Goal: Task Accomplishment & Management: Manage account settings

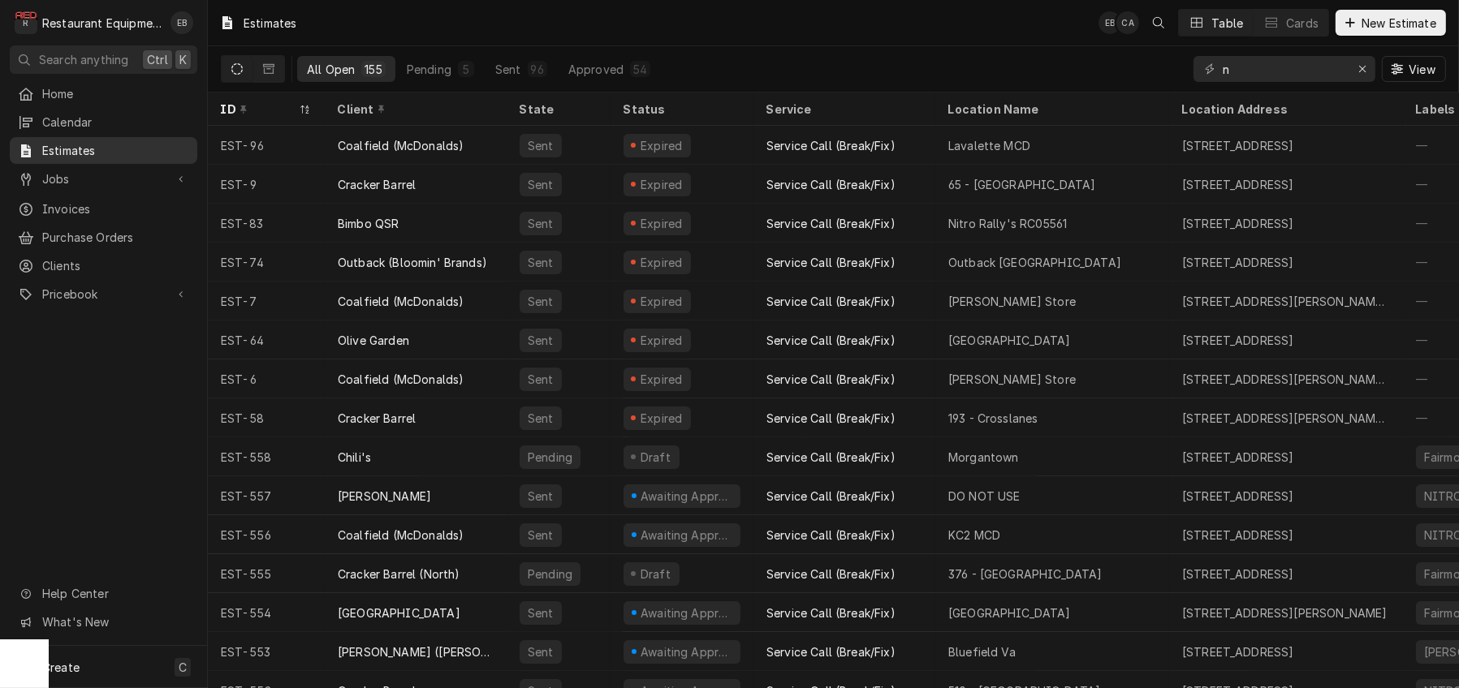
type input "n"
click at [127, 154] on span "Estimates" at bounding box center [115, 150] width 147 height 17
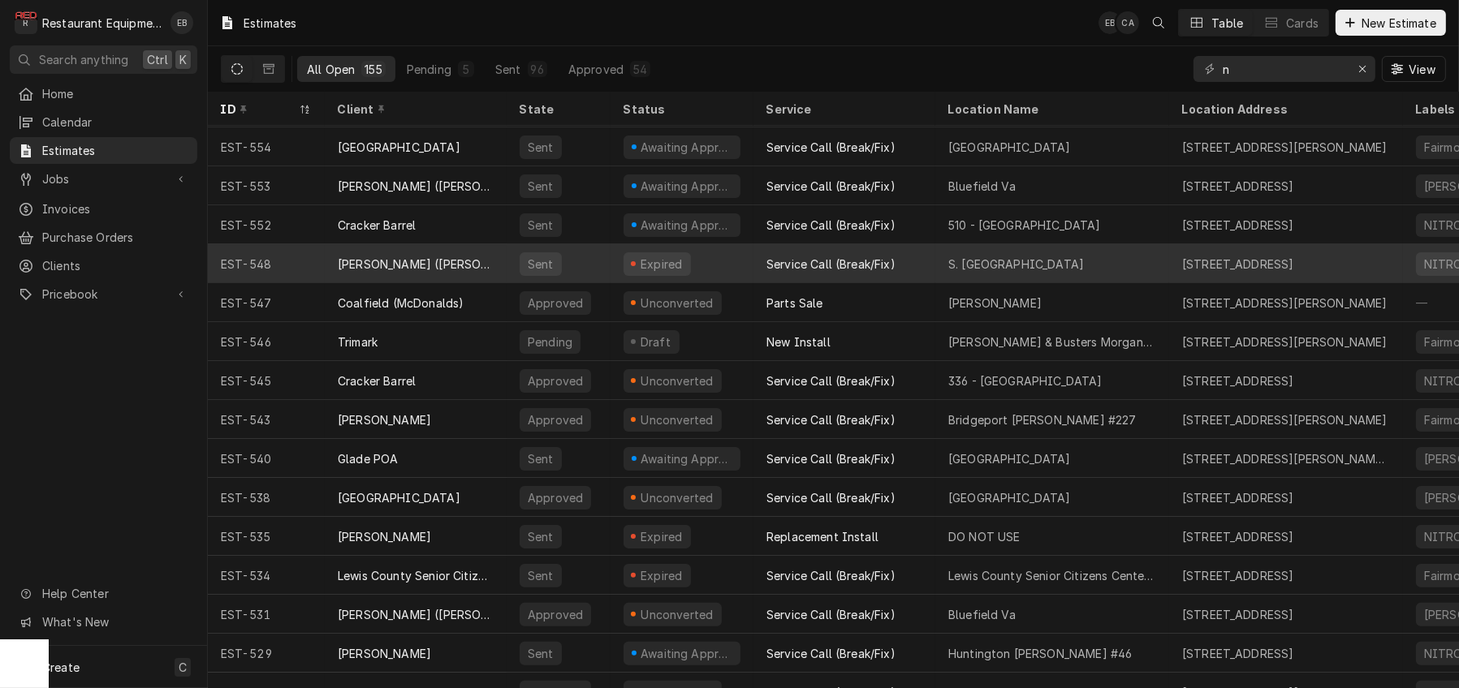
scroll to position [584, 0]
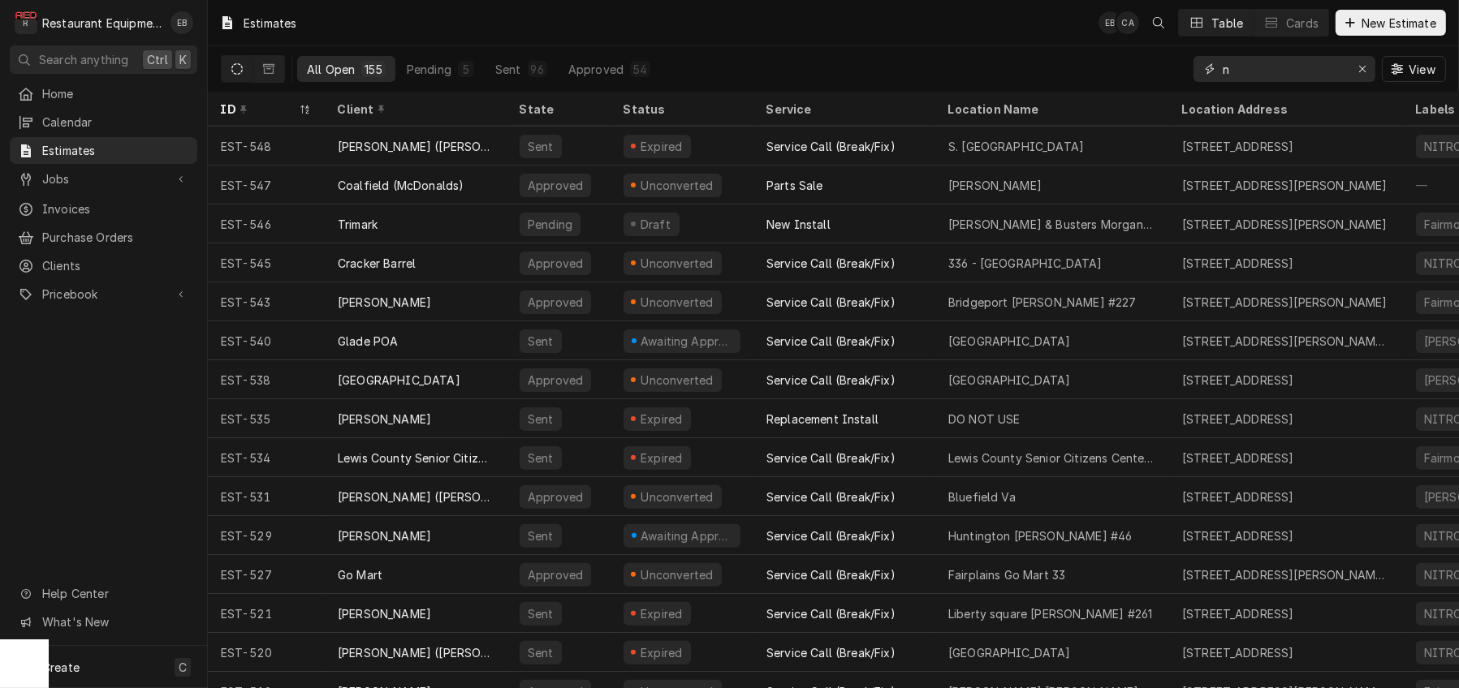
click at [1358, 73] on icon "Erase input" at bounding box center [1362, 68] width 9 height 11
click at [1295, 75] on input "Dynamic Content Wrapper" at bounding box center [1298, 69] width 153 height 26
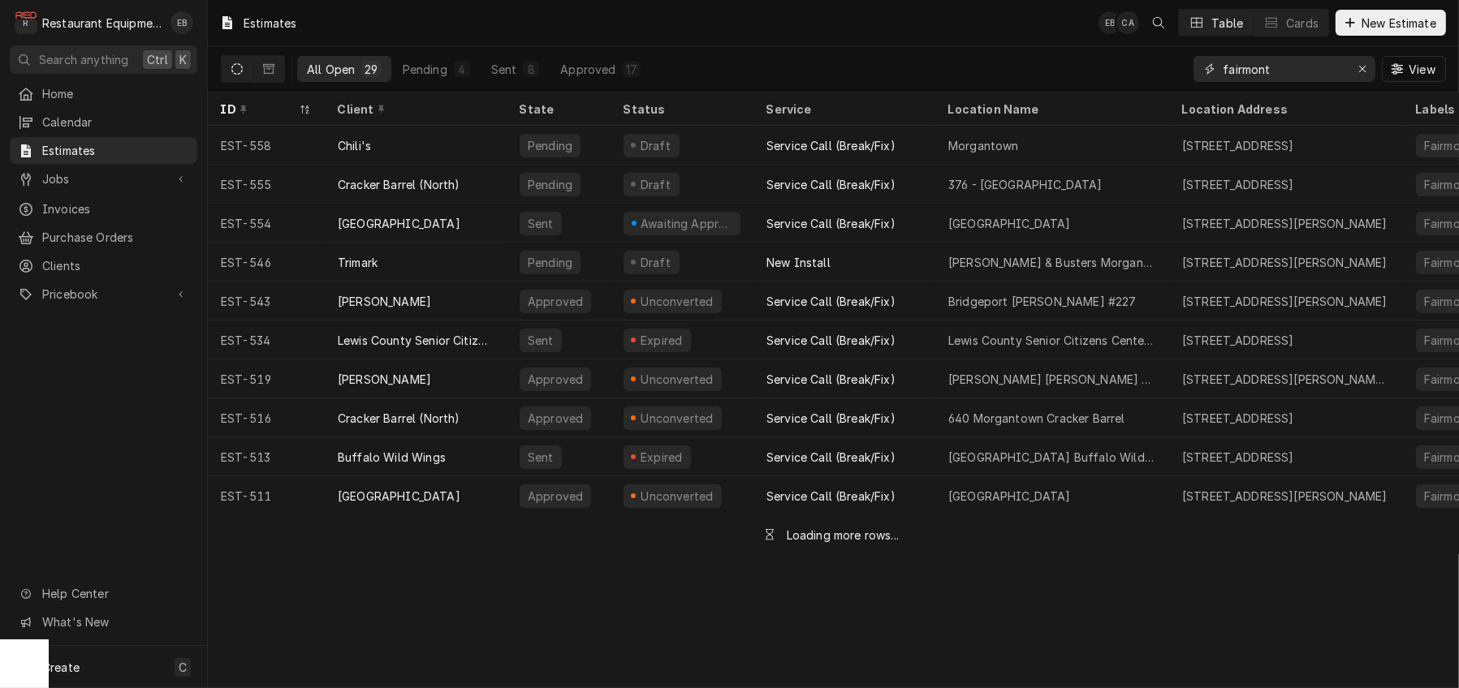
type input "fairmont"
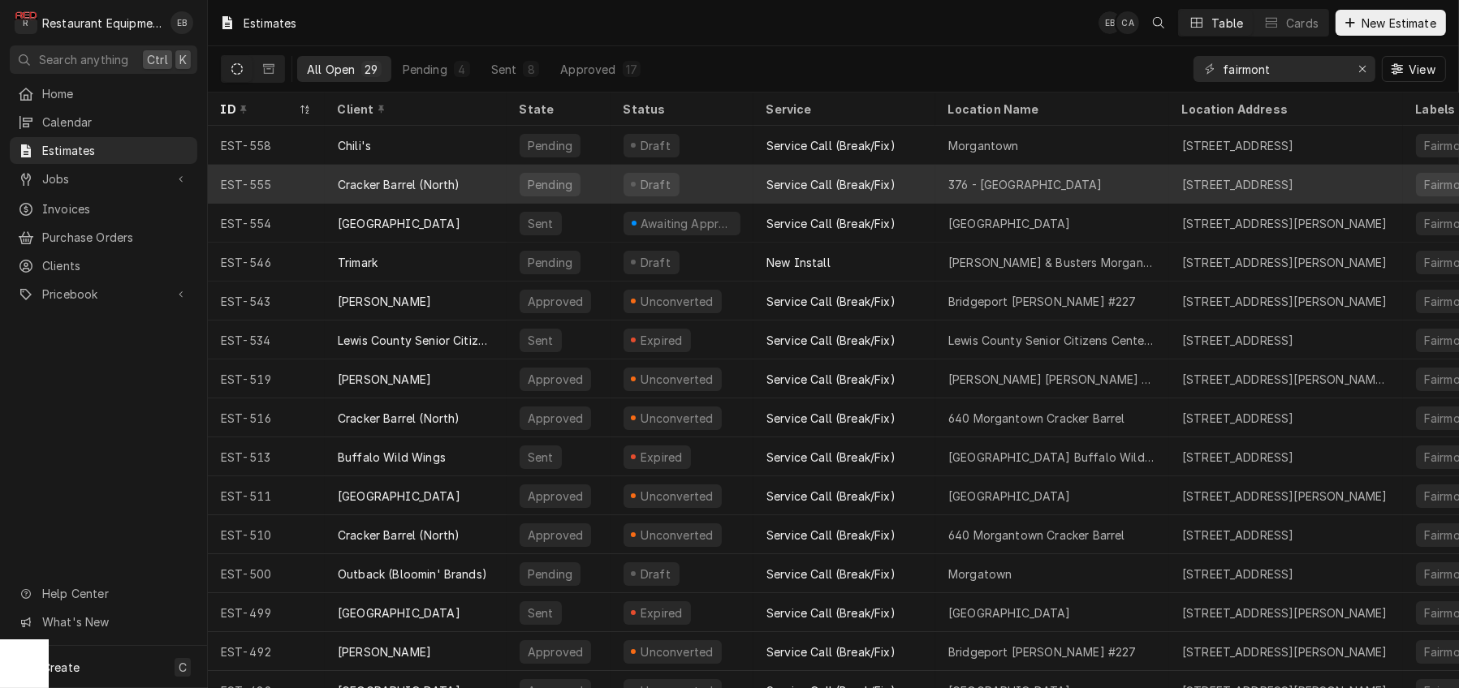
click at [778, 187] on div "Service Call (Break/Fix)" at bounding box center [844, 184] width 182 height 39
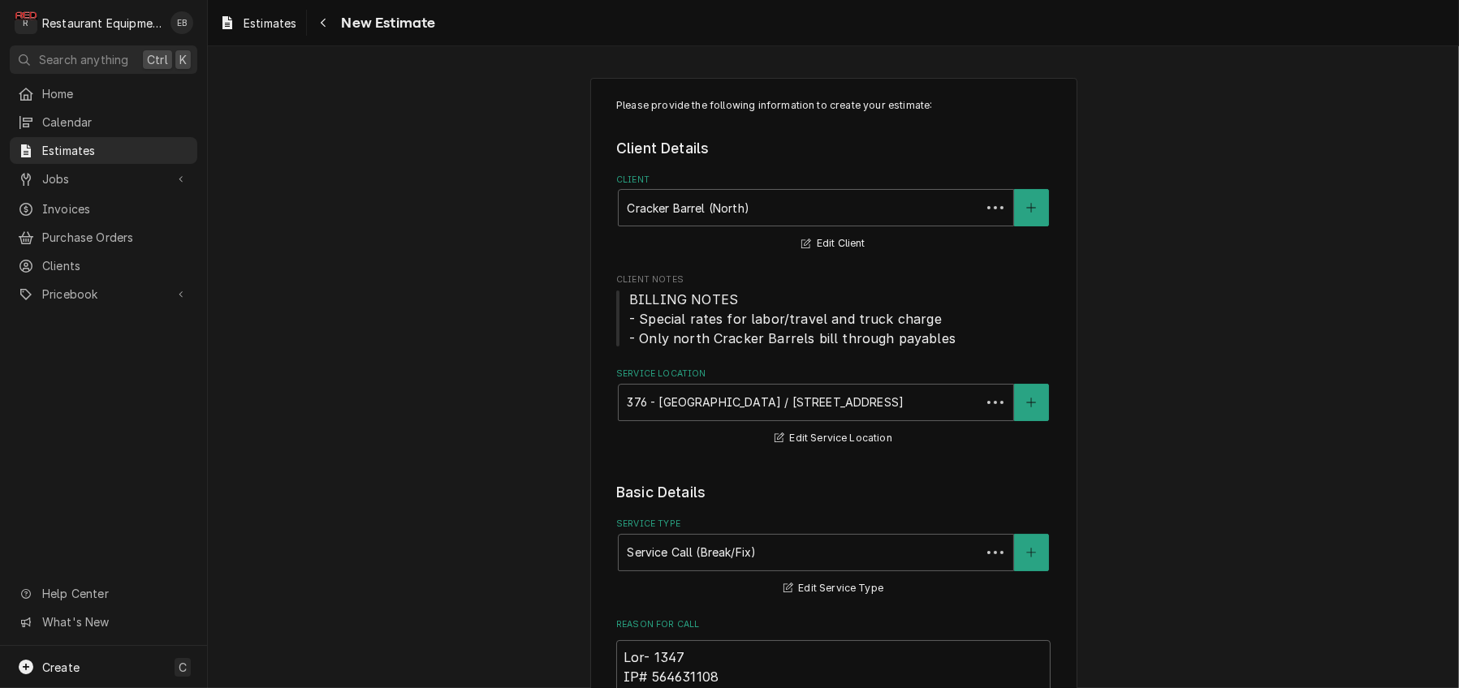
type textarea "x"
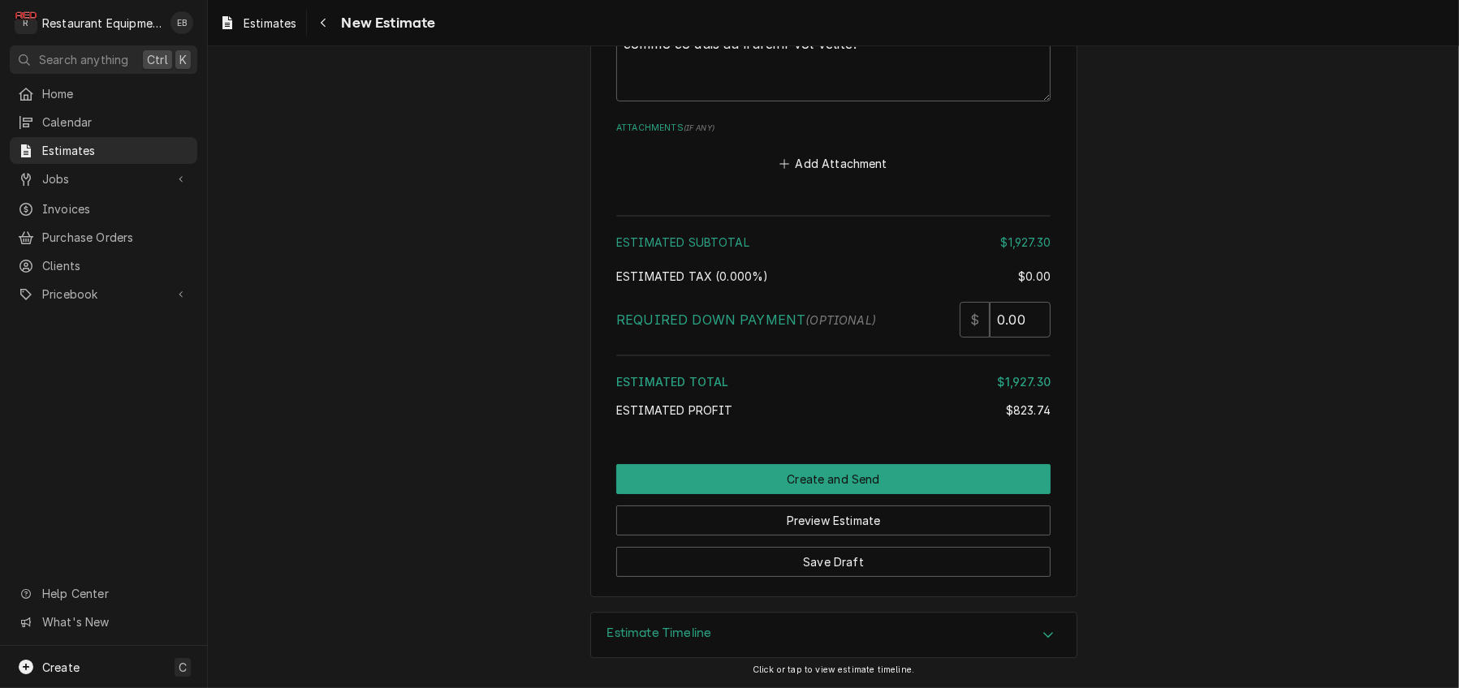
scroll to position [6196, 0]
click at [934, 625] on div "Estimate Timeline" at bounding box center [833, 635] width 485 height 45
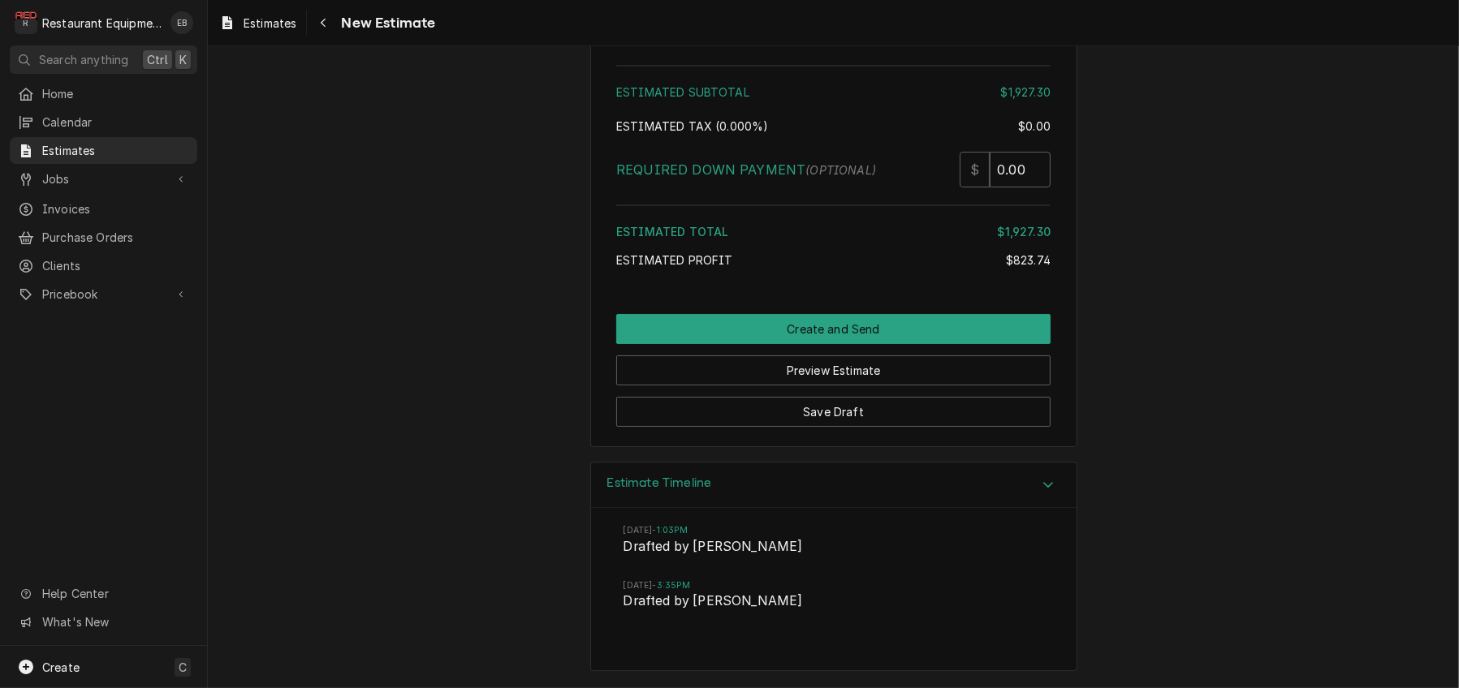
scroll to position [6351, 0]
click at [1006, 472] on div "Estimate Timeline" at bounding box center [833, 486] width 485 height 46
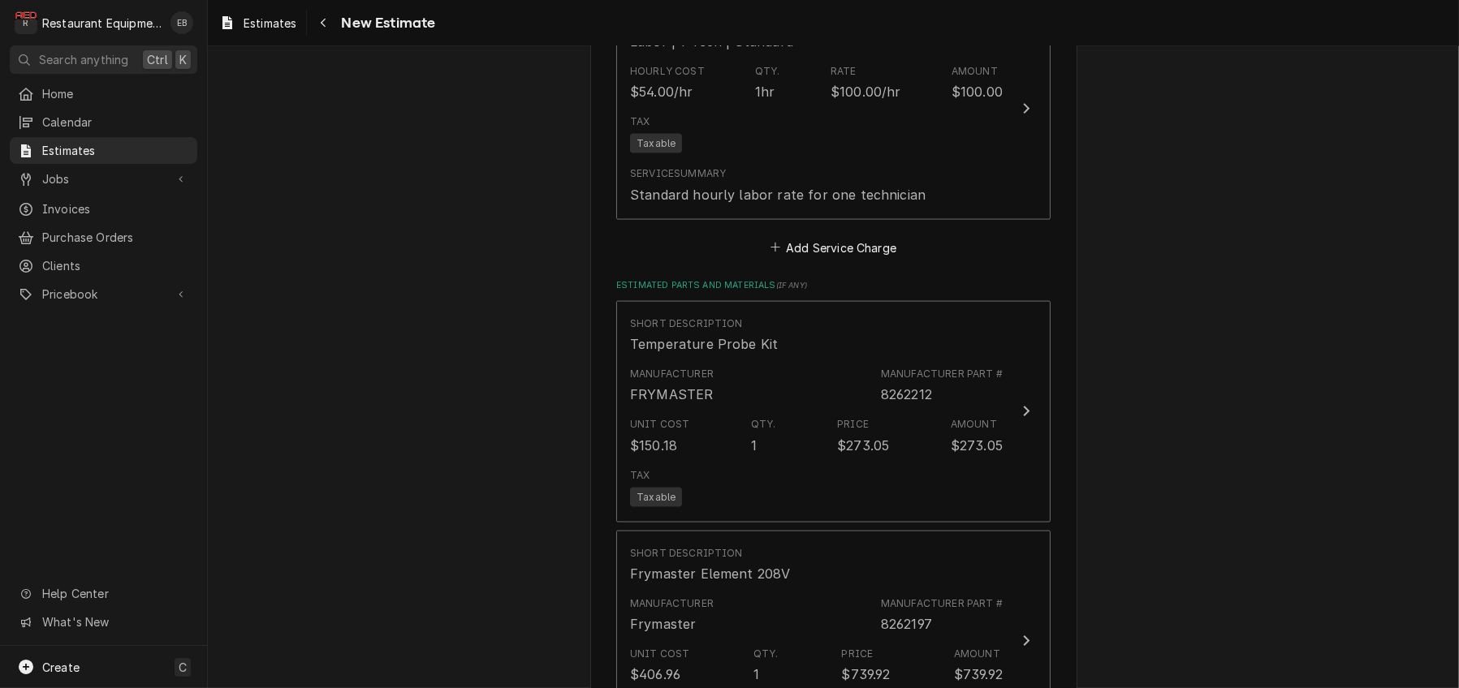
scroll to position [3058, 0]
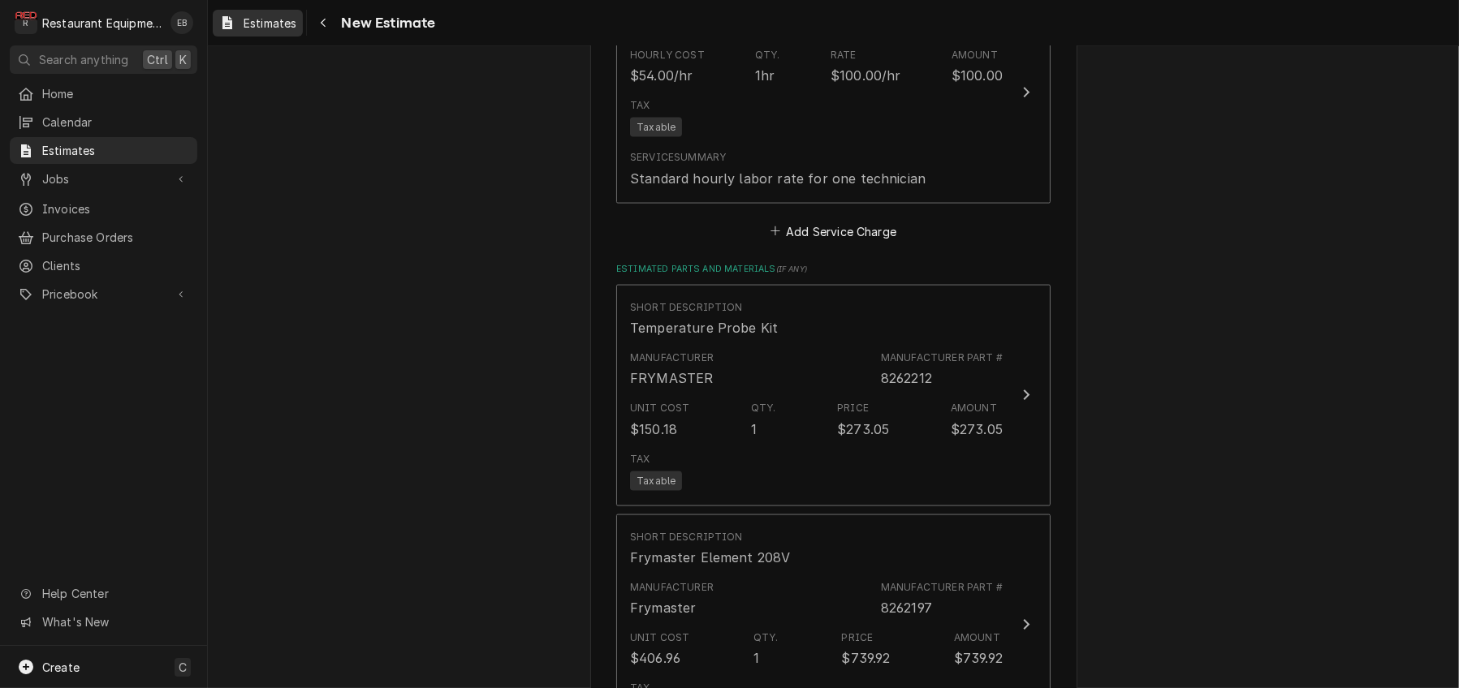
click at [300, 15] on div "Estimates" at bounding box center [258, 23] width 84 height 20
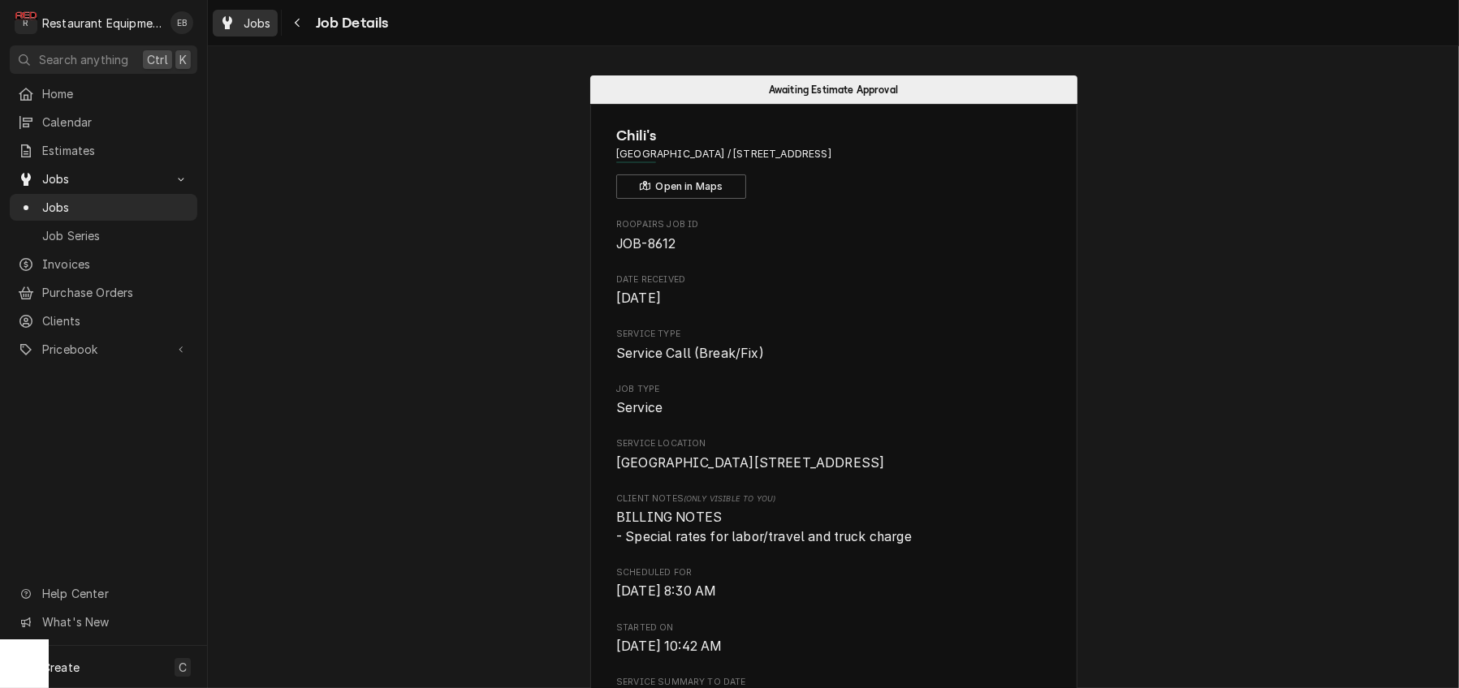
click at [269, 26] on span "Jobs" at bounding box center [258, 23] width 28 height 17
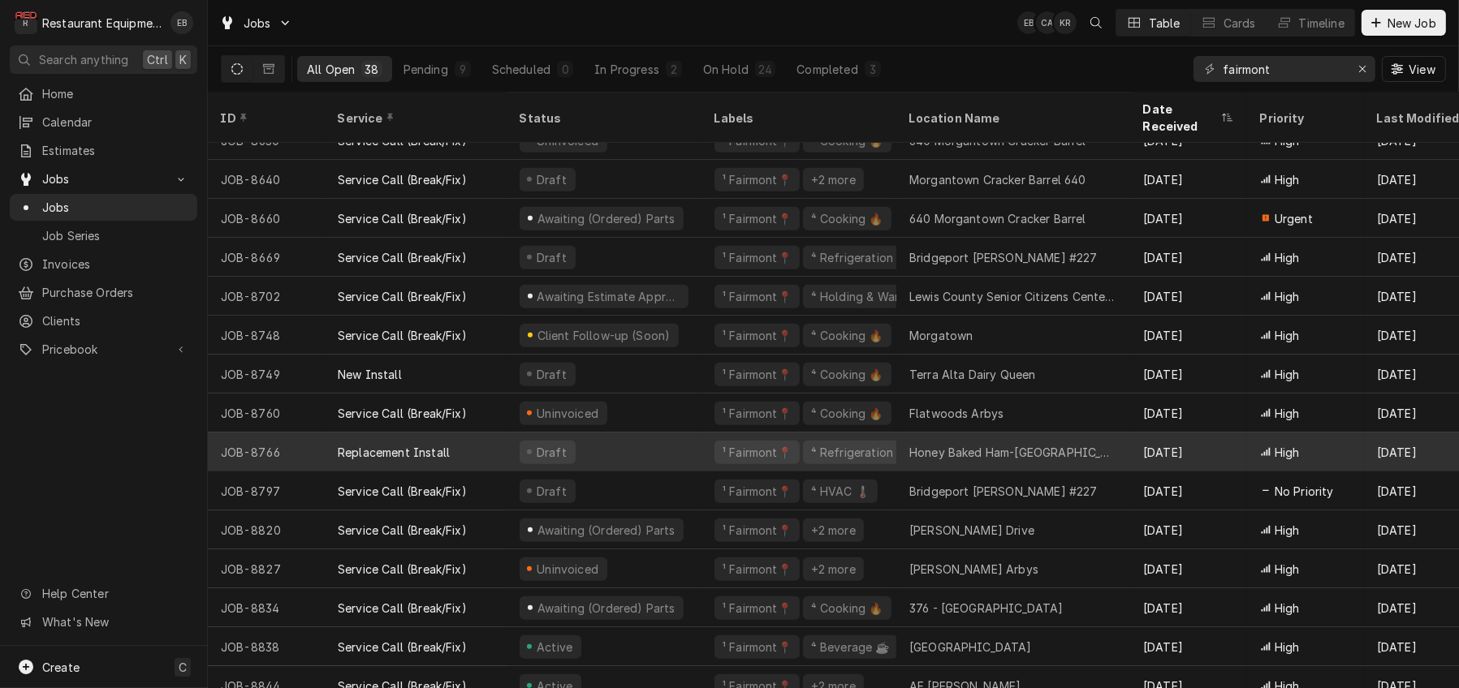
scroll to position [946, 0]
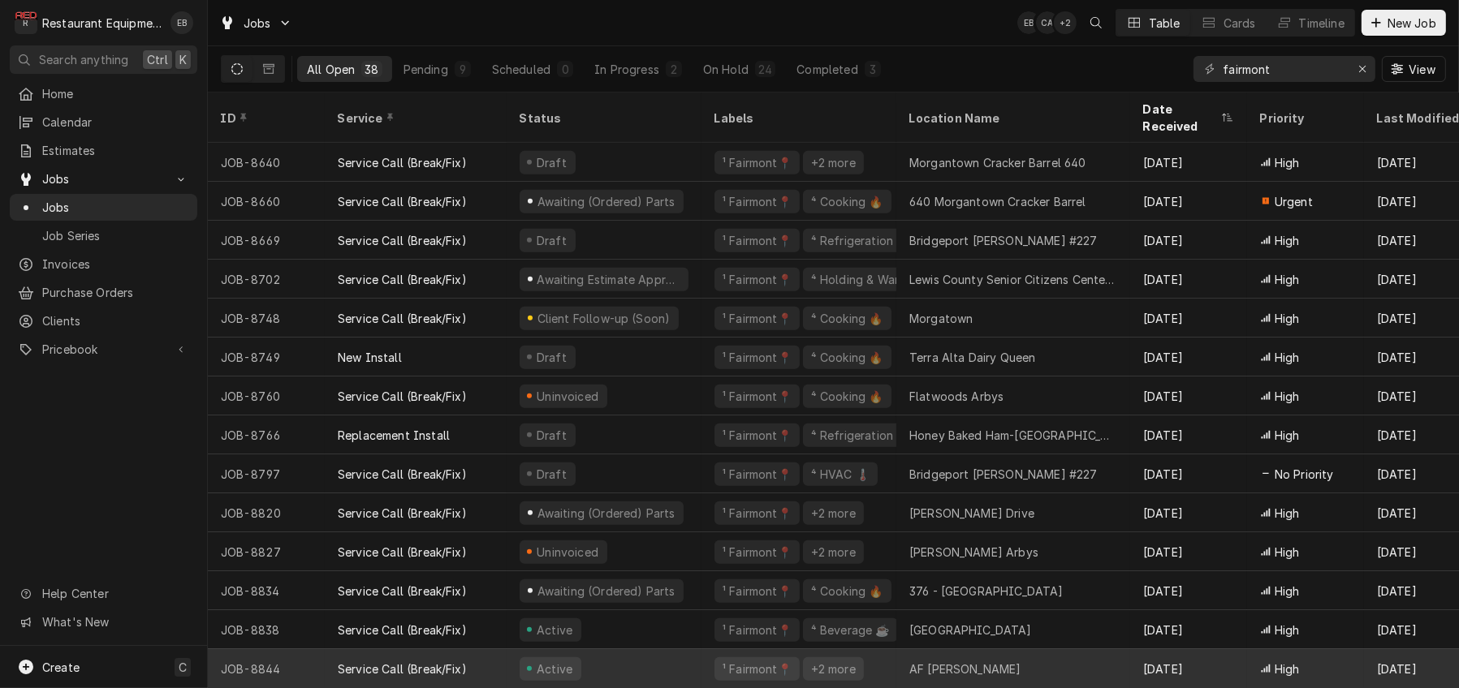
click at [683, 651] on div "Active" at bounding box center [603, 668] width 195 height 39
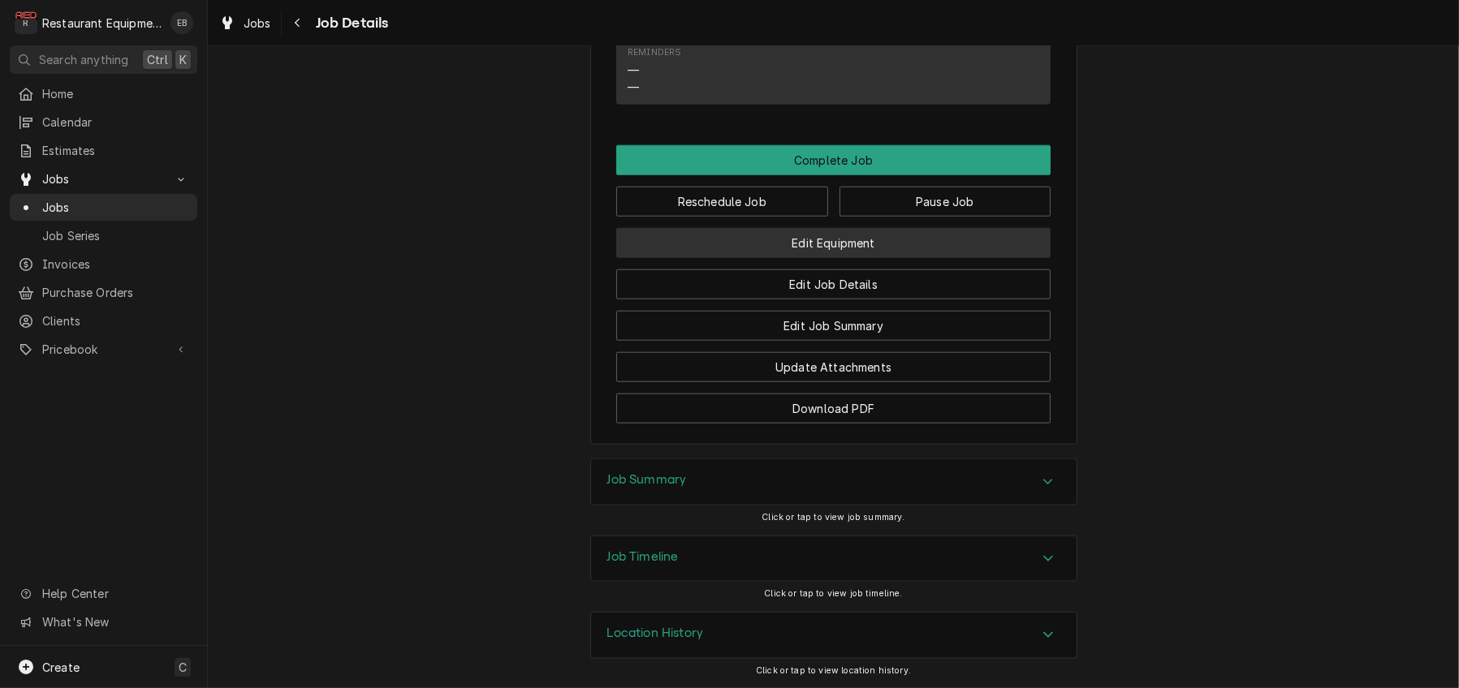
scroll to position [2326, 0]
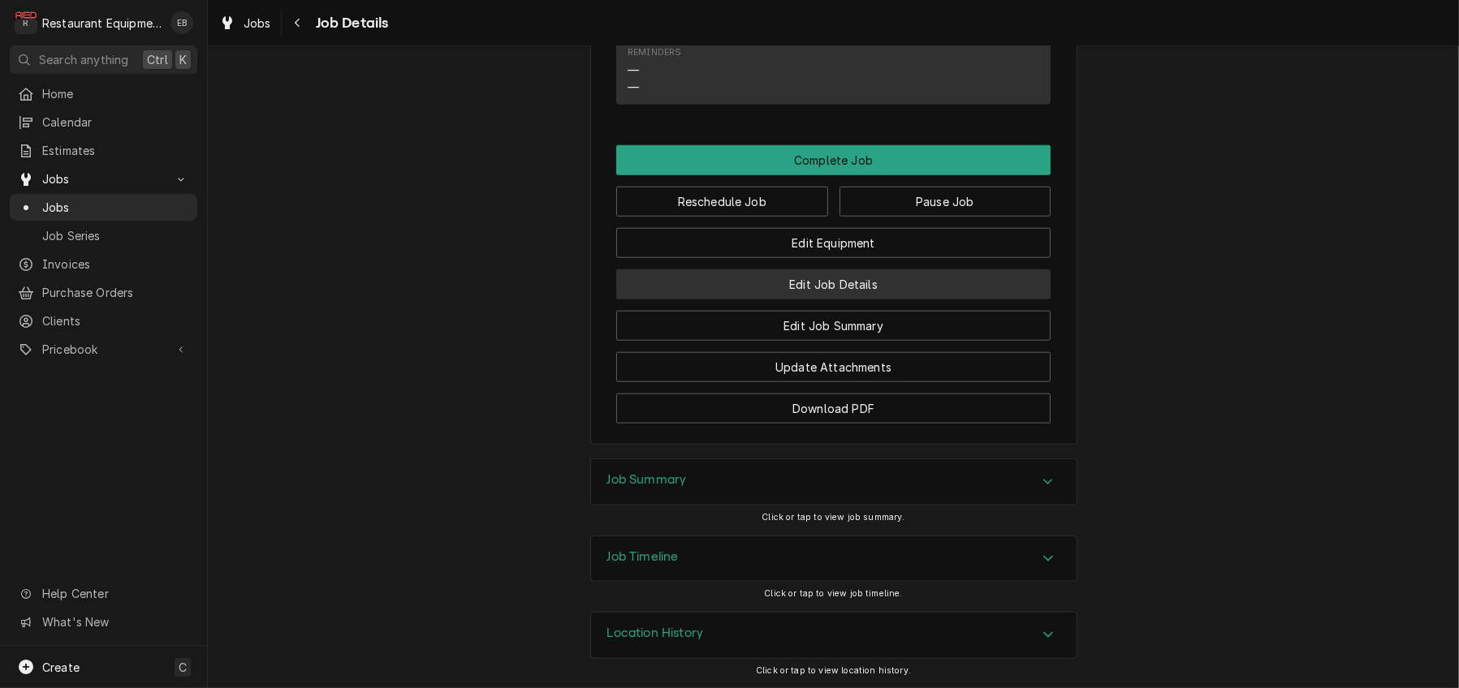
click at [861, 295] on button "Edit Job Details" at bounding box center [833, 284] width 434 height 30
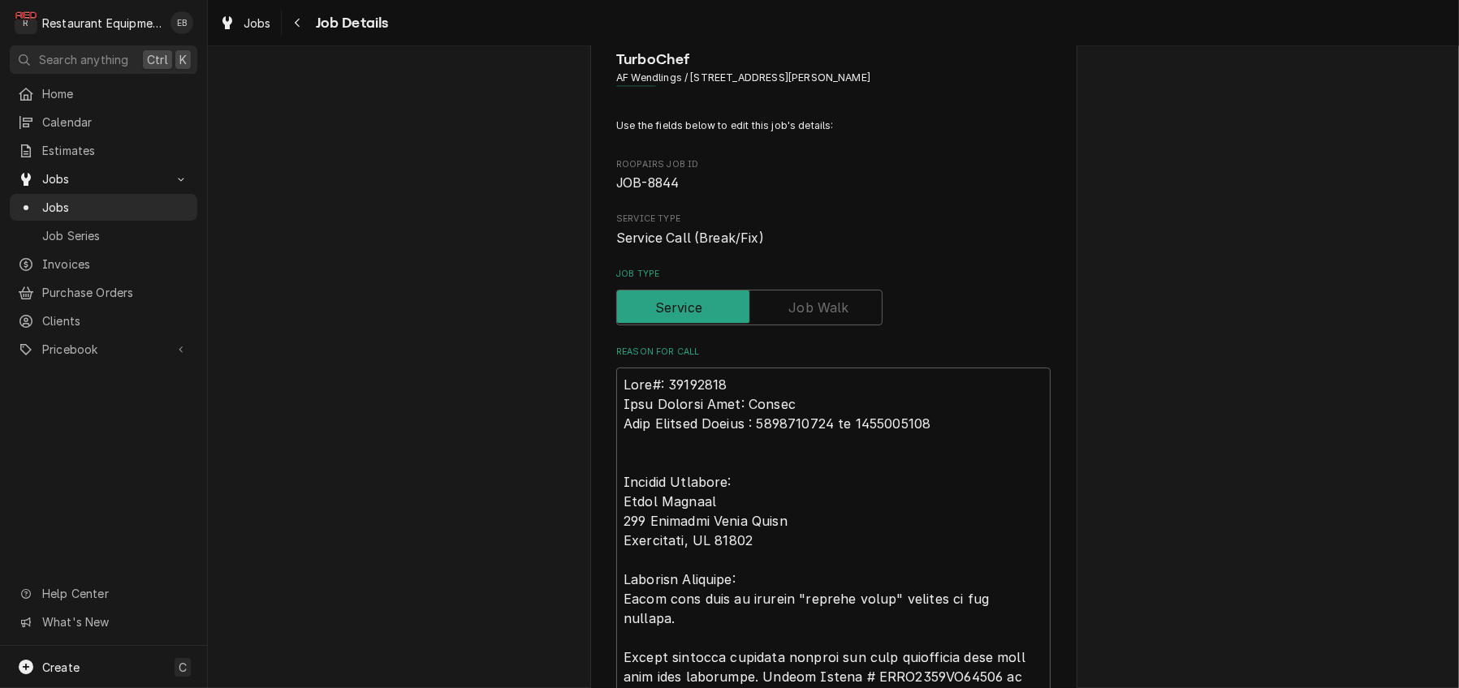
type textarea "x"
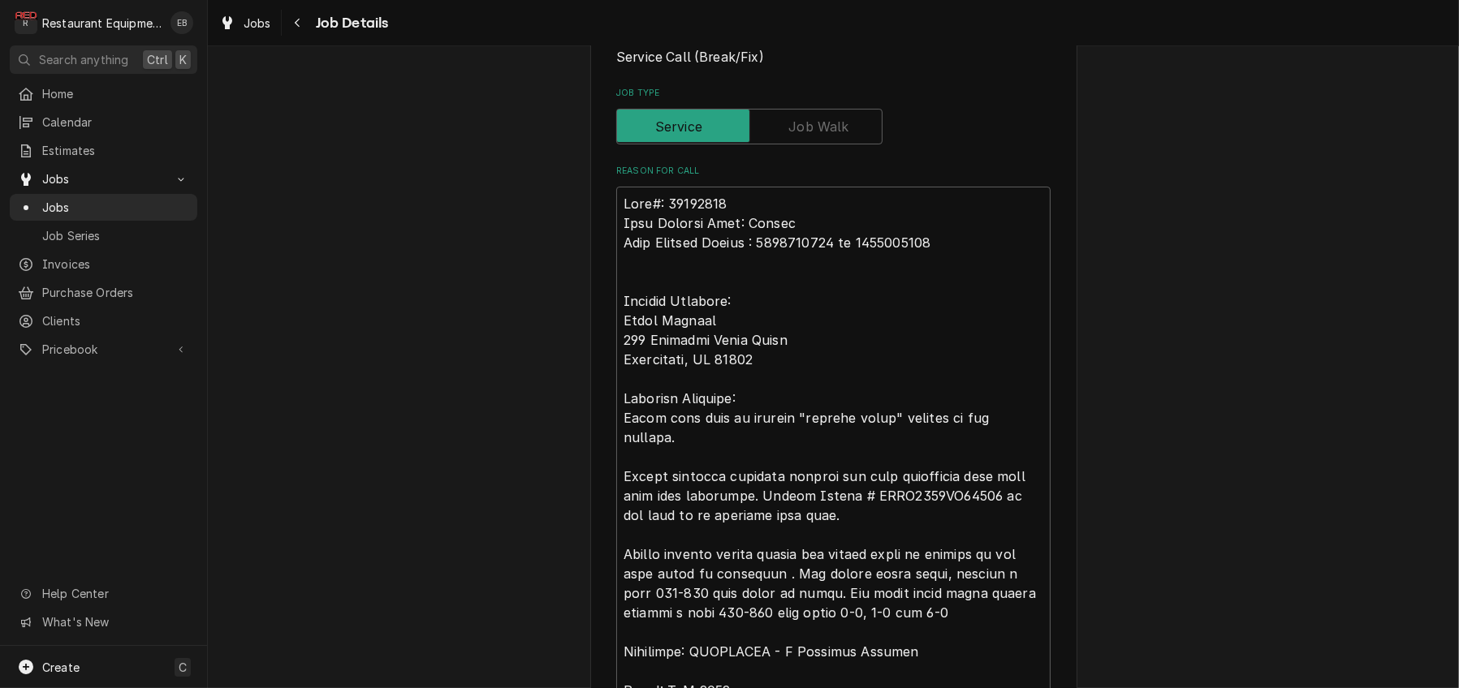
scroll to position [54, 0]
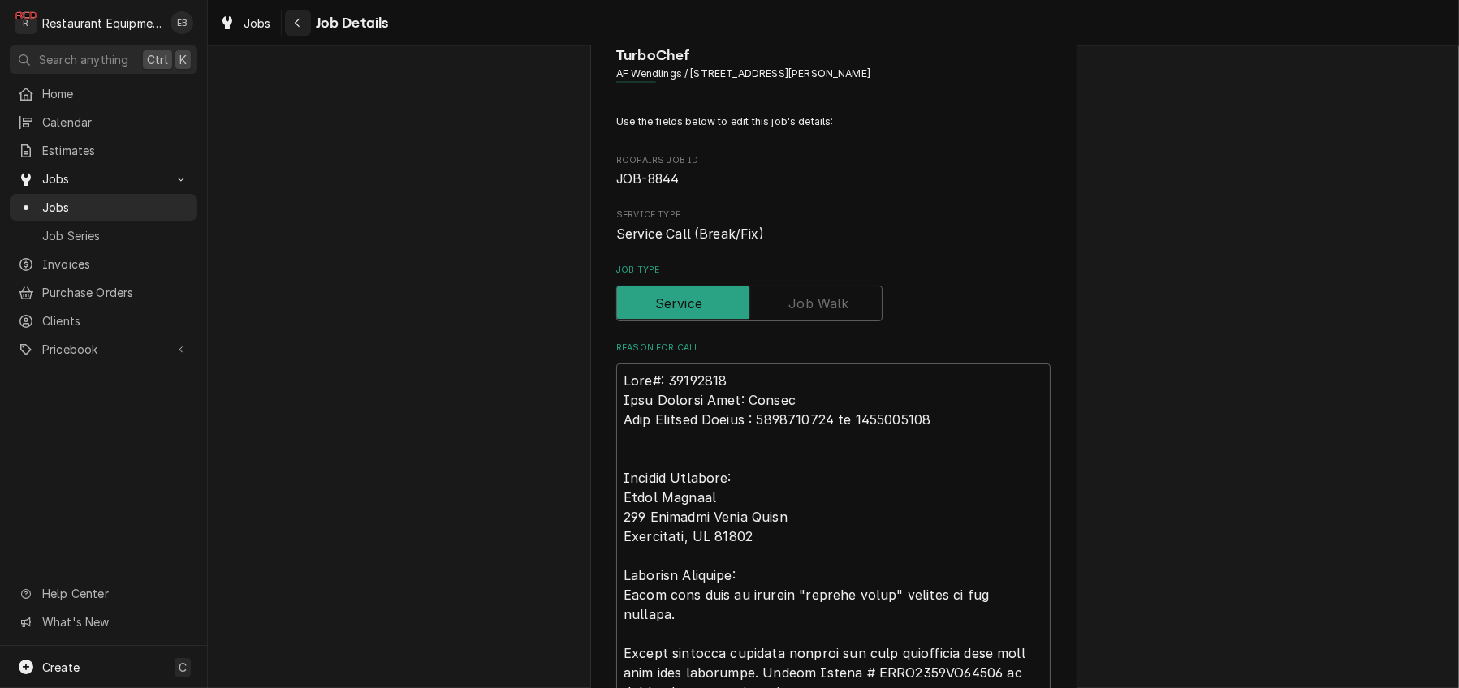
click at [306, 22] on div "Navigate back" at bounding box center [298, 23] width 16 height 16
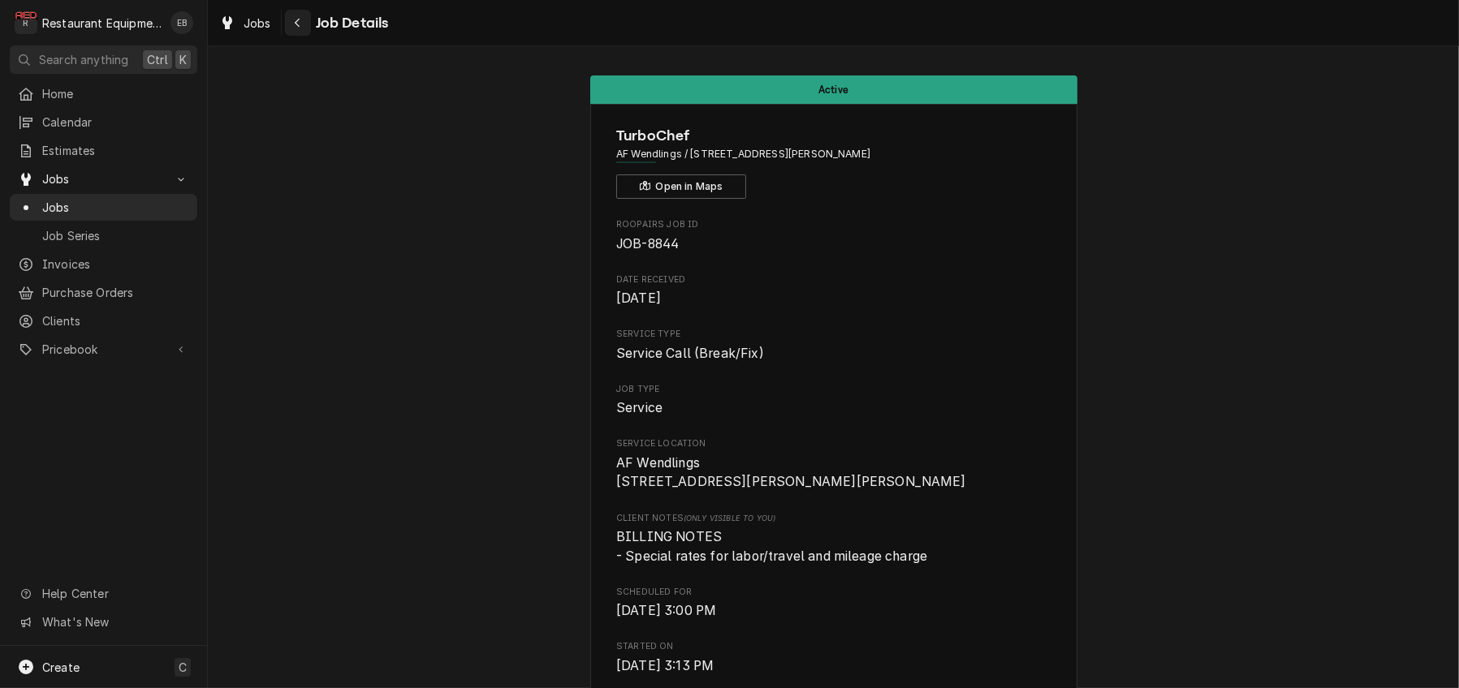
click at [301, 25] on icon "Navigate back" at bounding box center [297, 22] width 7 height 11
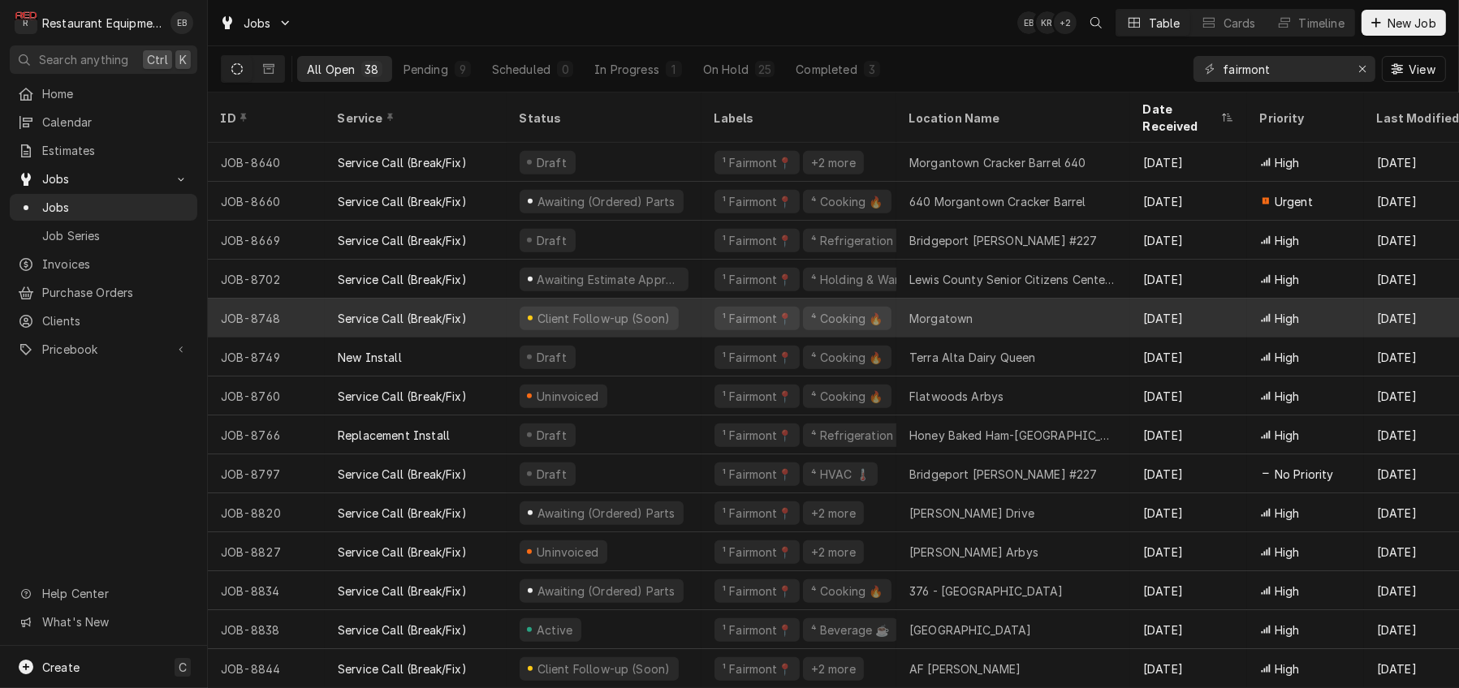
scroll to position [946, 0]
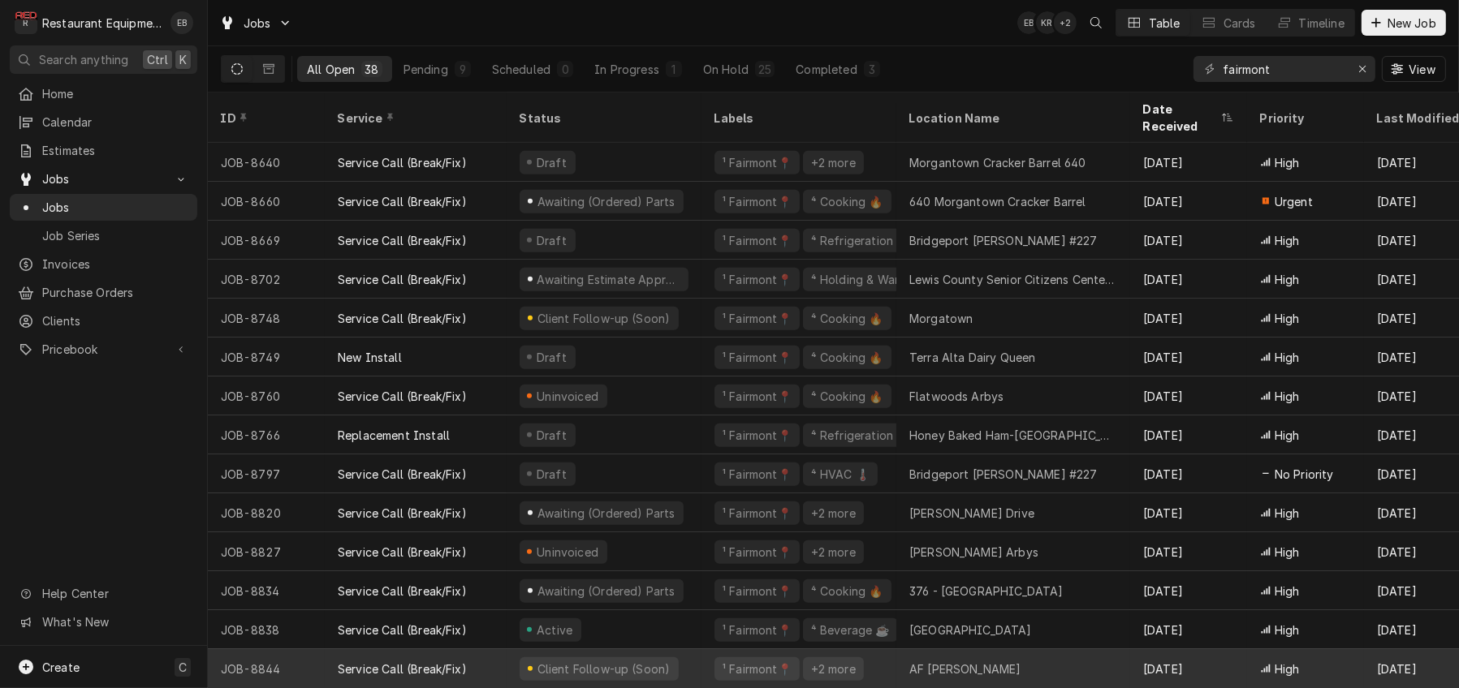
click at [976, 661] on div "AF Wendlings" at bounding box center [965, 669] width 112 height 17
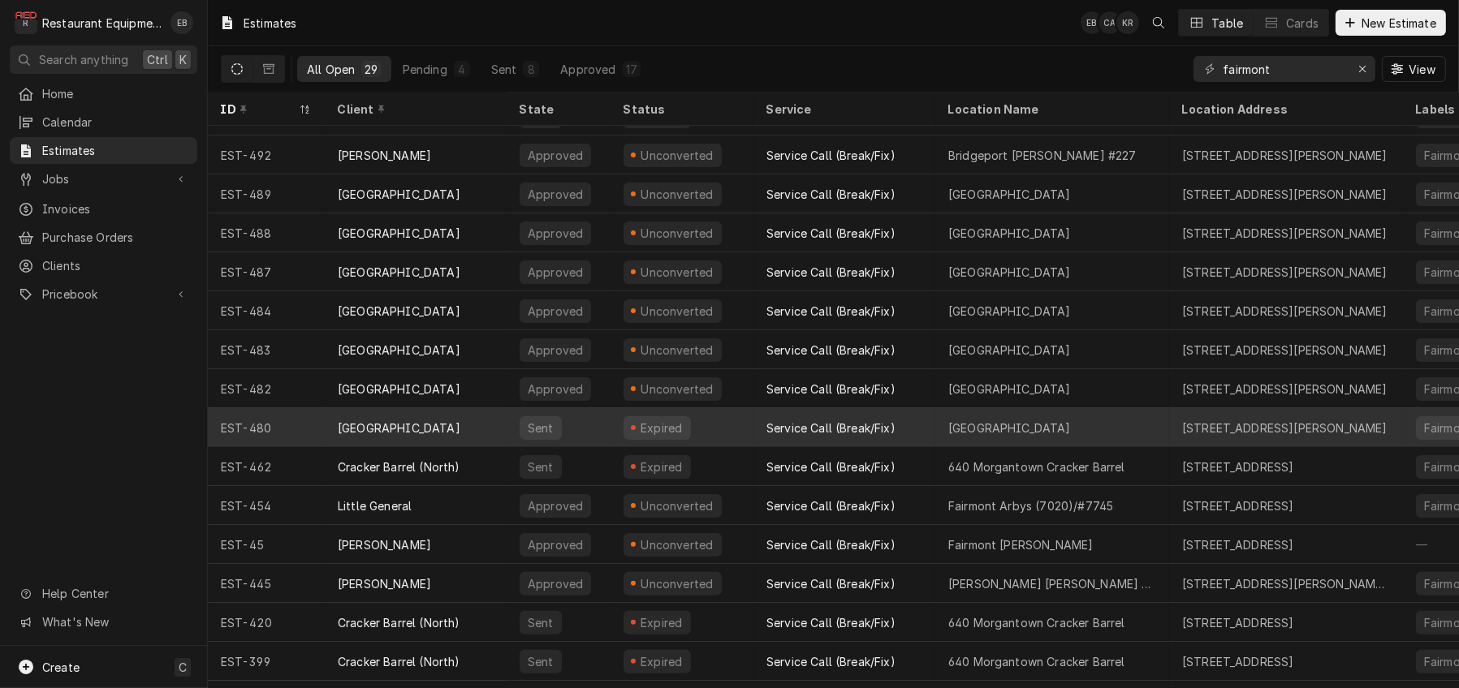
scroll to position [584, 0]
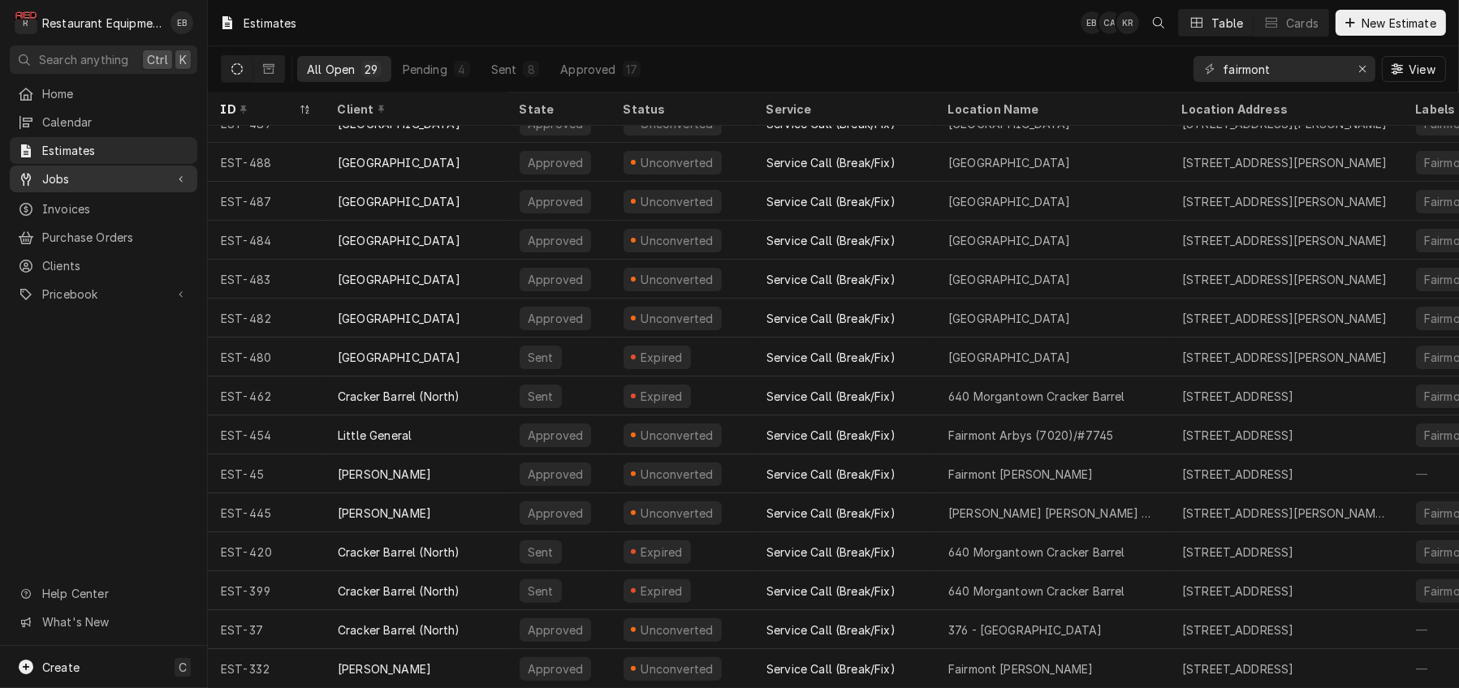
click at [102, 189] on div "Jobs" at bounding box center [103, 179] width 181 height 20
click at [97, 213] on span "Jobs" at bounding box center [115, 207] width 147 height 17
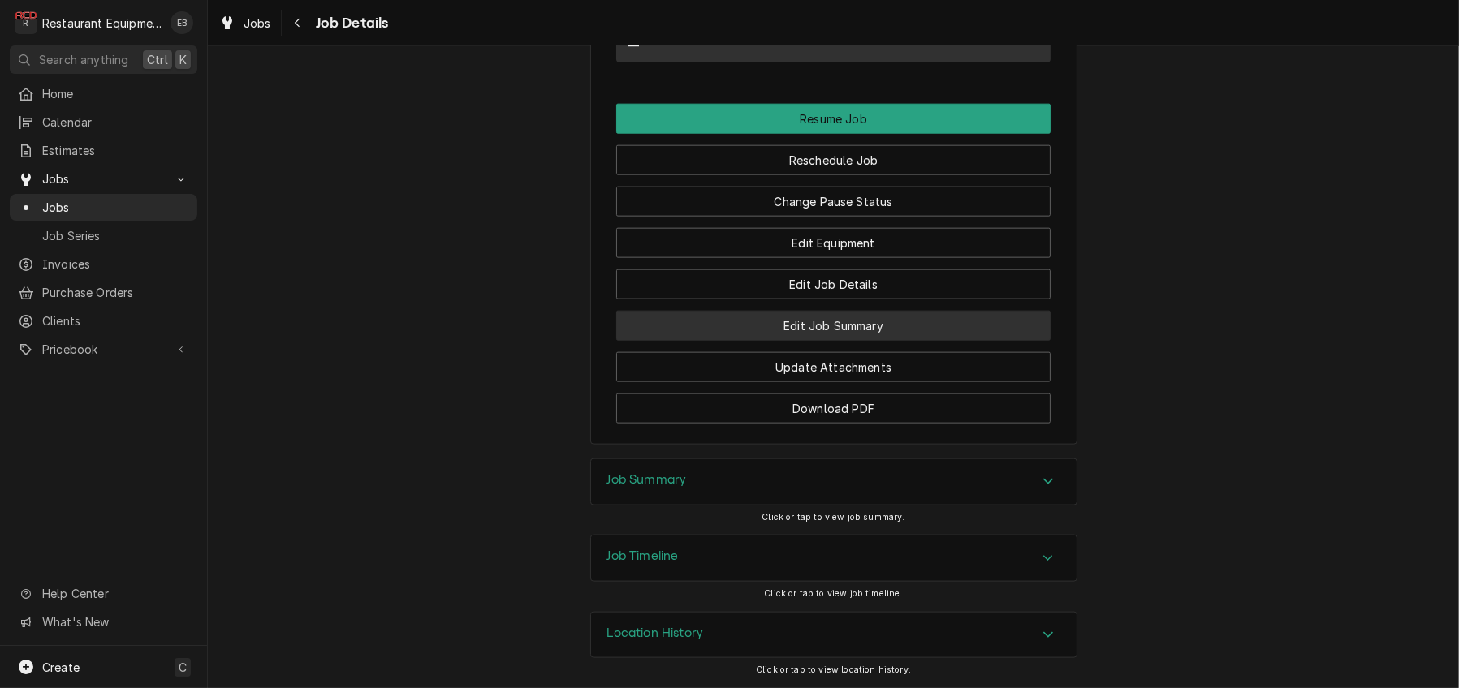
scroll to position [2705, 0]
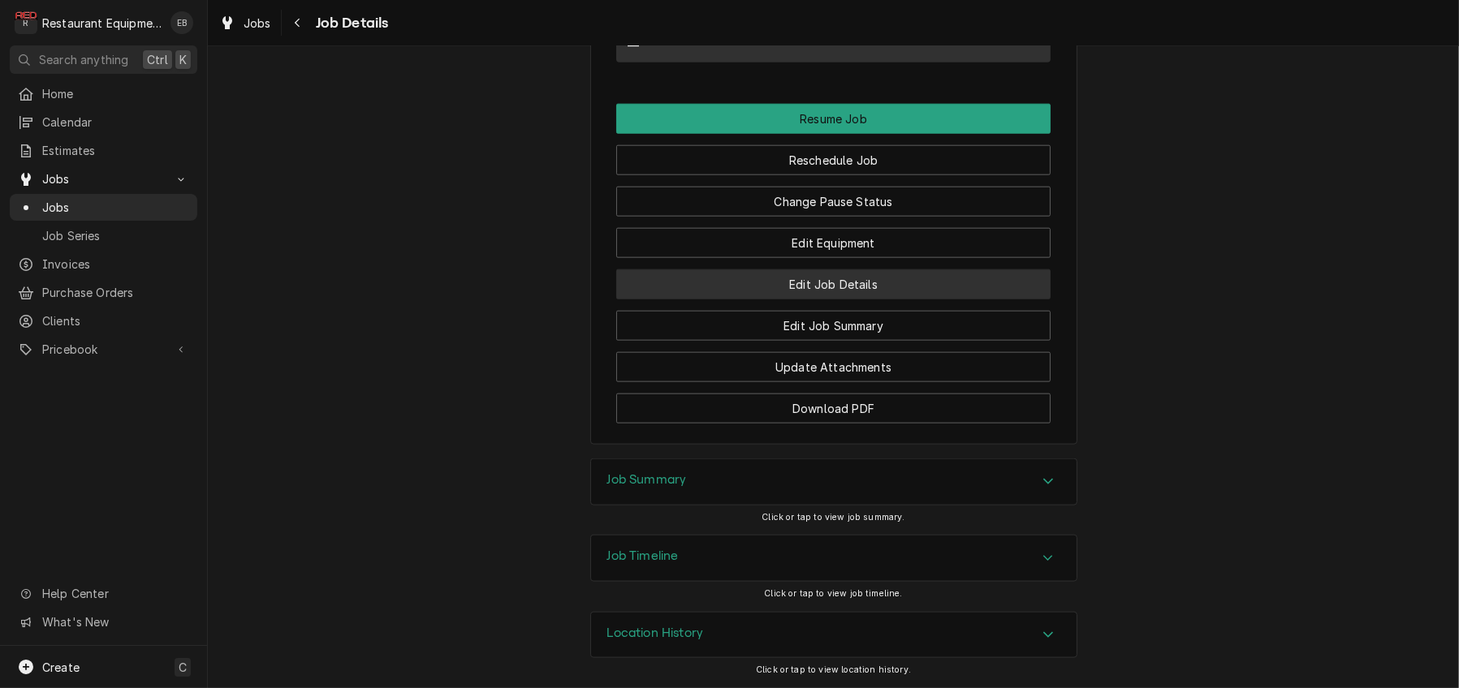
click at [899, 300] on button "Edit Job Details" at bounding box center [833, 284] width 434 height 30
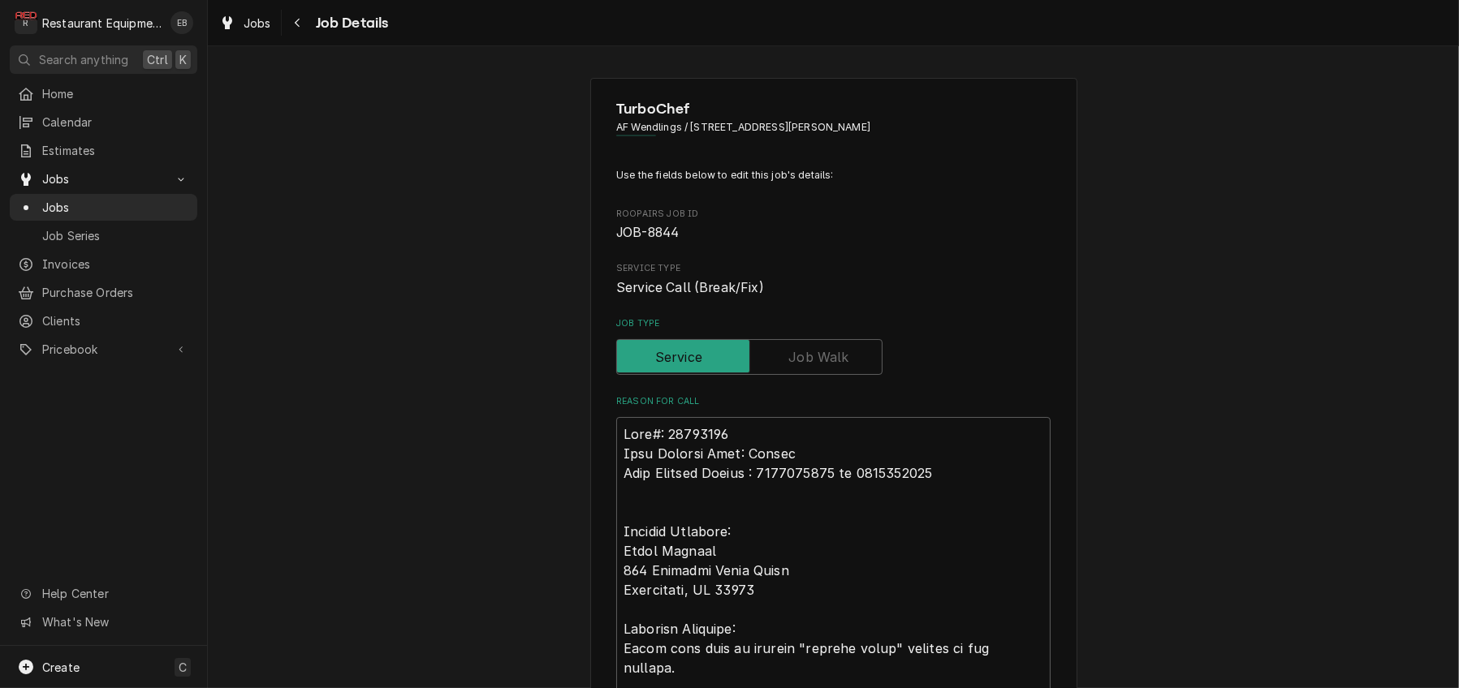
type textarea "x"
click at [778, 135] on span "AF Wendlings / [STREET_ADDRESS][PERSON_NAME]" at bounding box center [833, 127] width 434 height 15
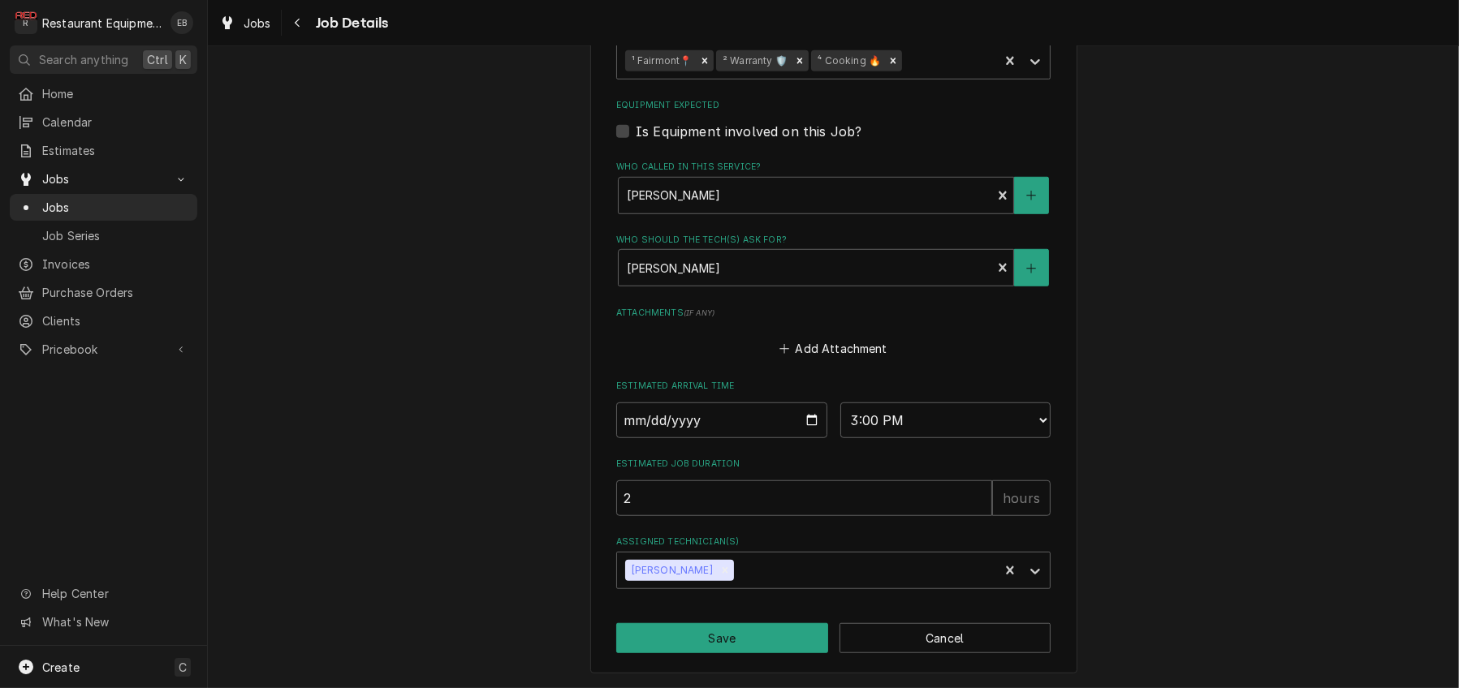
scroll to position [1636, 0]
click at [937, 637] on button "Cancel" at bounding box center [945, 638] width 212 height 30
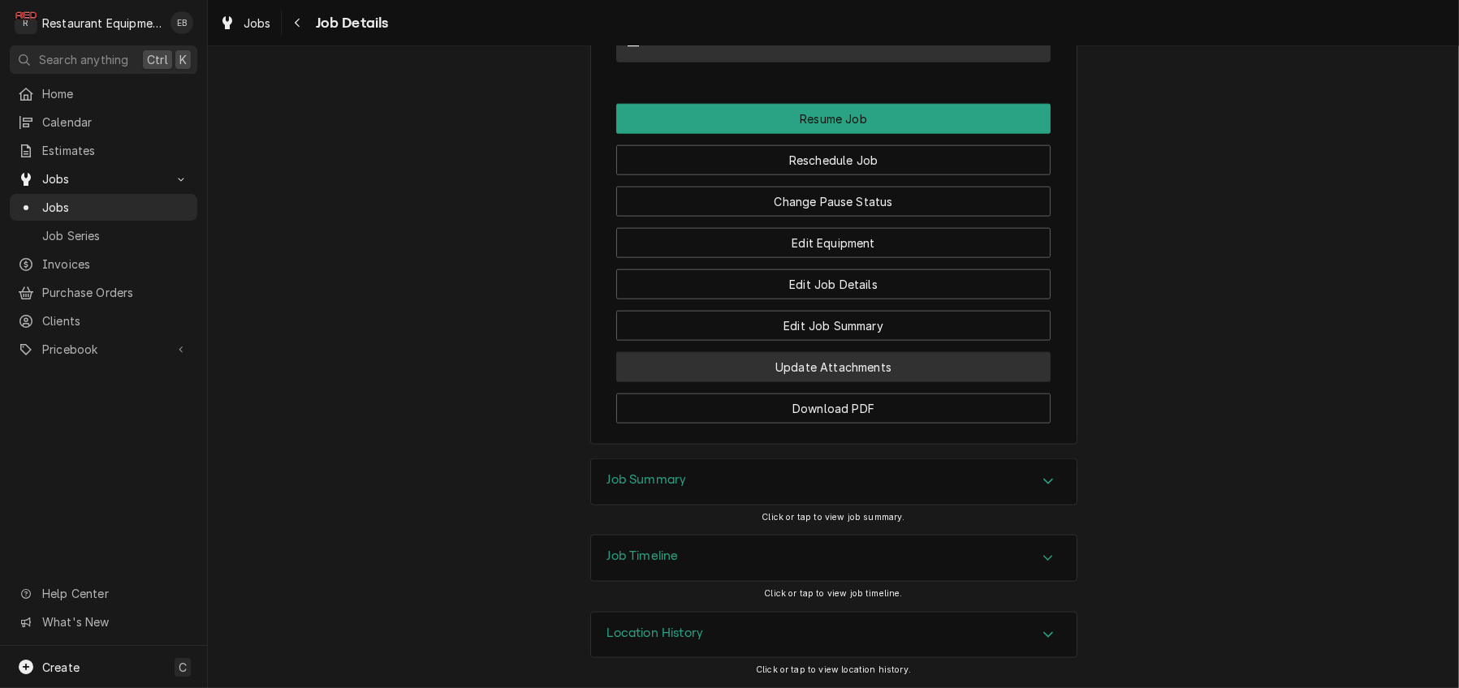
scroll to position [2633, 0]
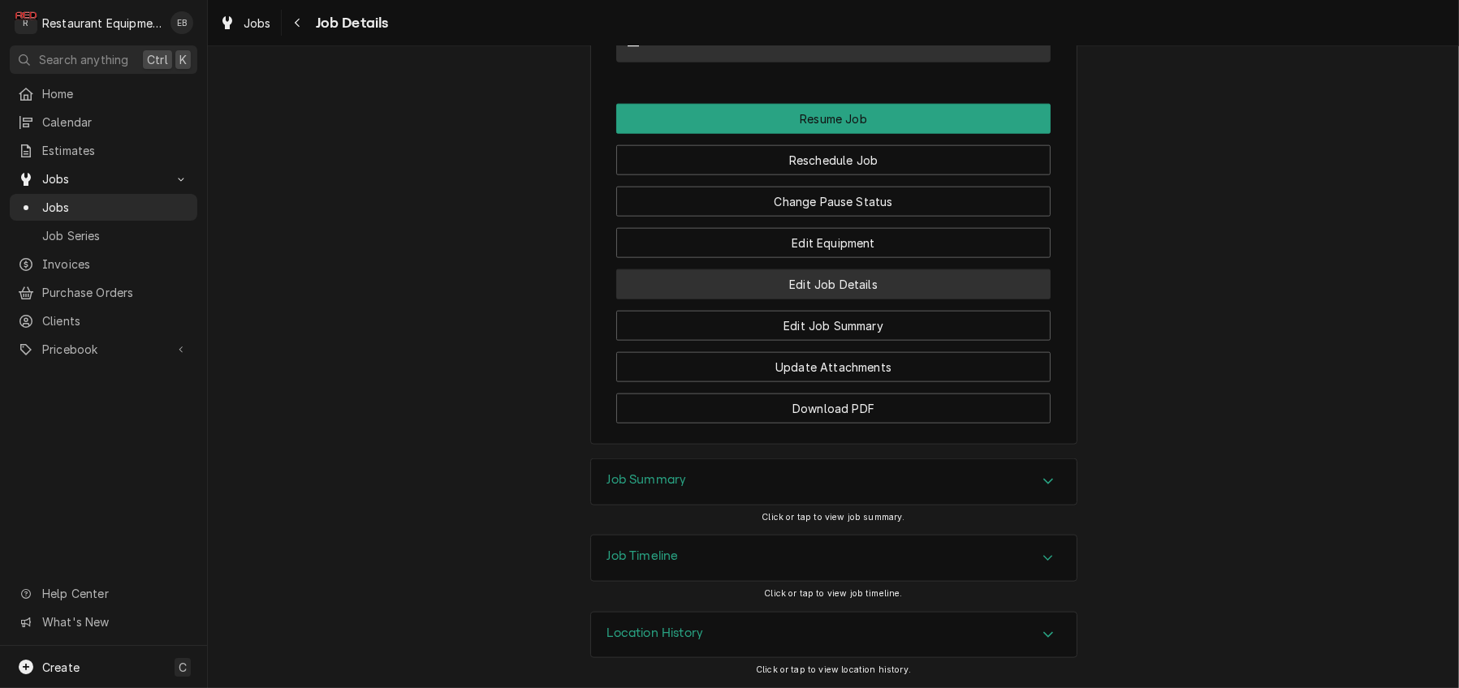
click at [878, 300] on button "Edit Job Details" at bounding box center [833, 284] width 434 height 30
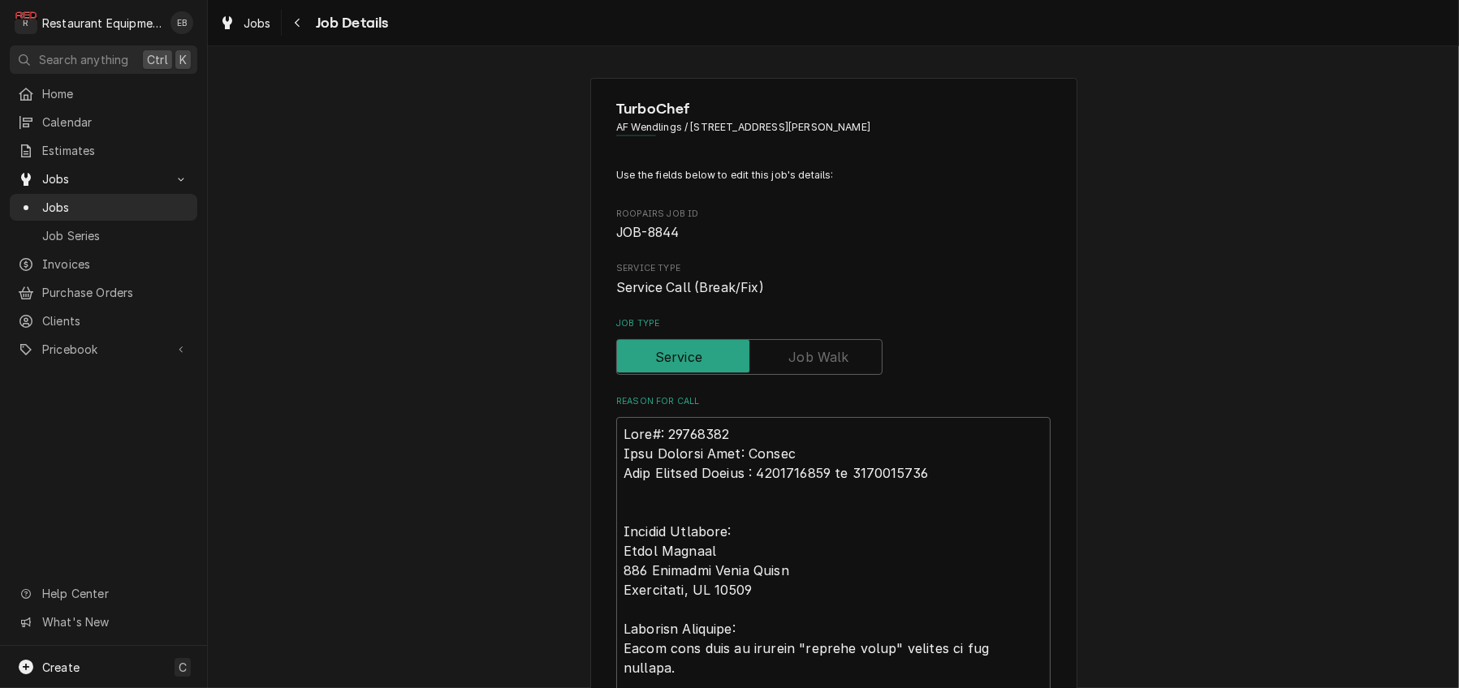
type textarea "x"
click at [622, 132] on span "AF Wendlings / [STREET_ADDRESS][PERSON_NAME]" at bounding box center [833, 127] width 434 height 15
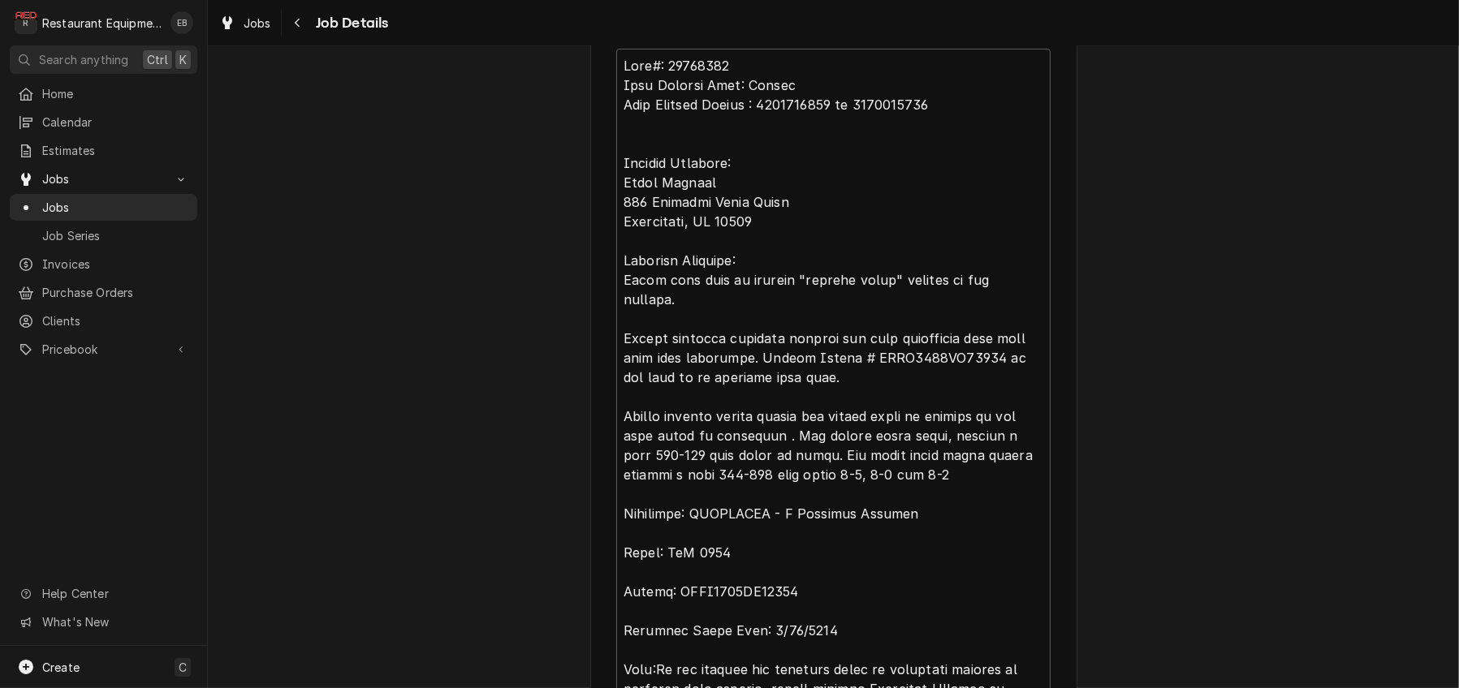
scroll to position [378, 0]
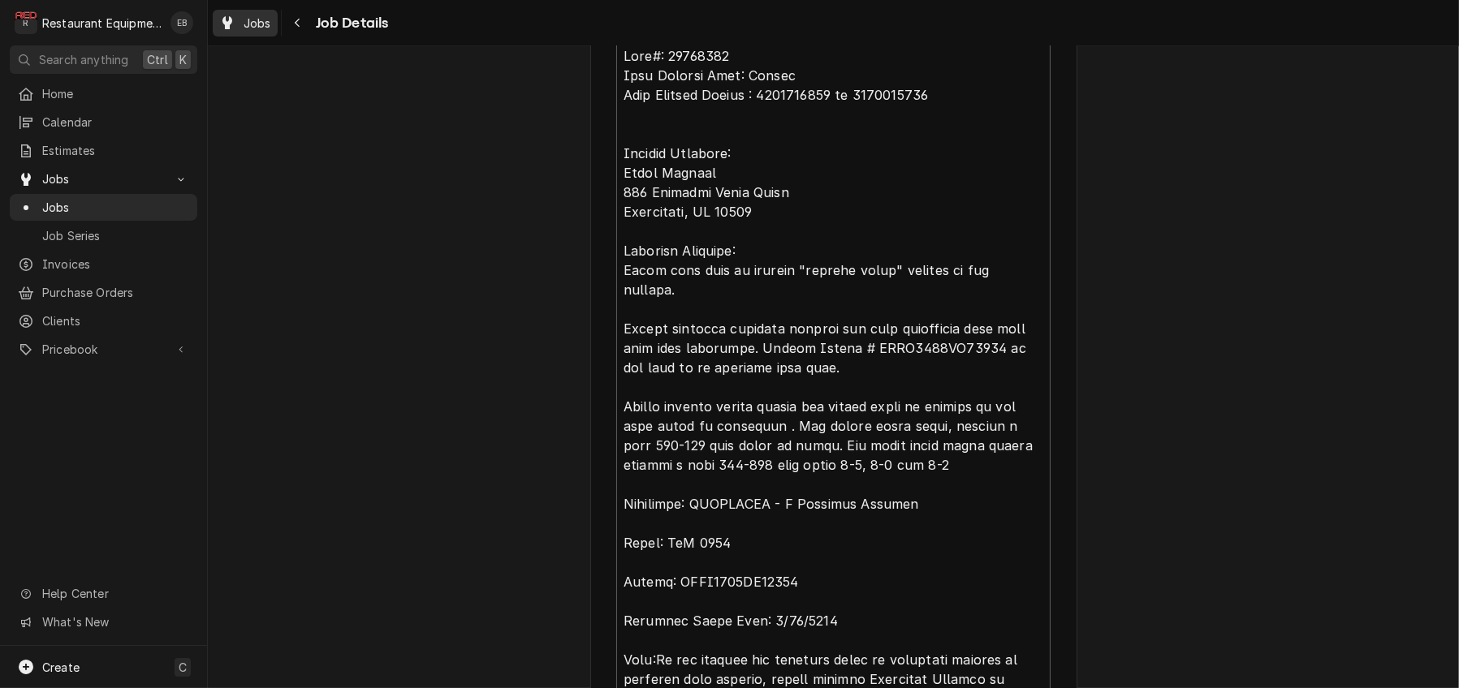
click at [278, 34] on link "Jobs" at bounding box center [245, 23] width 65 height 27
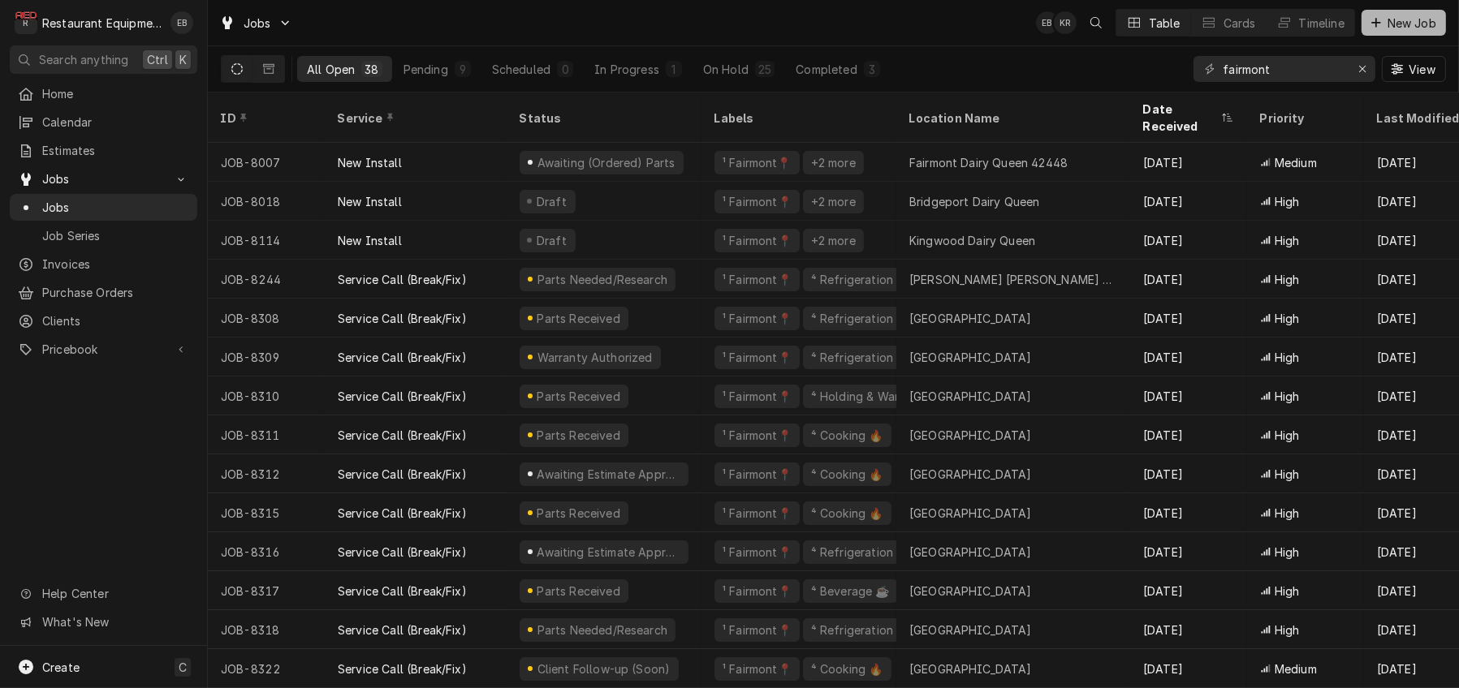
click at [1386, 24] on span "New Job" at bounding box center [1411, 23] width 55 height 17
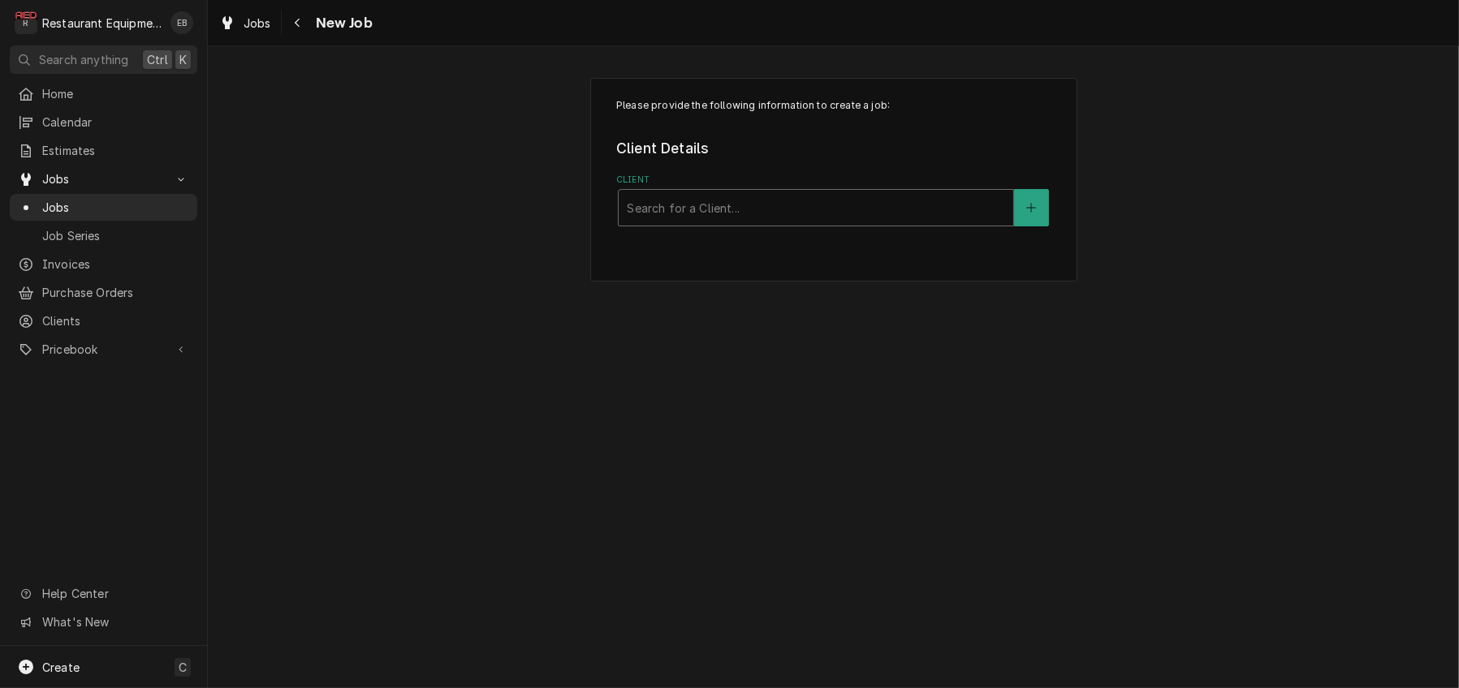
click at [692, 222] on div "Client" at bounding box center [816, 207] width 378 height 29
type input "F"
type input "turbochef"
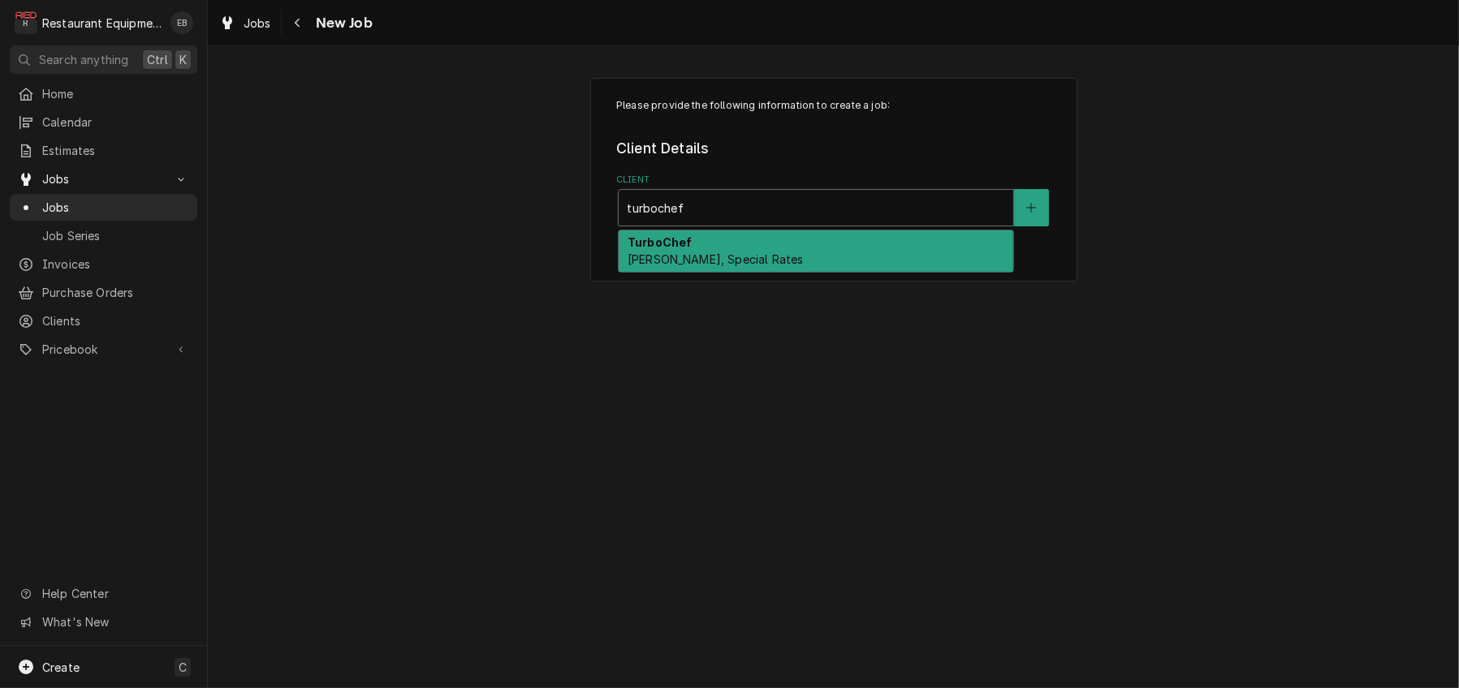
click at [793, 273] on div "TurboChef [PERSON_NAME], Special Rates" at bounding box center [816, 252] width 394 height 42
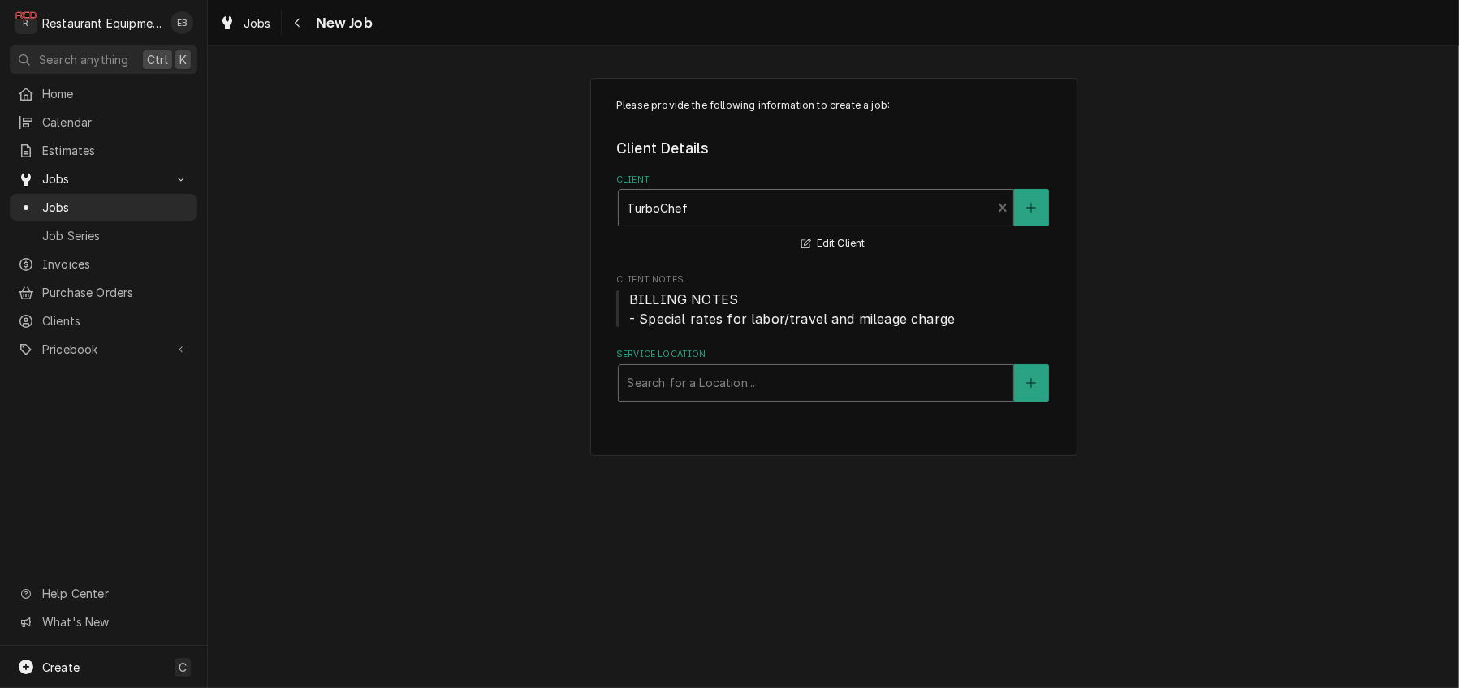
click at [752, 398] on div "Service Location" at bounding box center [816, 383] width 378 height 29
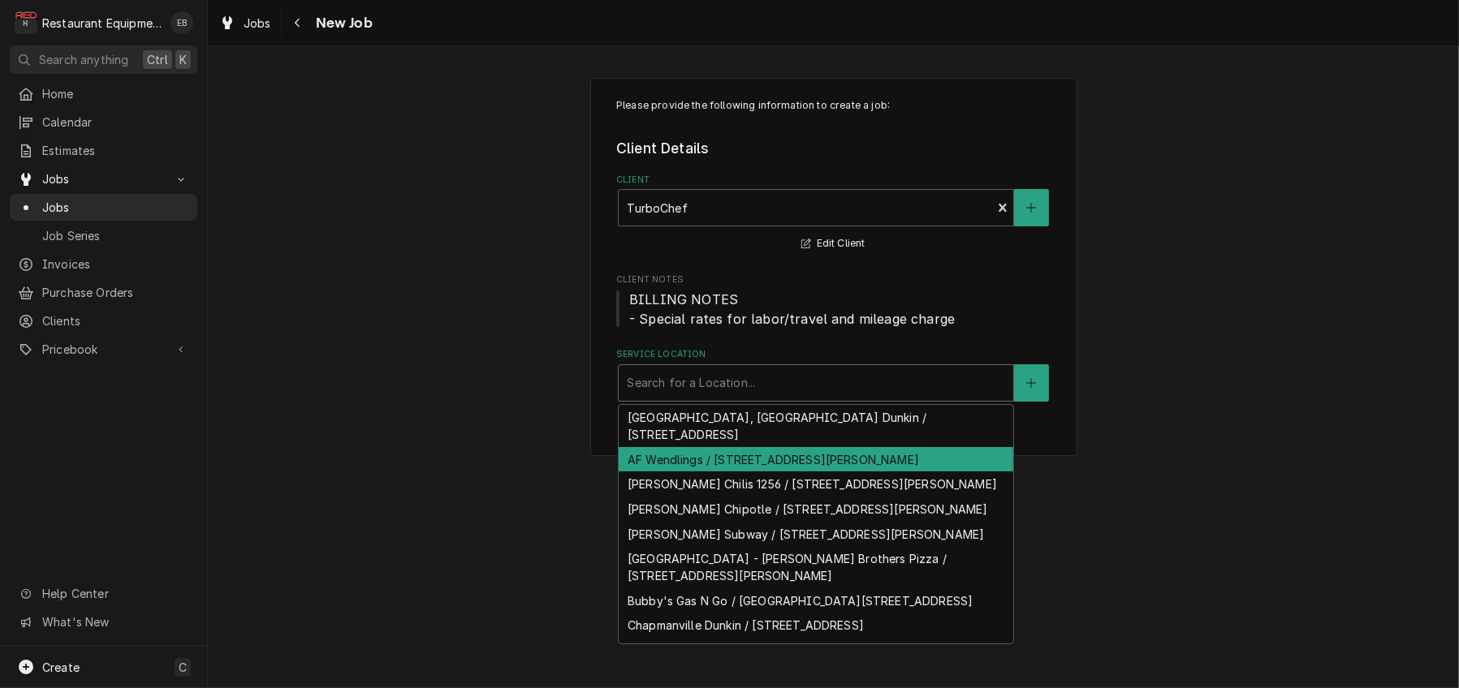
click at [869, 472] on div "AF Wendlings / [STREET_ADDRESS][PERSON_NAME]" at bounding box center [816, 459] width 394 height 25
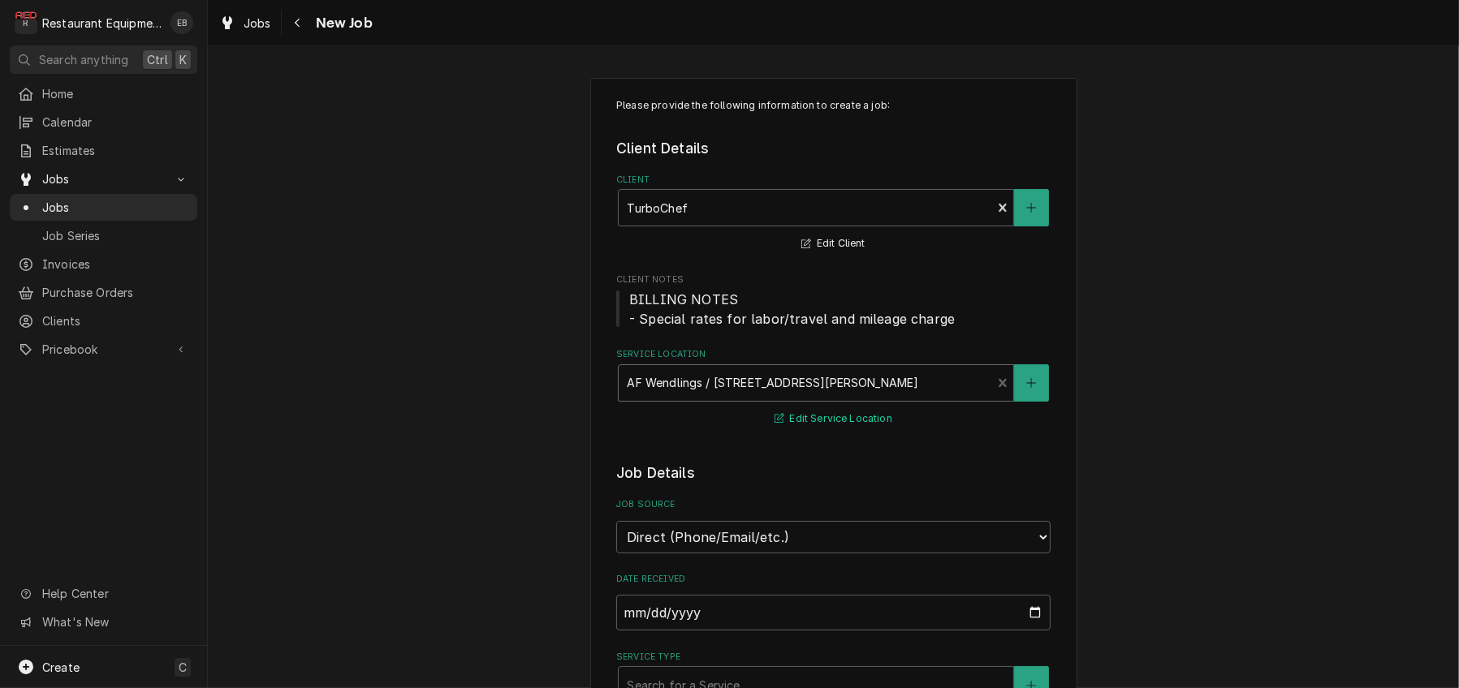
click at [842, 429] on button "Edit Service Location" at bounding box center [833, 419] width 123 height 20
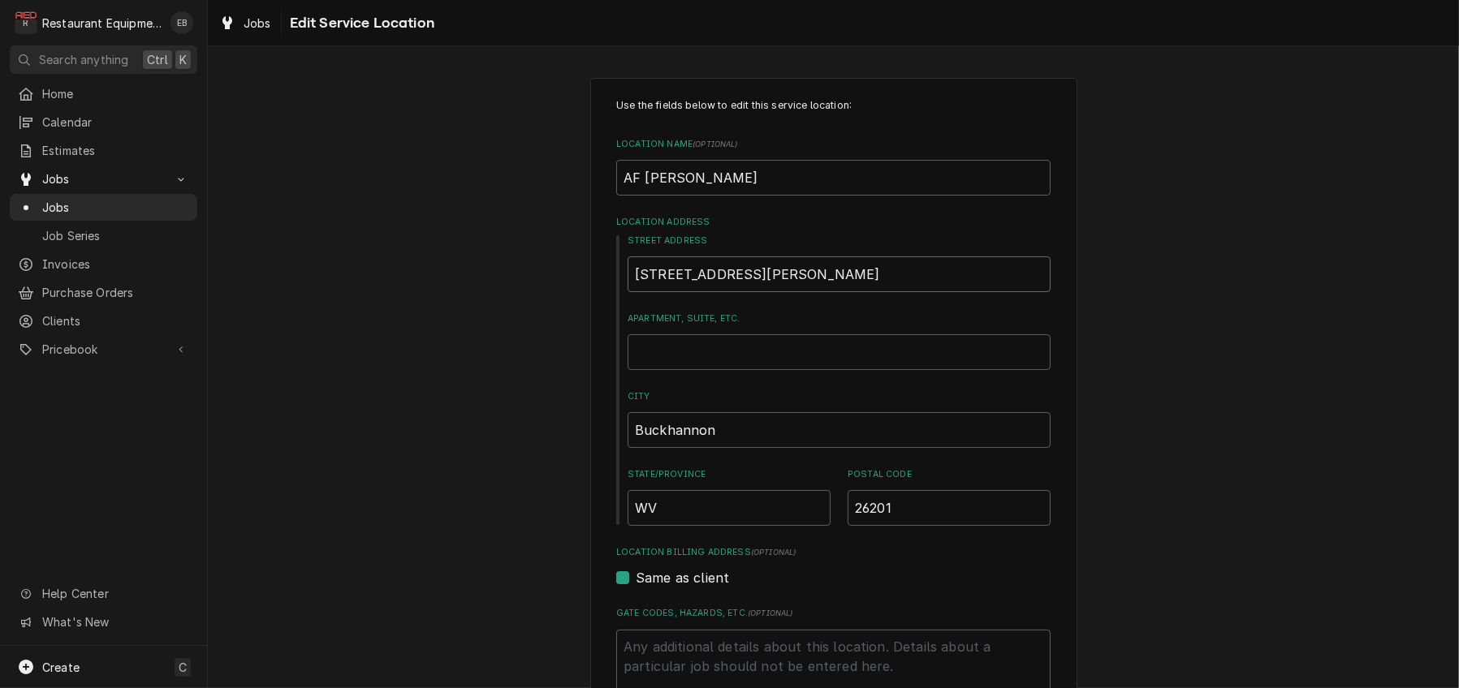
drag, startPoint x: 620, startPoint y: 322, endPoint x: 605, endPoint y: 331, distance: 17.8
click at [616, 331] on div "Street Address 101 Wendling Plaza Dr Apartment, Suite, etc. City Buckhannon Sta…" at bounding box center [833, 380] width 434 height 291
type textarea "x"
click at [804, 292] on input "Street Address" at bounding box center [838, 274] width 423 height 36
type textarea "x"
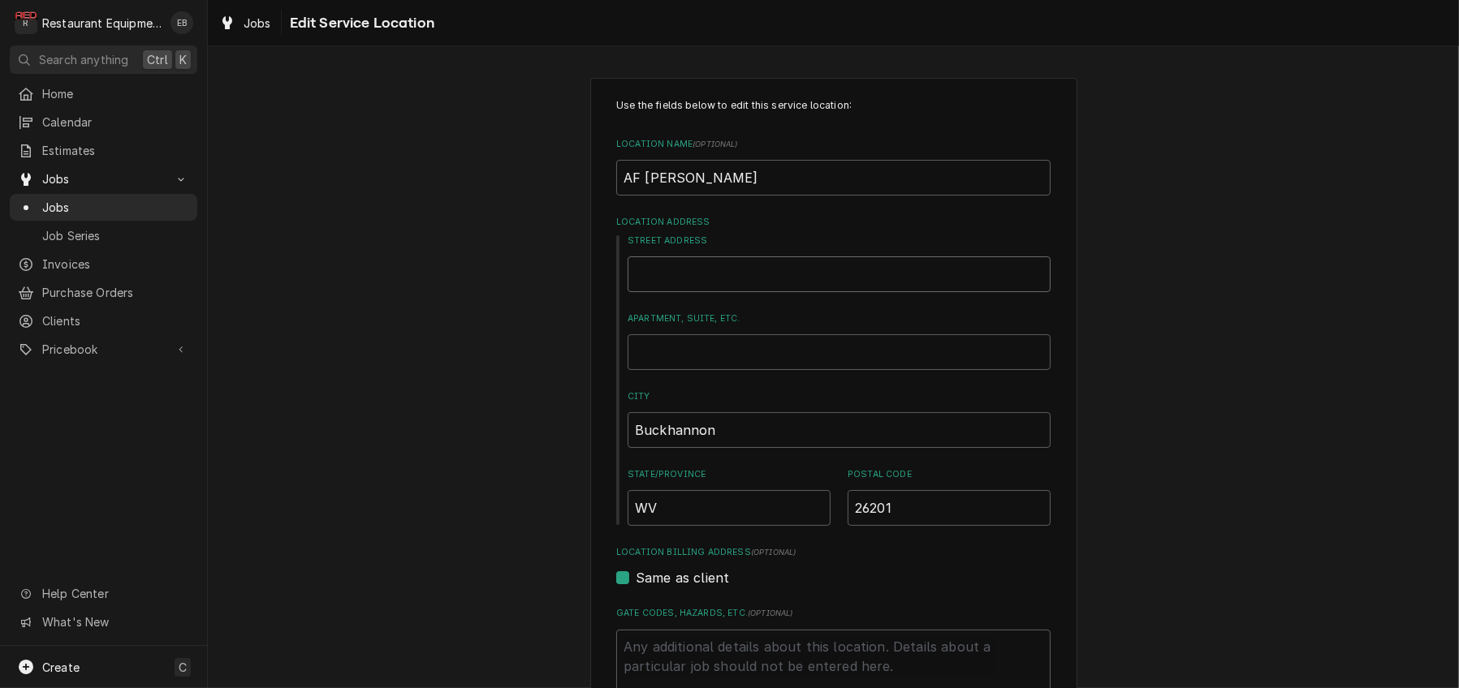
type input "4"
type textarea "x"
type input "42"
type textarea "x"
type input "424"
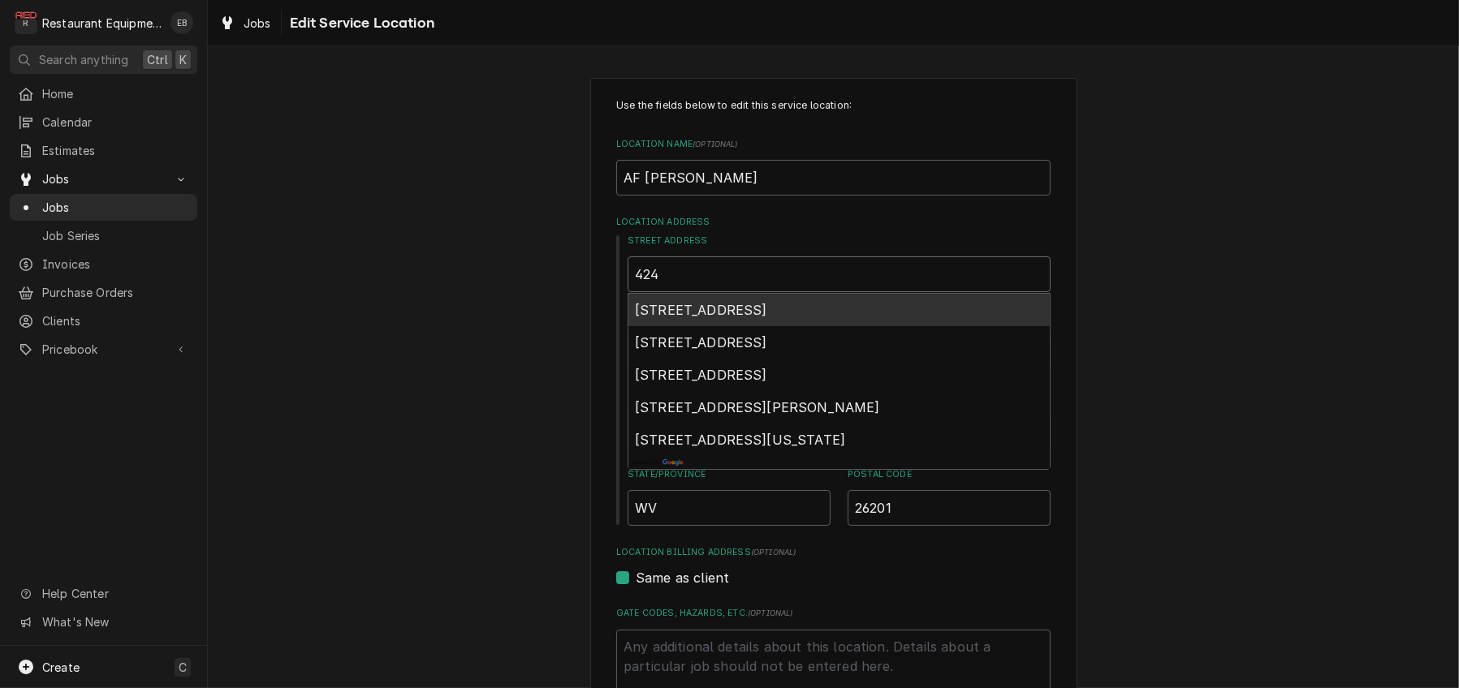
type textarea "x"
type input "4241"
type textarea "x"
type input "4241"
type textarea "x"
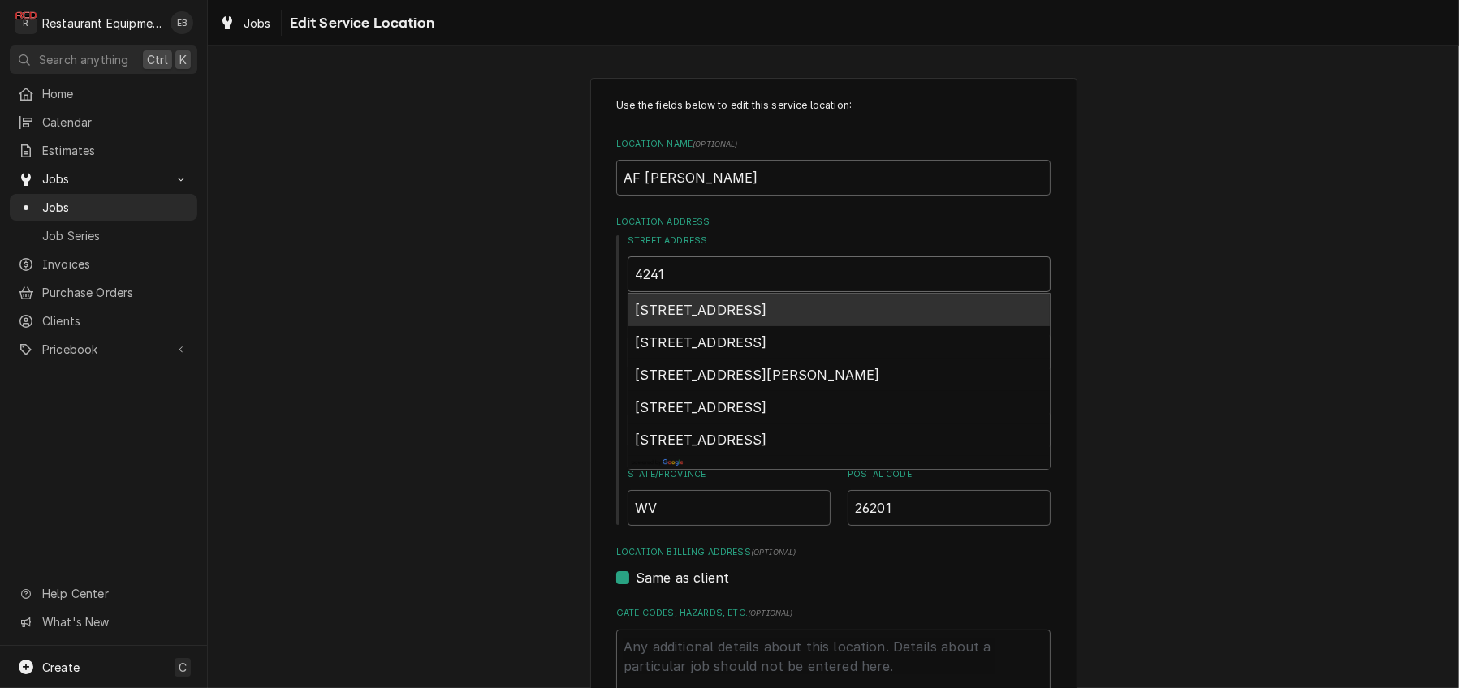
type input "4241 u"
type textarea "x"
type input "4241 un"
type textarea "x"
type input "4241 uni"
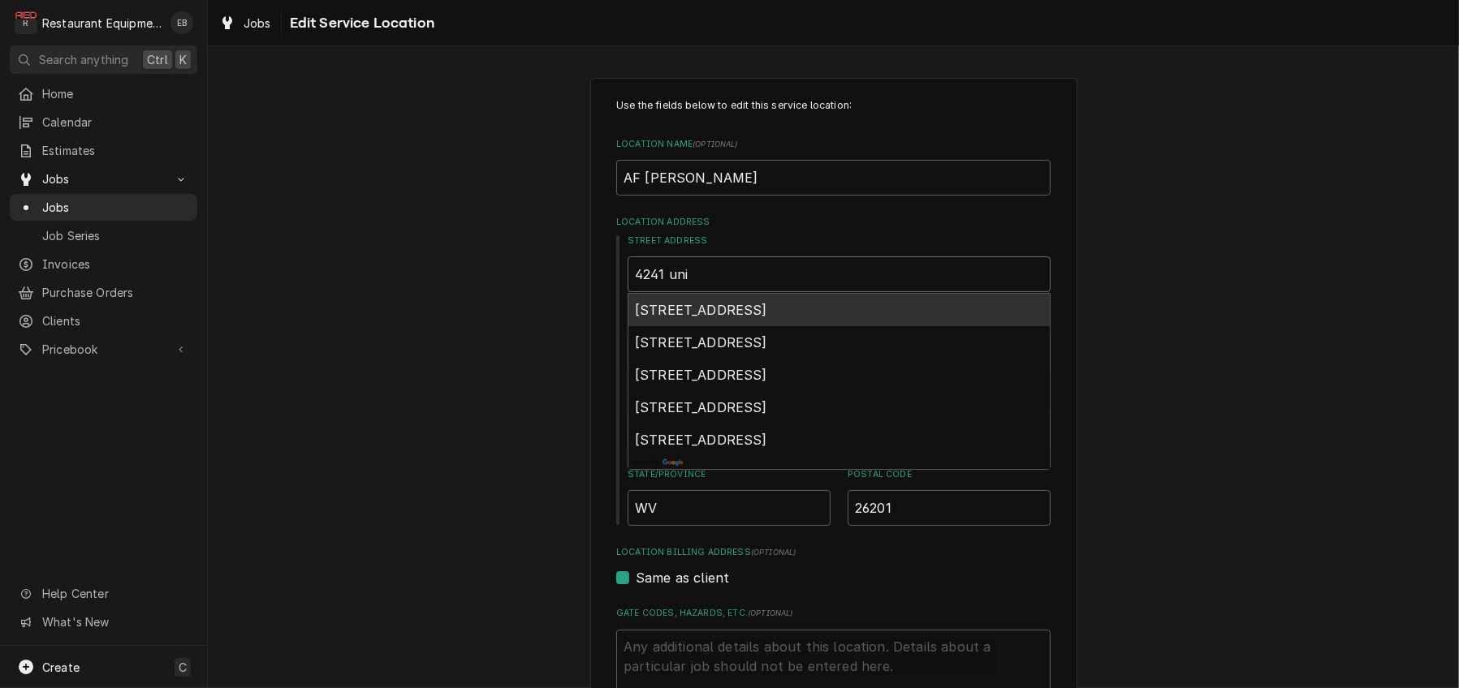
type textarea "x"
type input "4241 unio"
type textarea "x"
type input "4241 union"
type textarea "x"
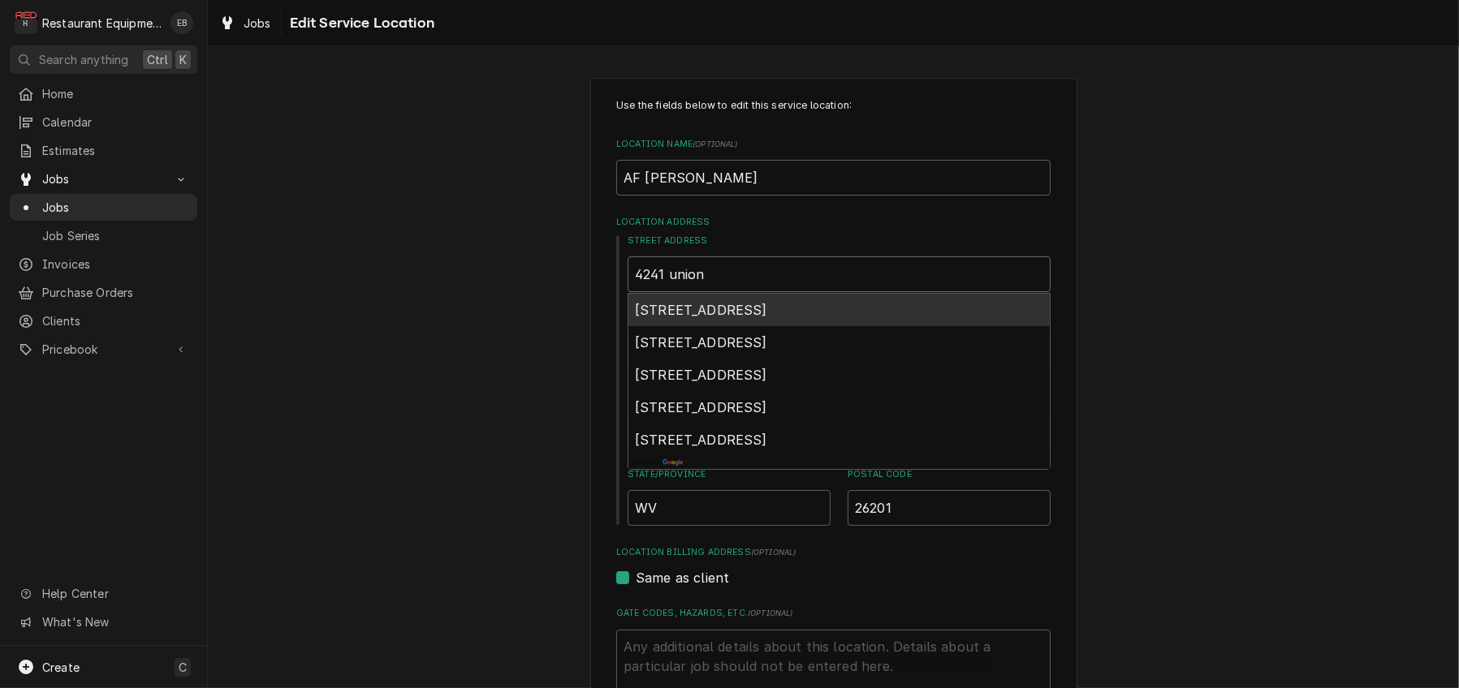
type input "4241 union"
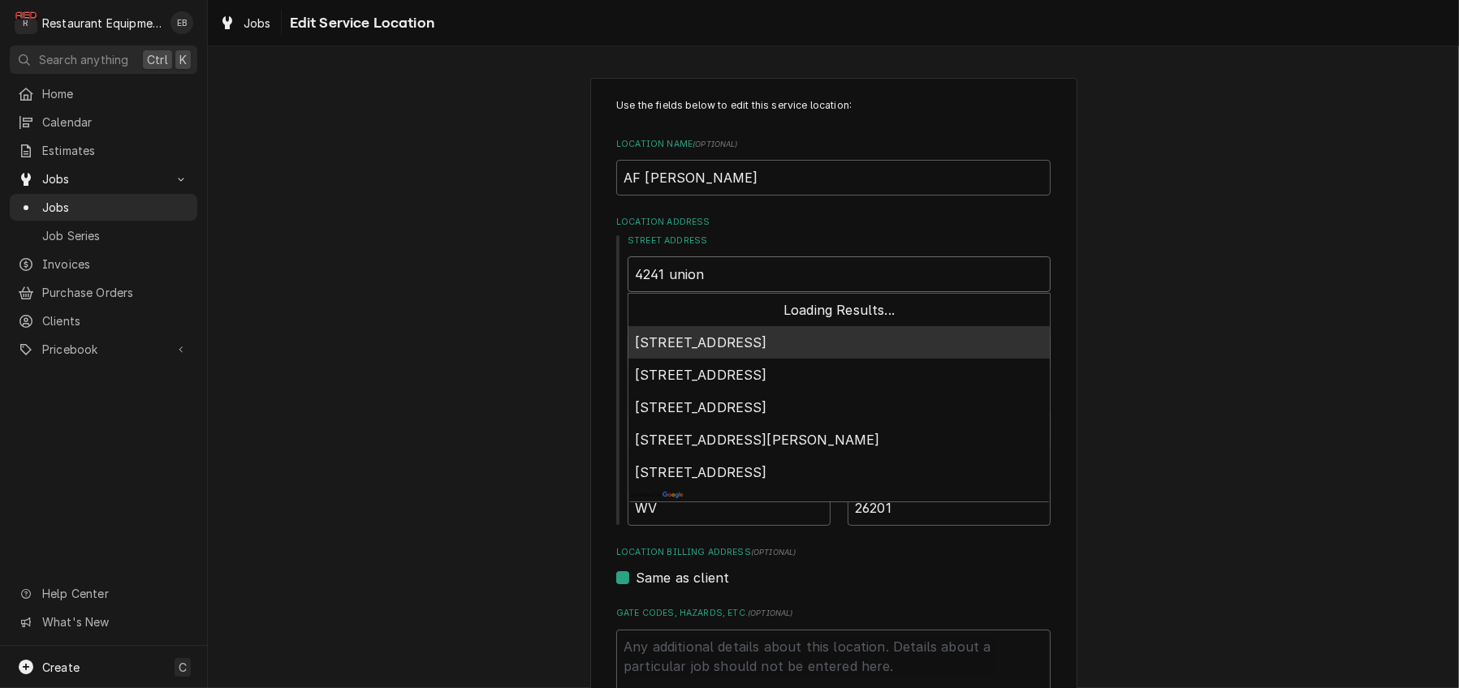
type textarea "x"
type input "4241 union h"
type textarea "x"
type input "4241 union hi"
type textarea "x"
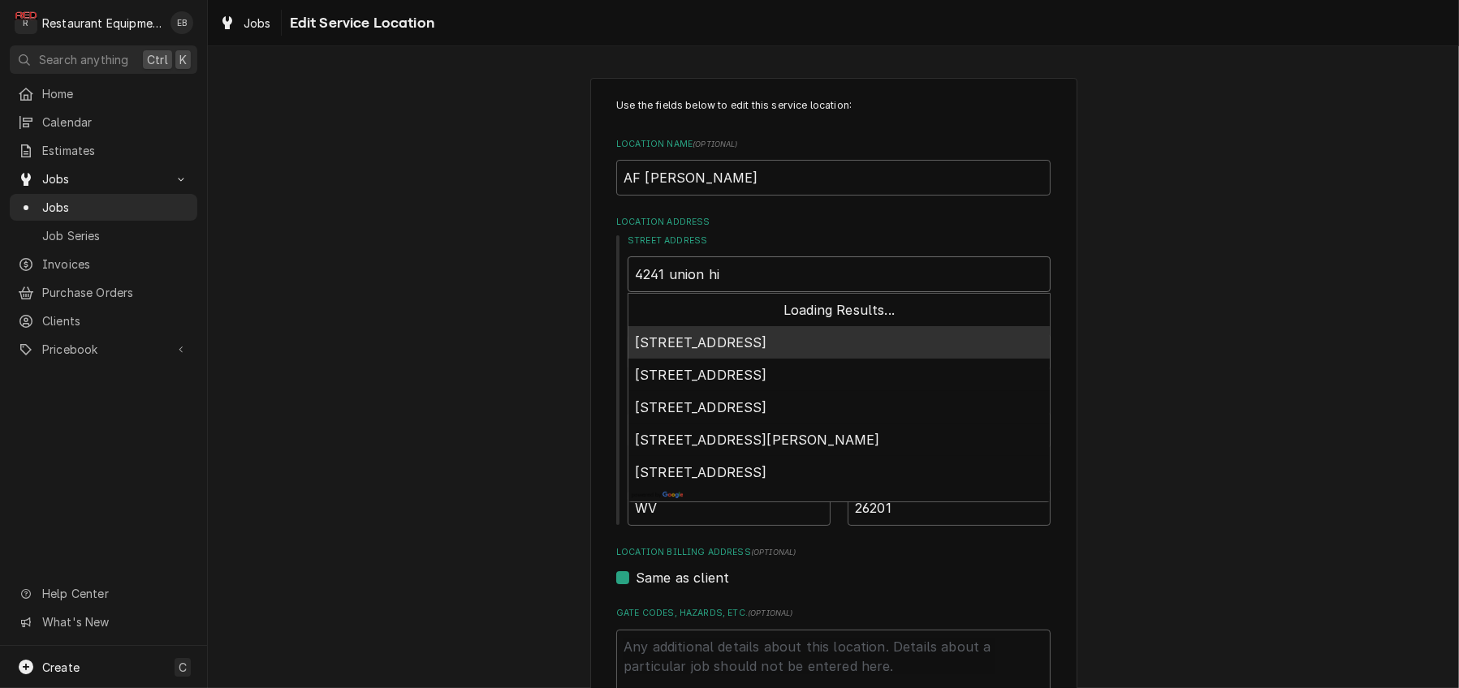
type input "4241 union hig"
type textarea "x"
type input "4241 union high"
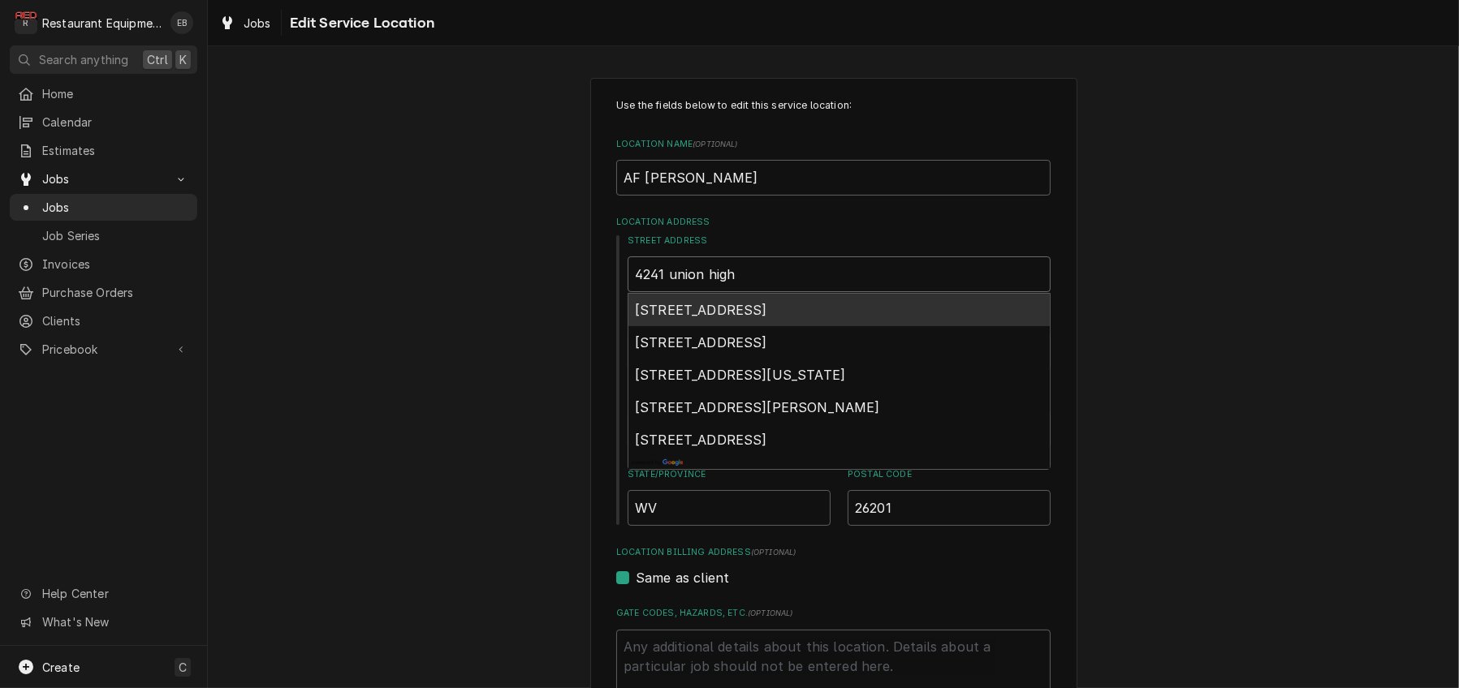
type textarea "x"
type input "4241 union highw"
type textarea "x"
type input "4241 union highwa"
type textarea "x"
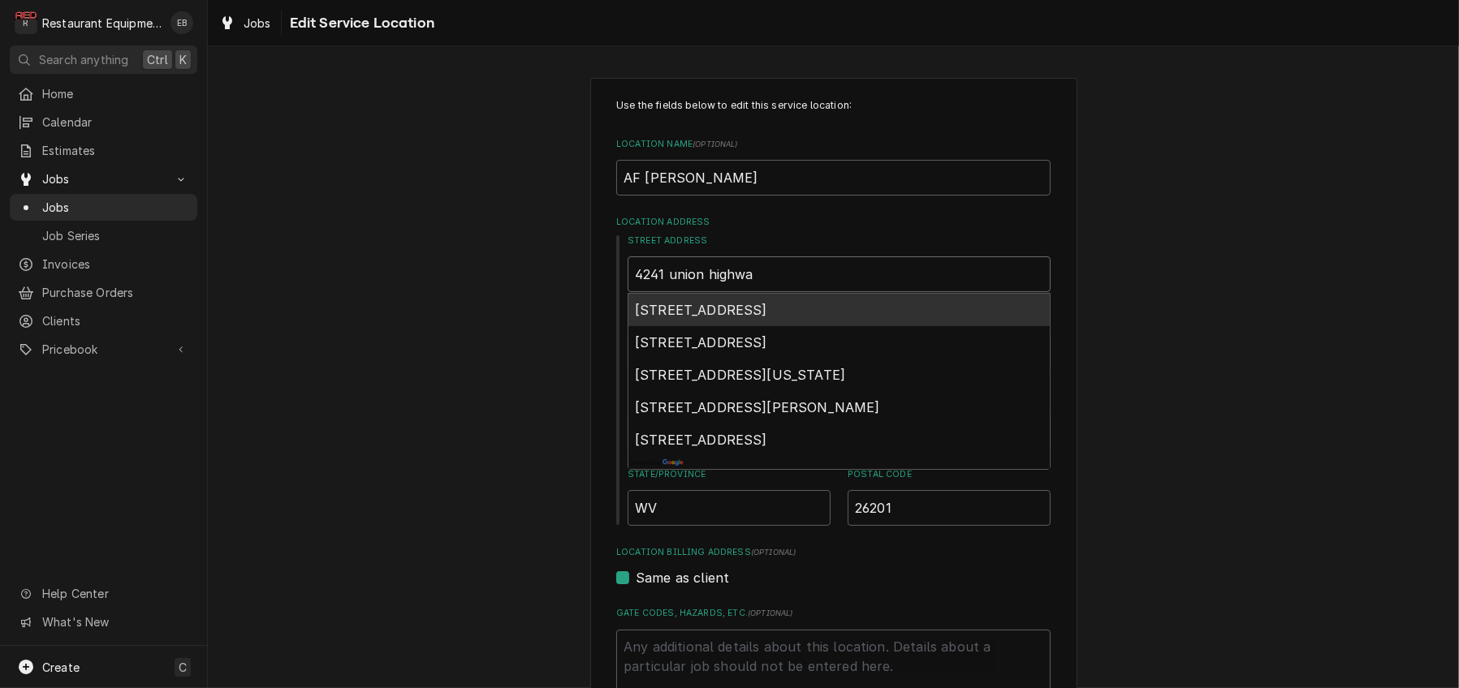
type input "4241 union highway"
type textarea "x"
type input "4241 union highway"
type textarea "x"
type input "4241 union highway m"
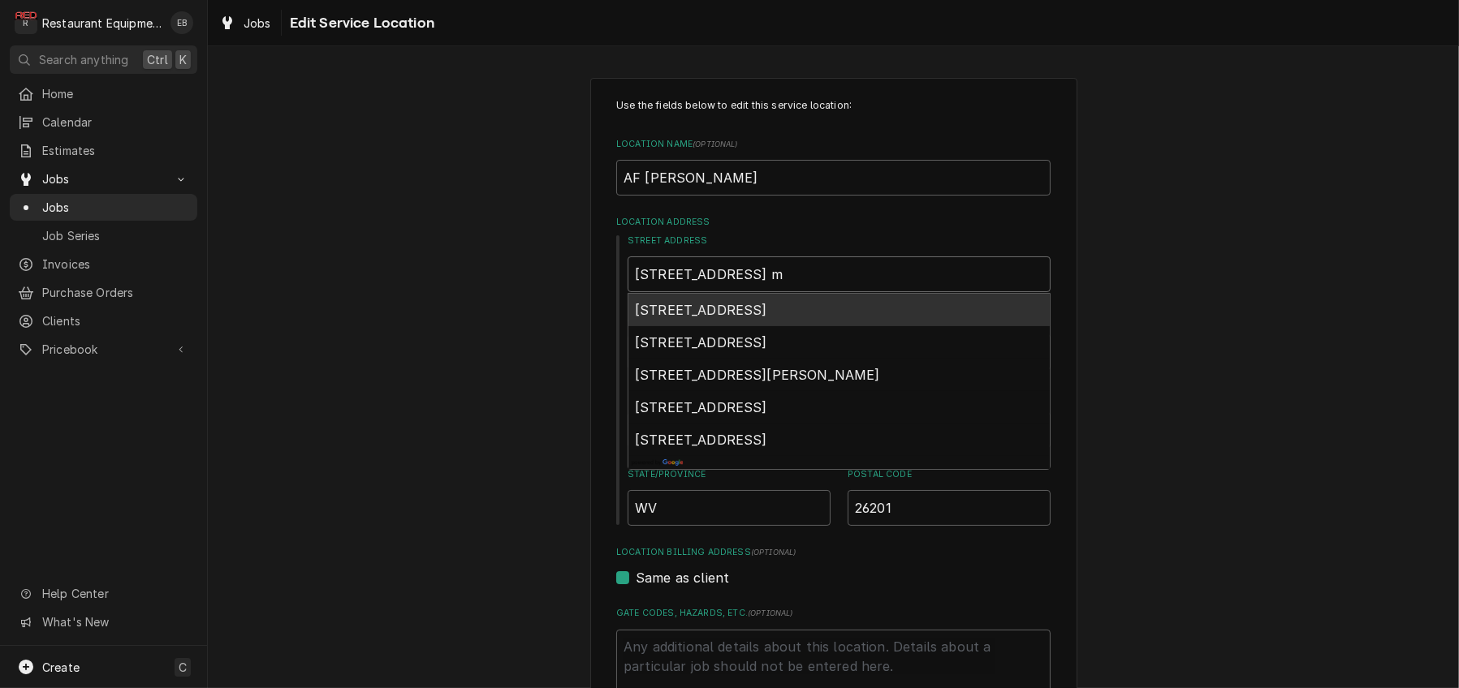
type textarea "x"
type input "4241 union highway mt"
click at [767, 318] on span "4241 Union Highway, Mt Storm, WV, USA" at bounding box center [701, 310] width 132 height 16
type textarea "x"
type input "4241 Union Hwy"
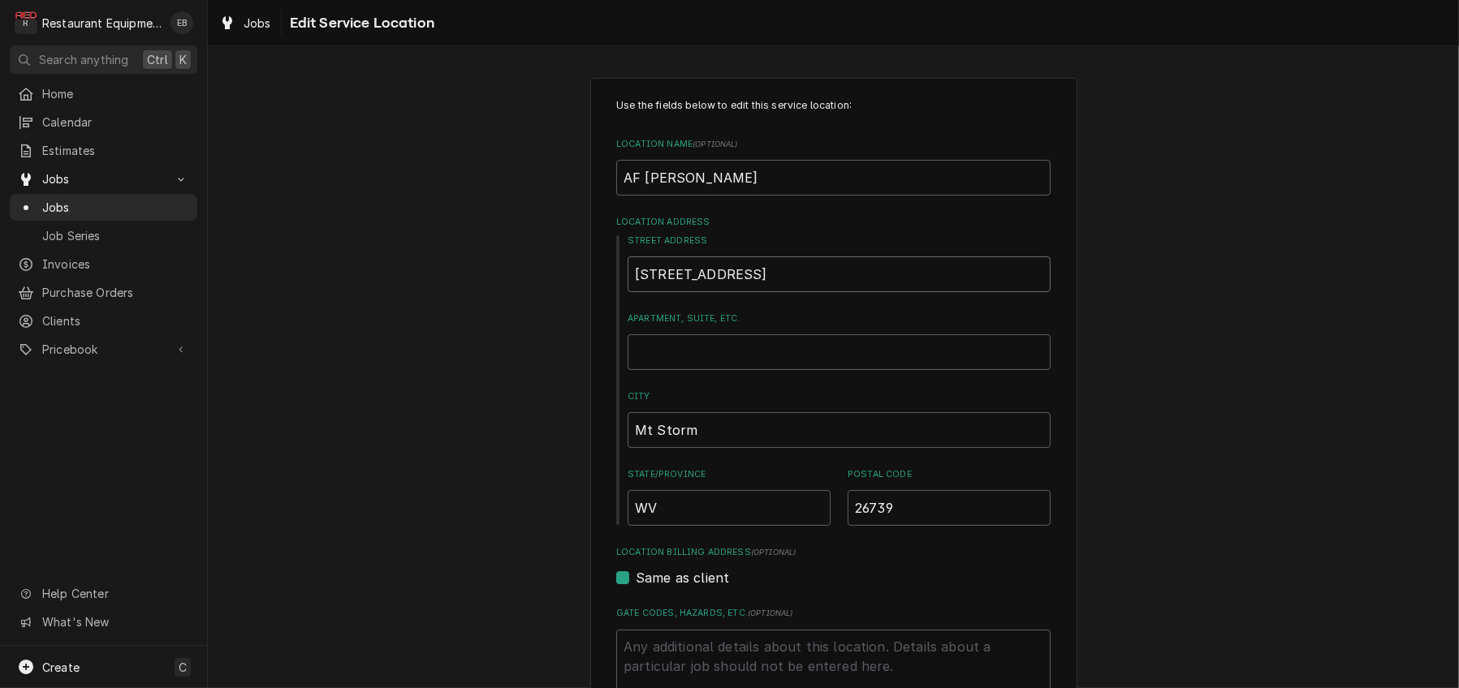
type textarea "x"
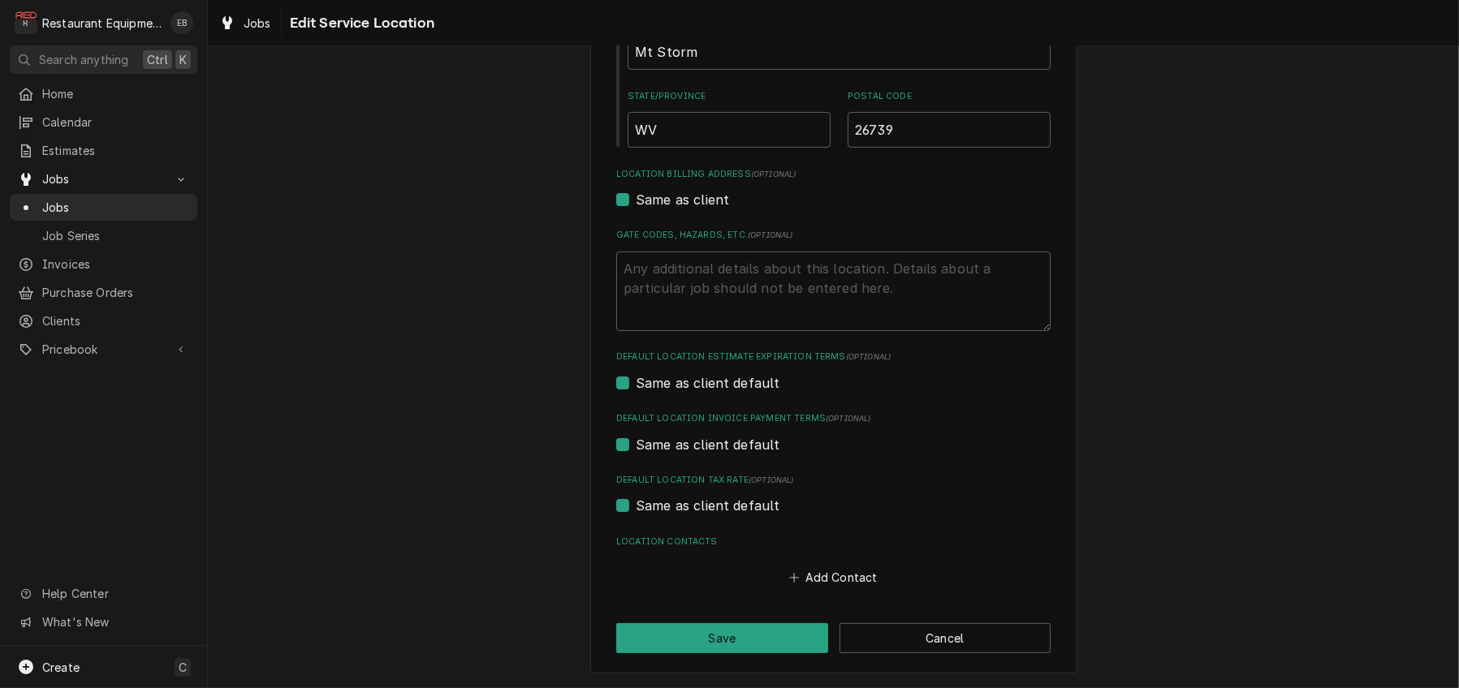
scroll to position [498, 0]
type input "4241 Union Hwy"
click at [794, 639] on button "Save" at bounding box center [722, 638] width 212 height 30
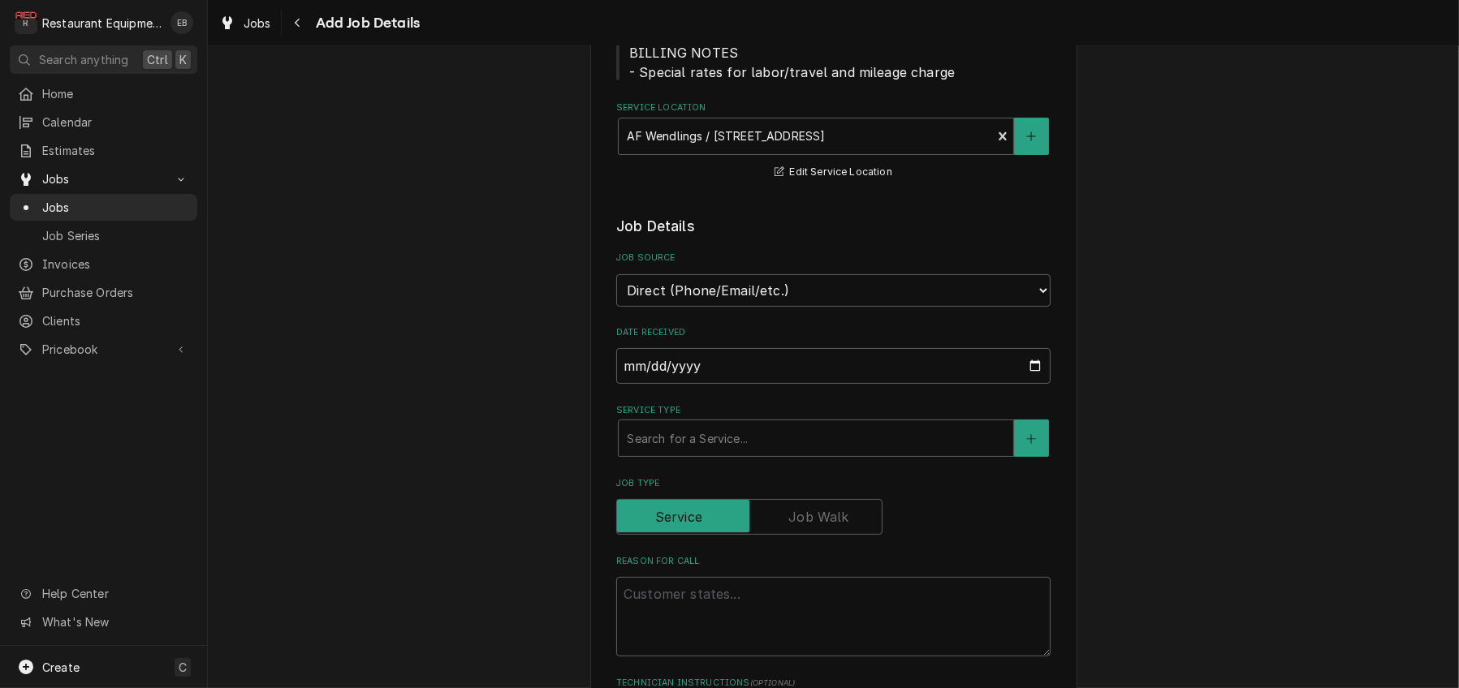
scroll to position [325, 0]
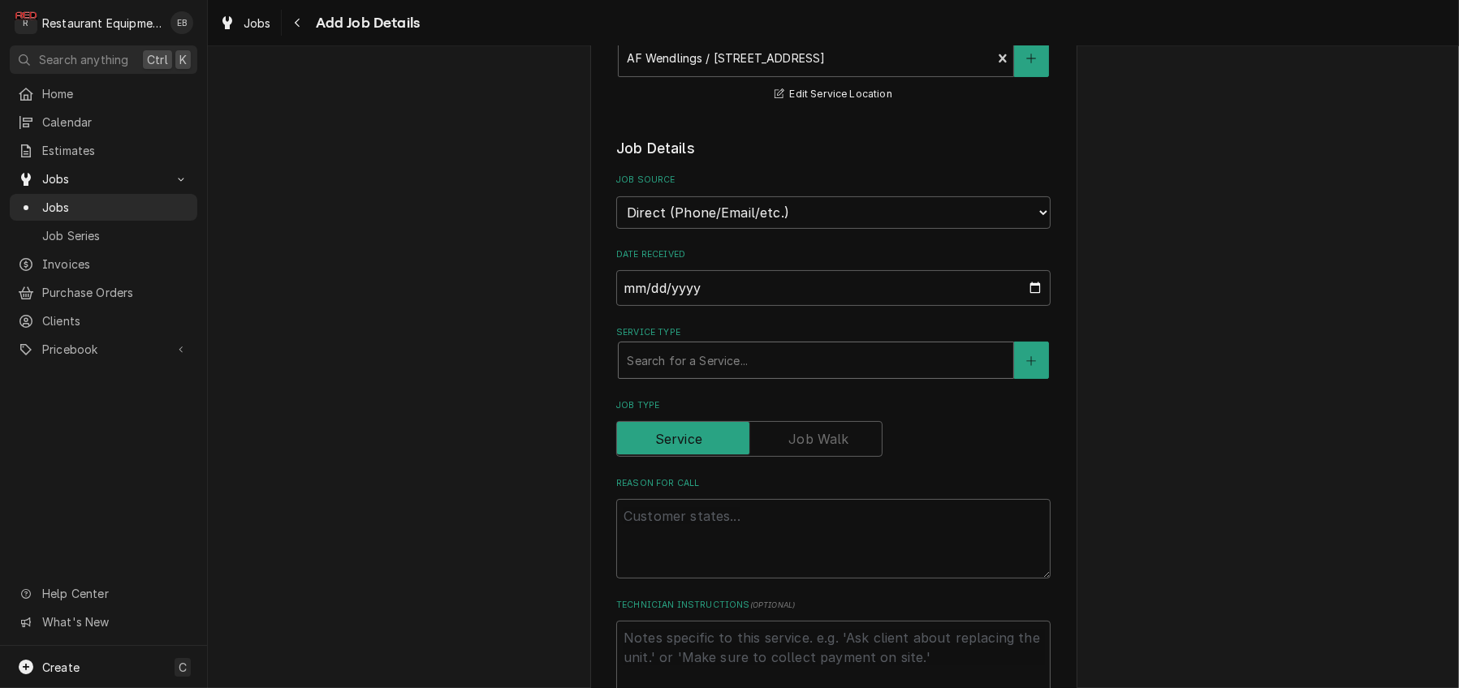
click at [766, 375] on div "Service Type" at bounding box center [816, 360] width 378 height 29
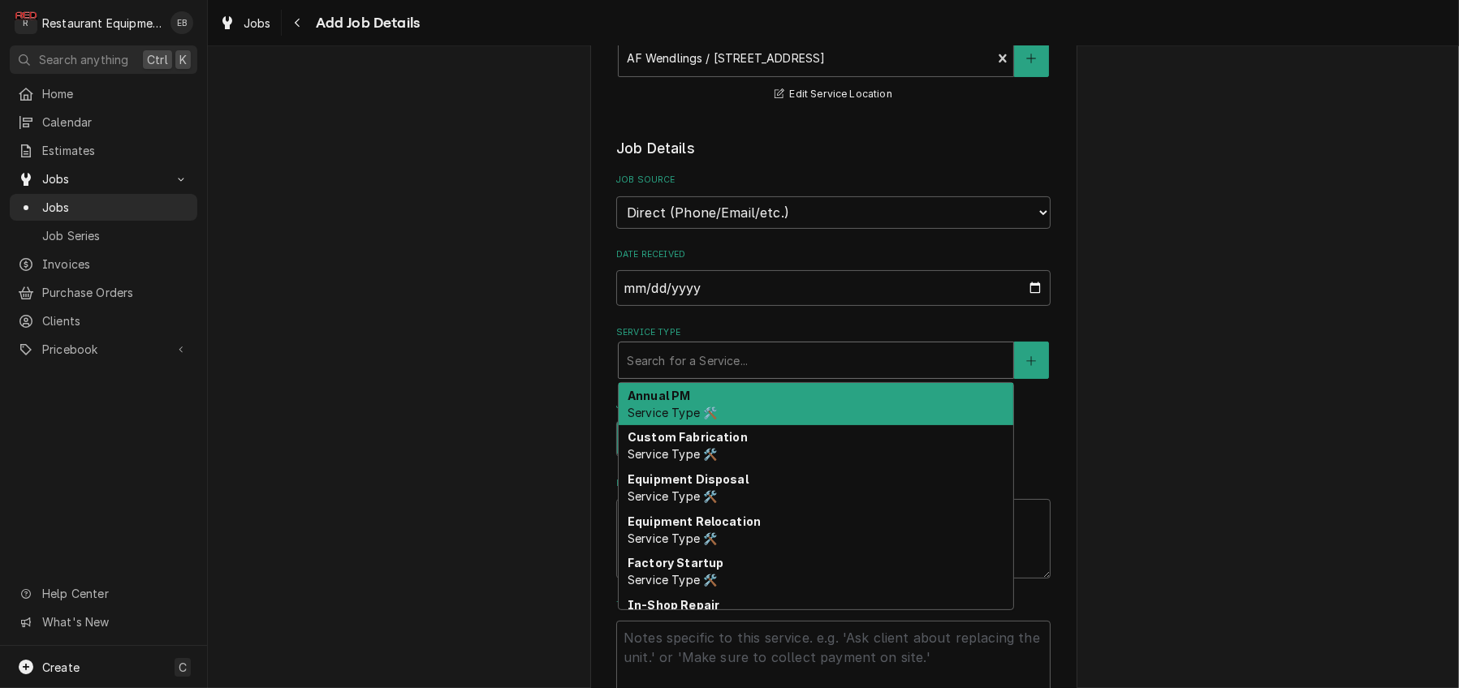
type textarea "x"
type input "b"
type textarea "x"
type input "br"
type textarea "x"
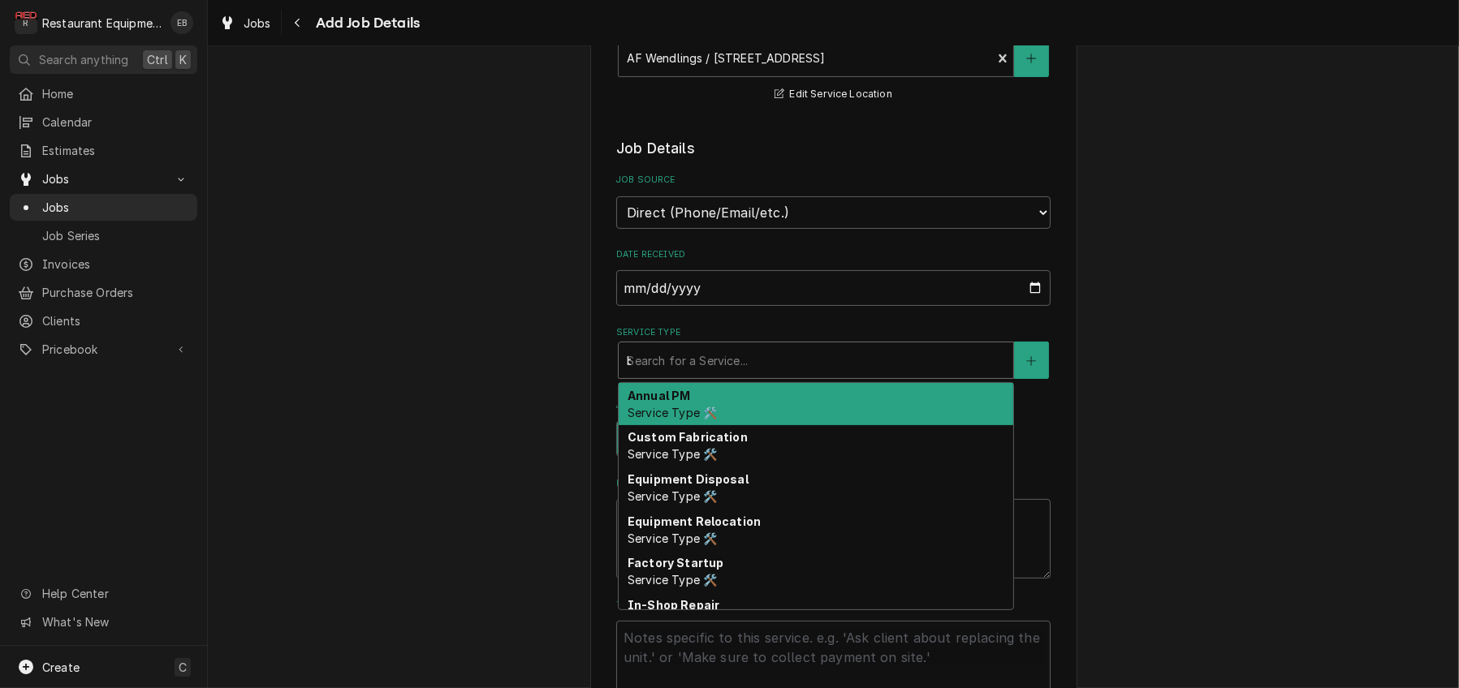
type input "bre"
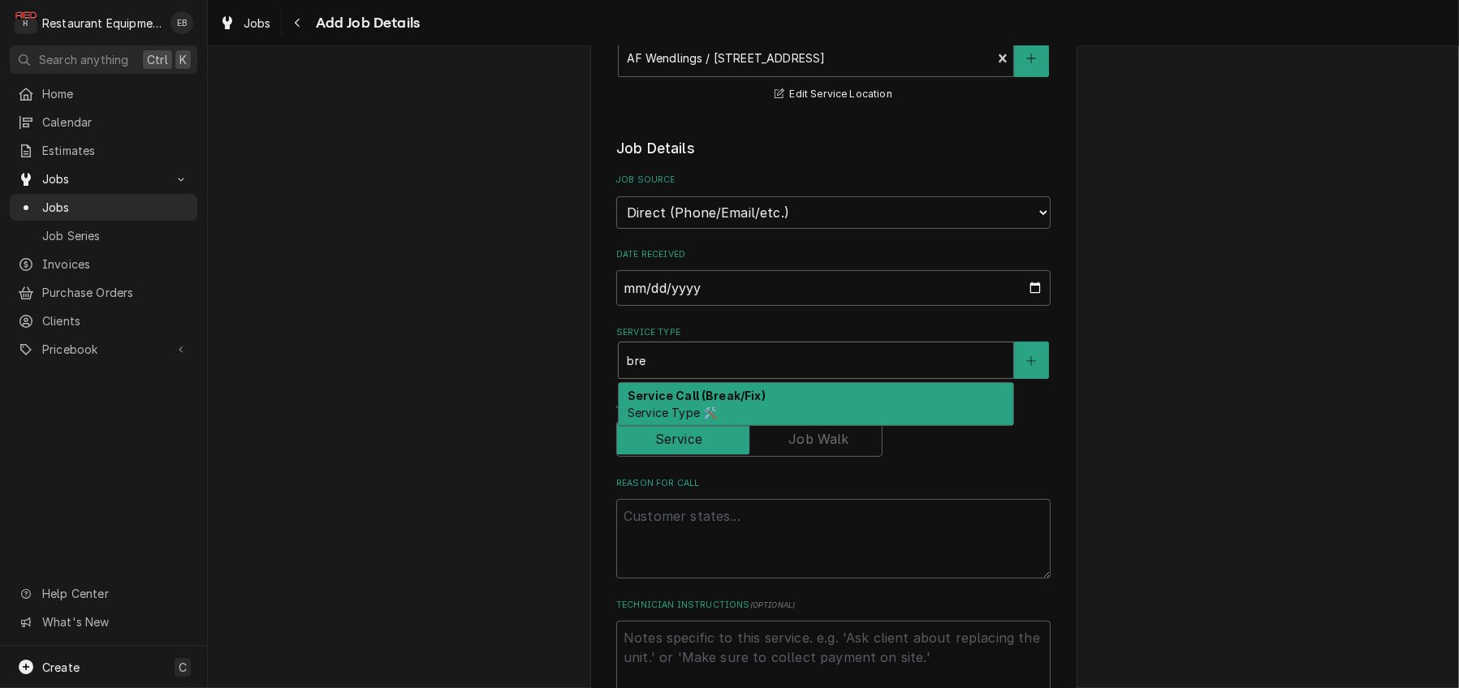
click at [739, 403] on strong "Service Call (Break/Fix)" at bounding box center [696, 396] width 138 height 14
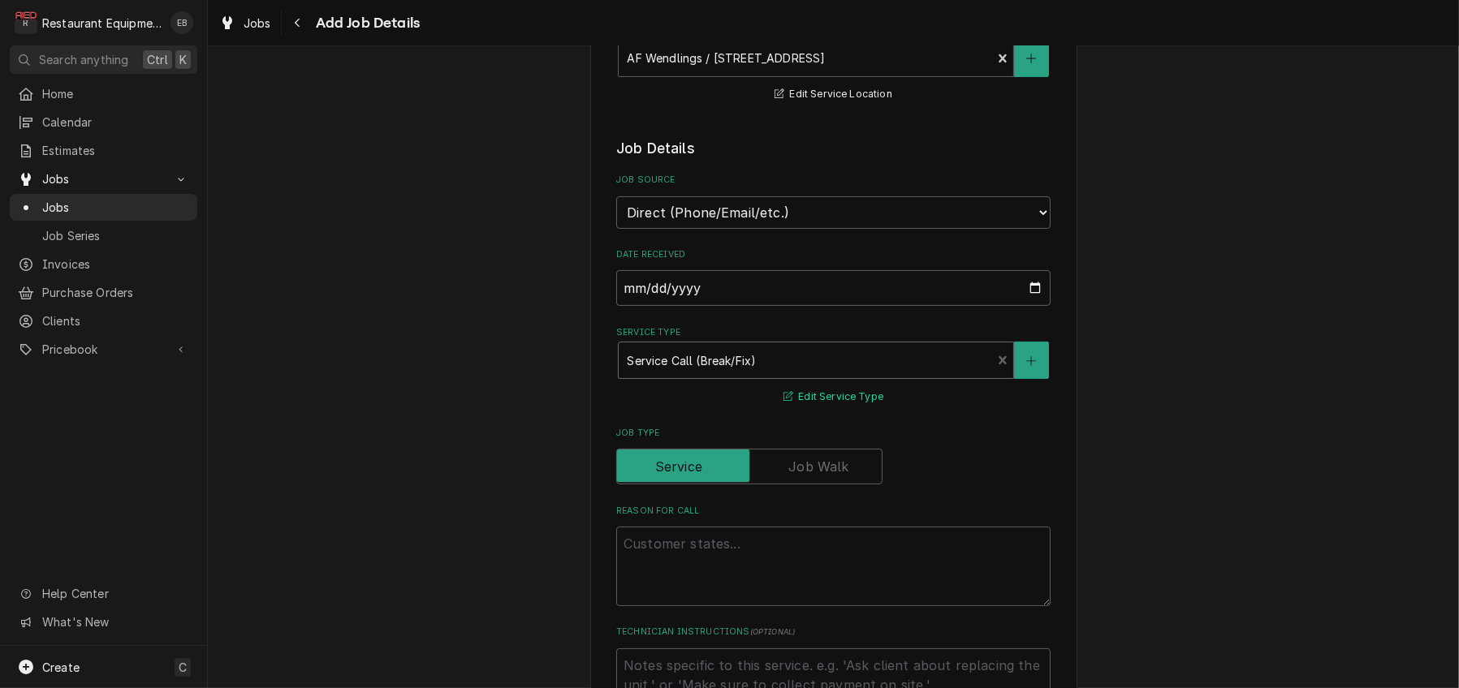
type textarea "x"
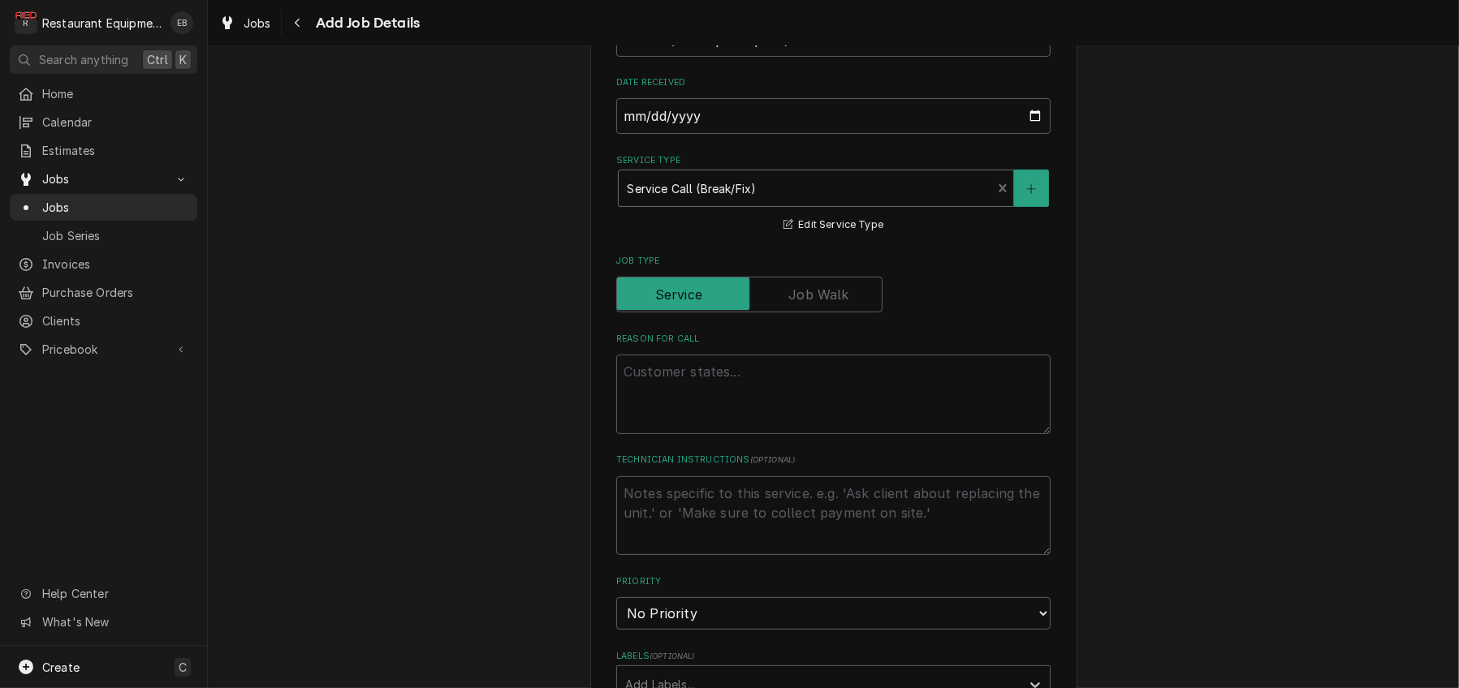
scroll to position [541, 0]
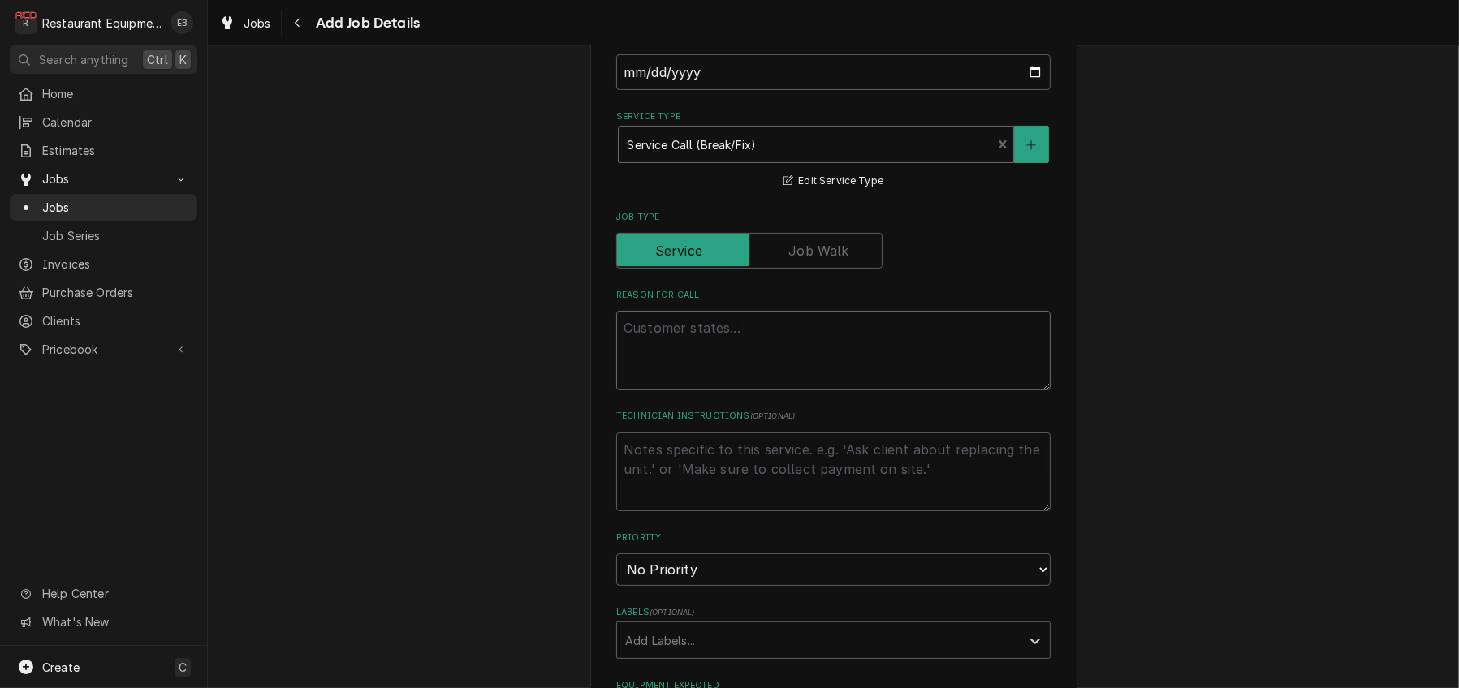
click at [709, 390] on textarea "Reason For Call" at bounding box center [833, 351] width 434 height 80
click at [785, 390] on textarea "Reason For Call" at bounding box center [833, 351] width 434 height 80
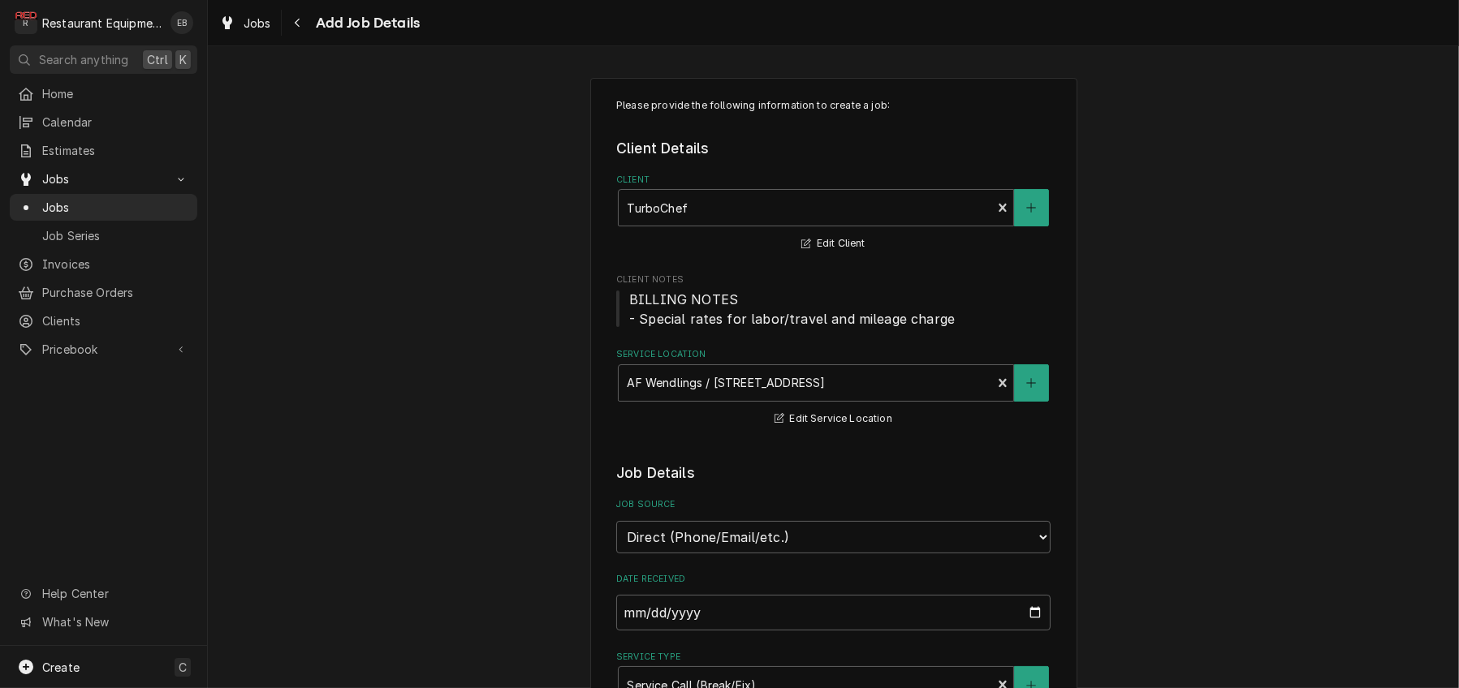
scroll to position [0, 0]
click at [274, 30] on div "Jobs" at bounding box center [245, 23] width 58 height 20
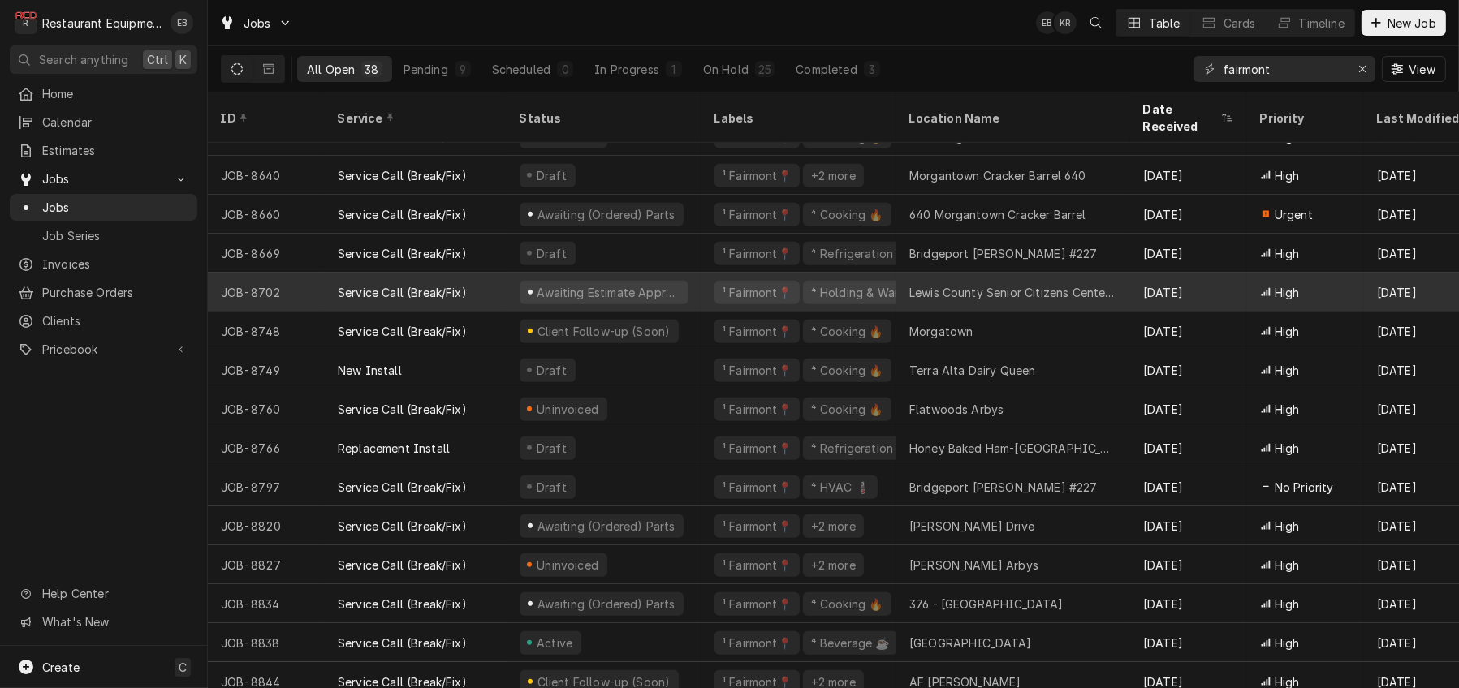
scroll to position [946, 0]
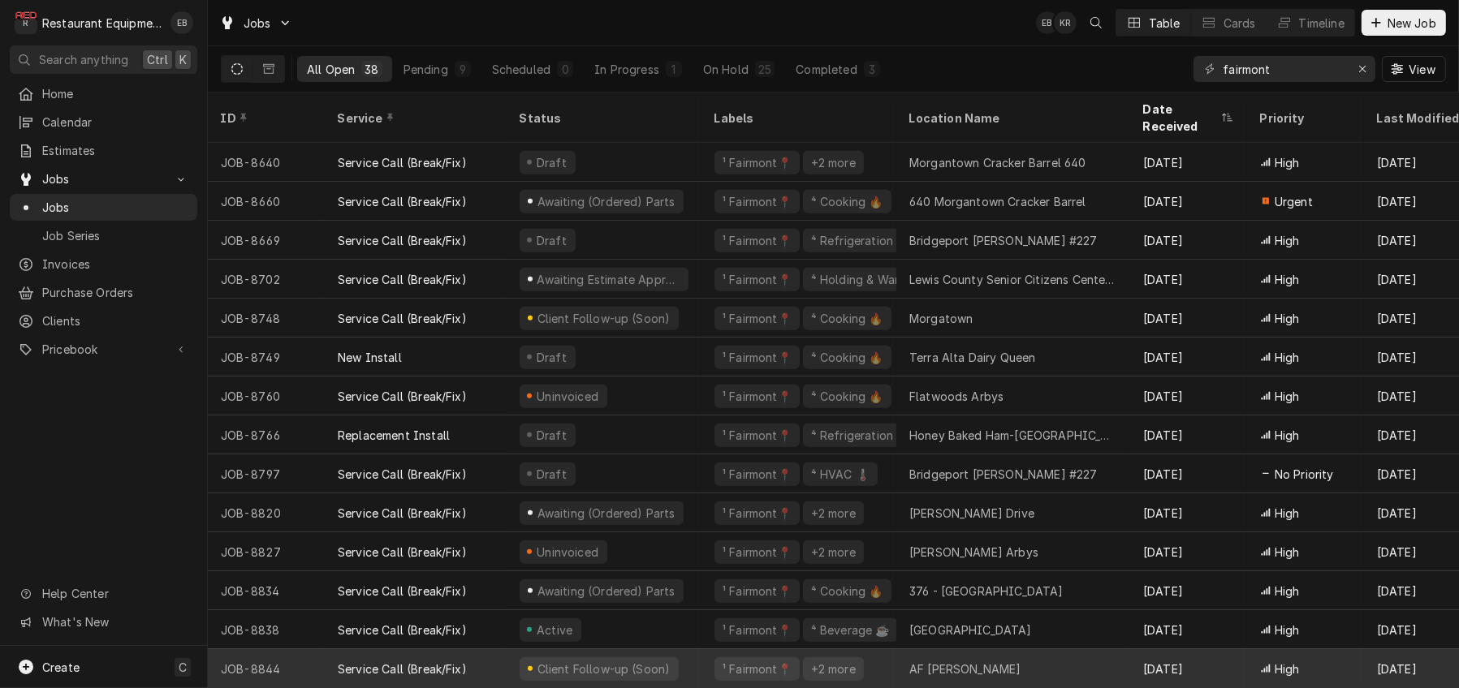
click at [952, 661] on div "AF Wendlings" at bounding box center [965, 669] width 112 height 17
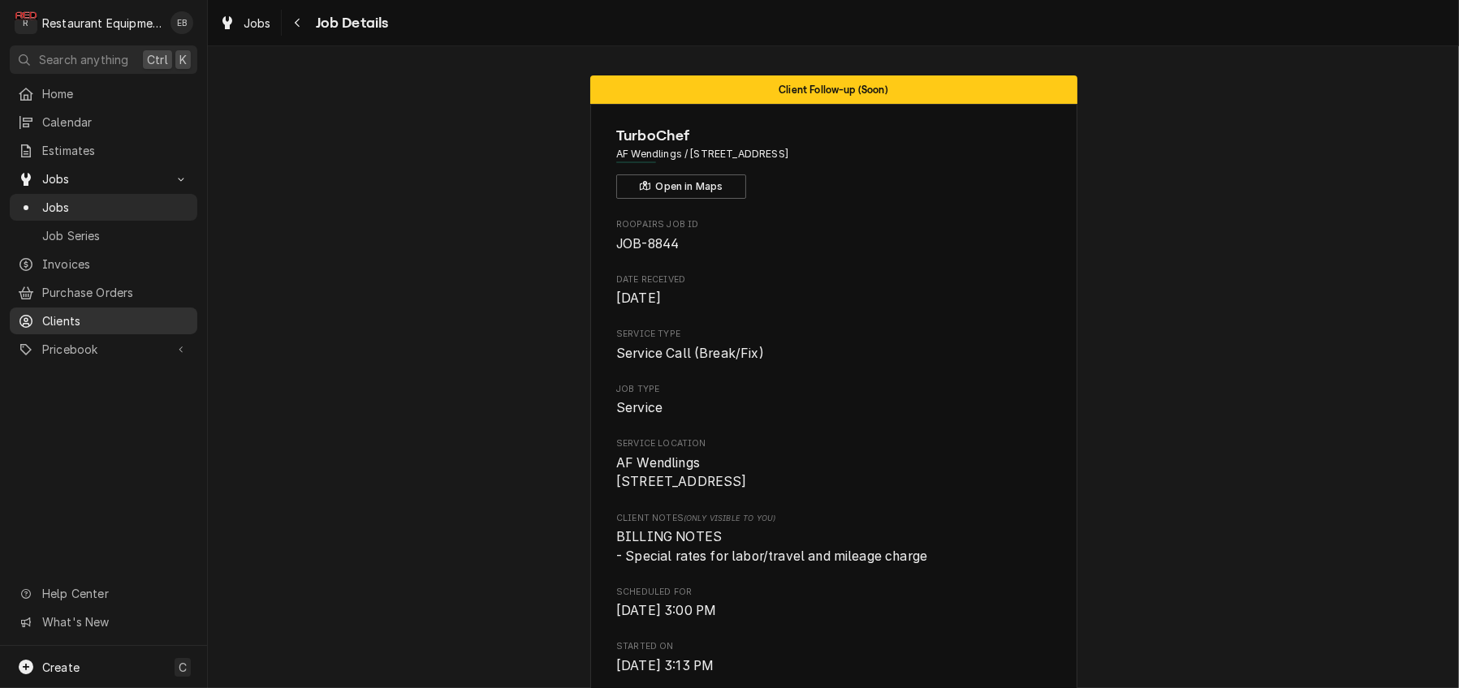
click at [97, 330] on span "Clients" at bounding box center [115, 320] width 147 height 17
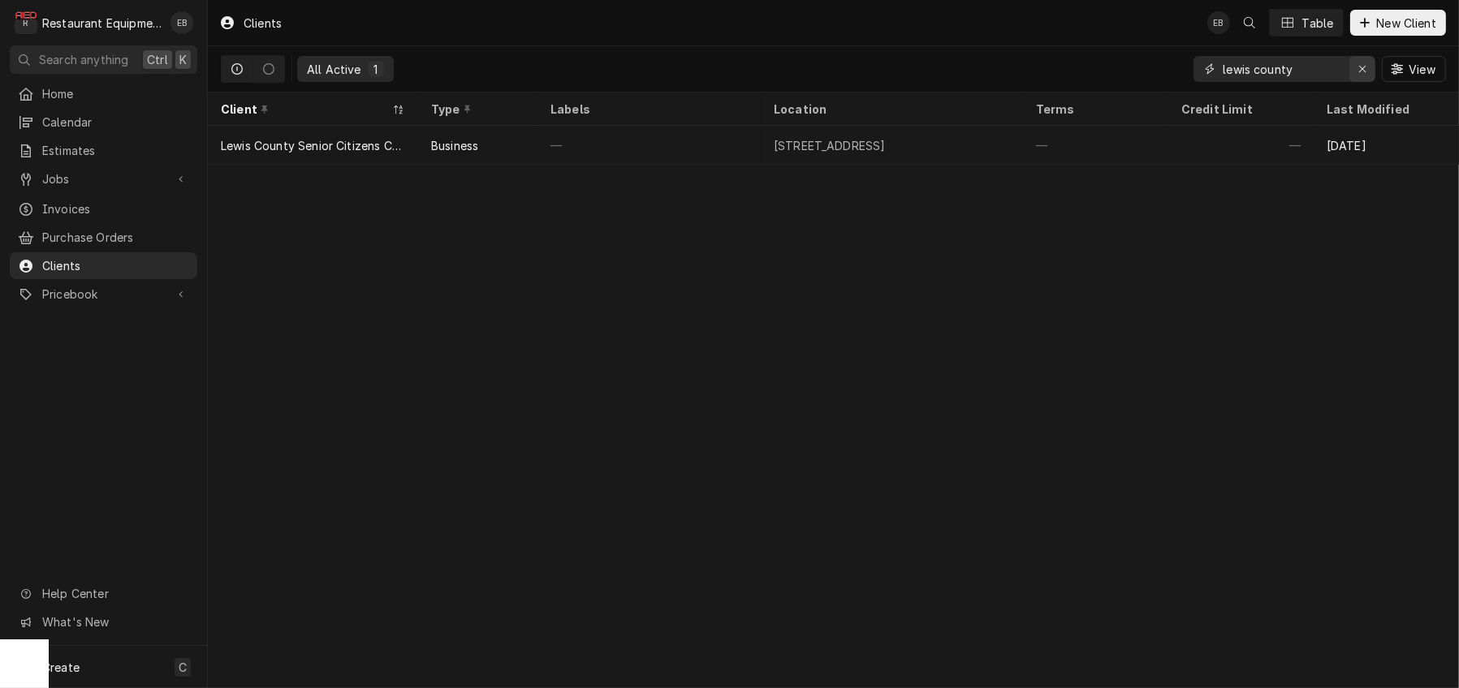
click at [1359, 72] on icon "Erase input" at bounding box center [1362, 69] width 6 height 6
click at [1264, 73] on input "Dynamic Content Wrapper" at bounding box center [1298, 69] width 153 height 26
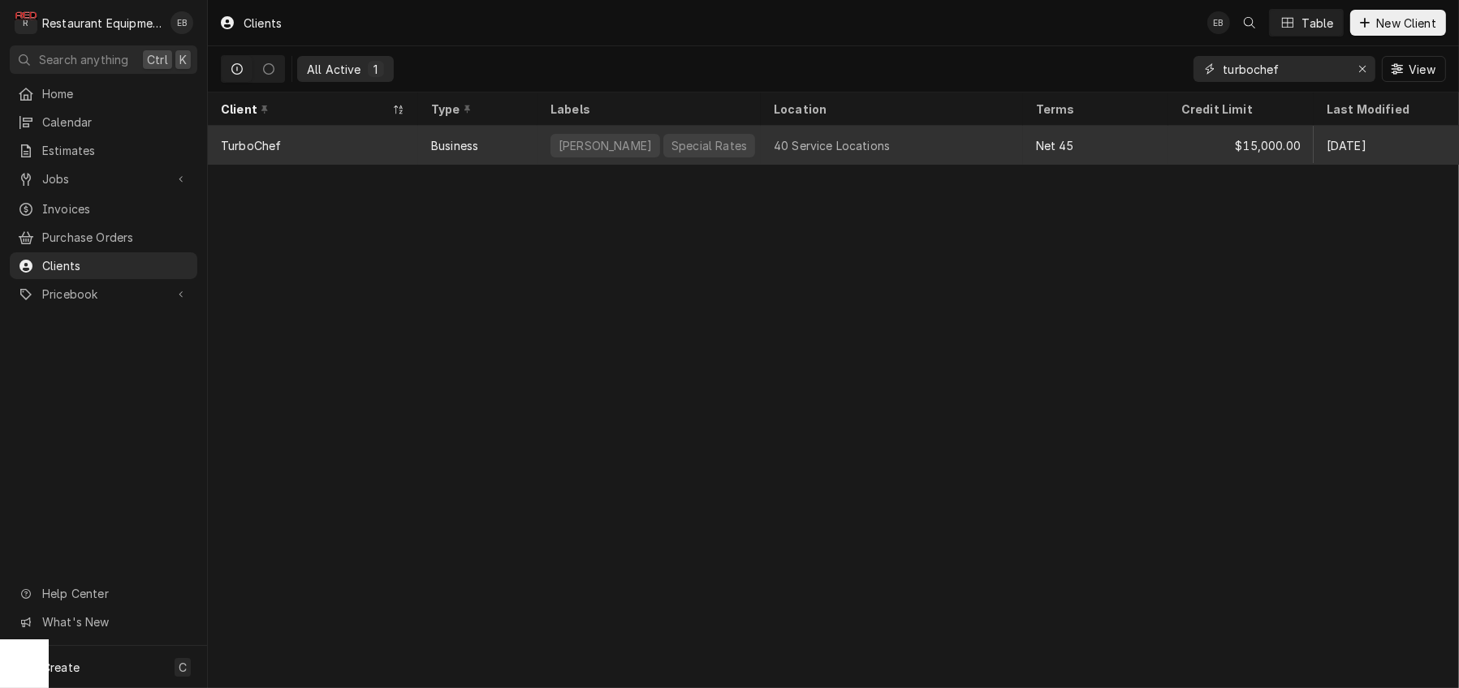
type input "turbochef"
click at [830, 148] on div "40 Service Locations" at bounding box center [832, 145] width 116 height 17
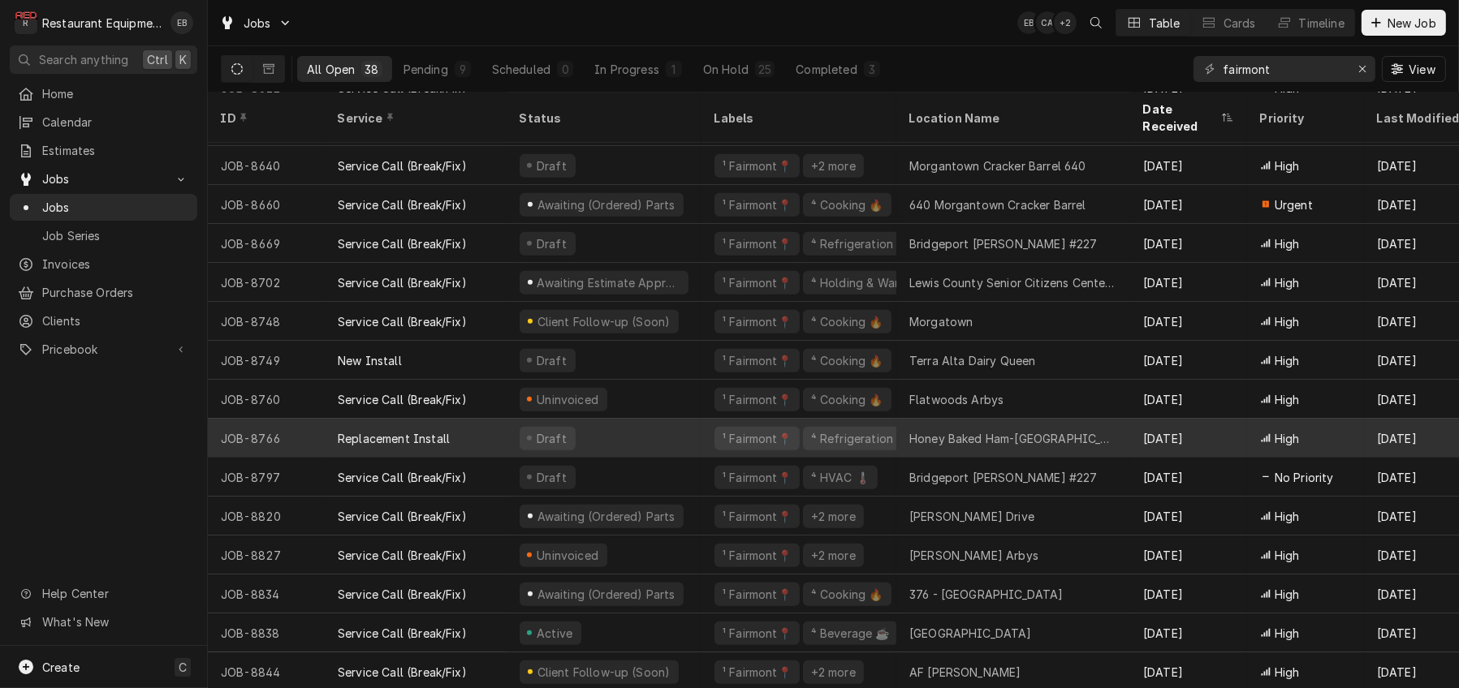
scroll to position [946, 0]
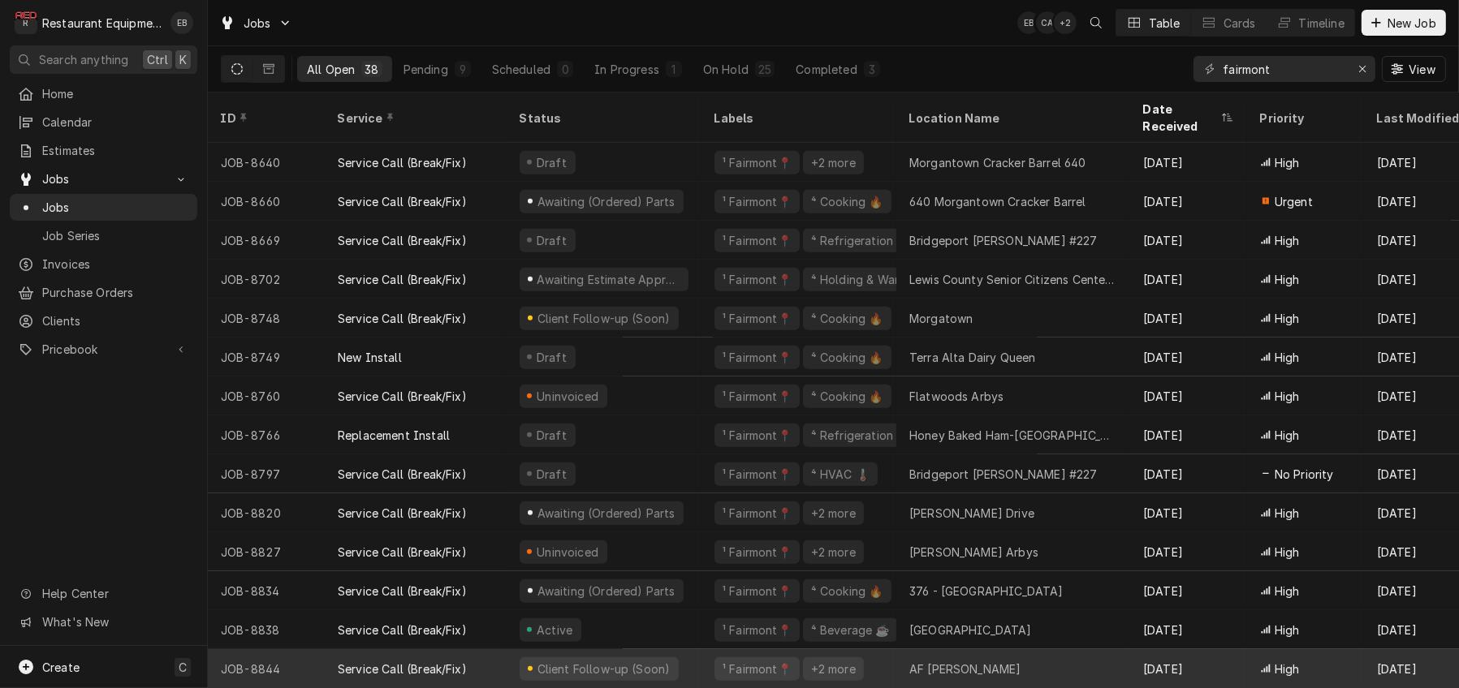
click at [701, 653] on div "Client Follow-up (Soon)" at bounding box center [603, 668] width 195 height 39
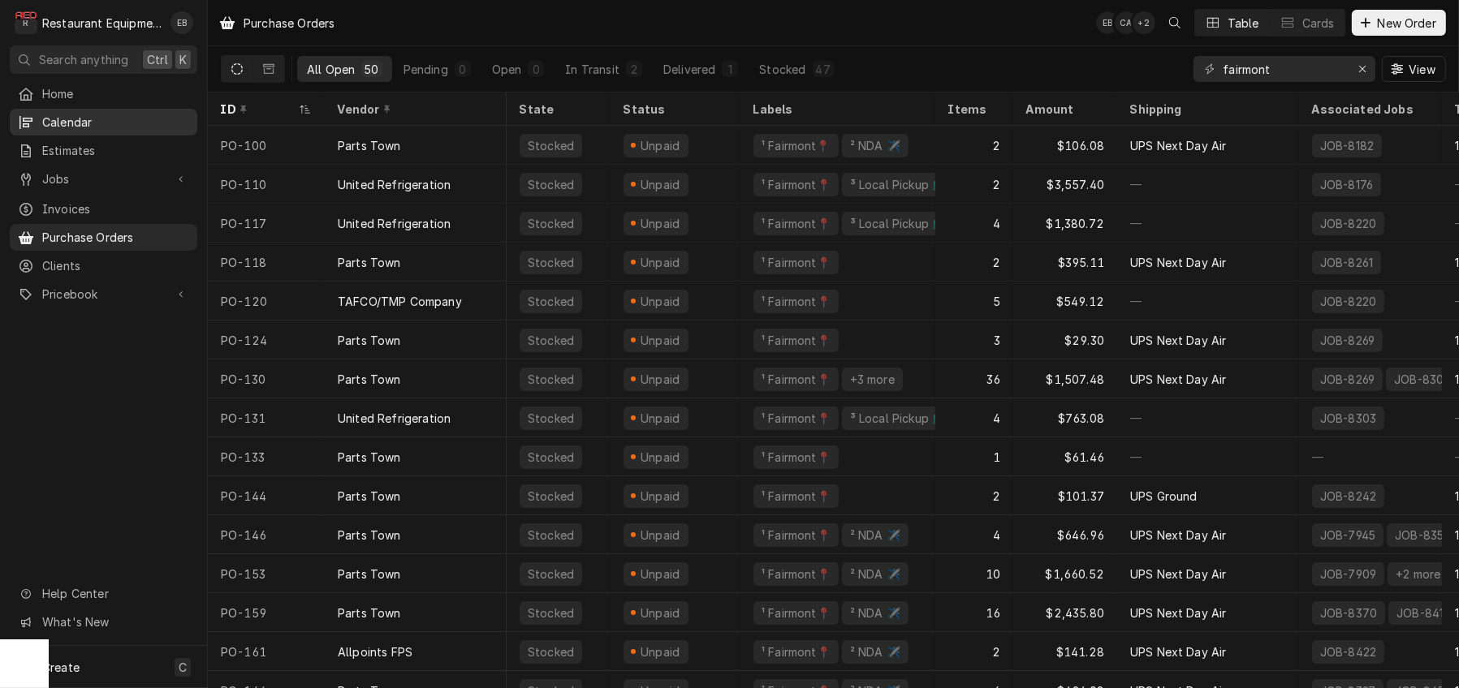
scroll to position [0, 74]
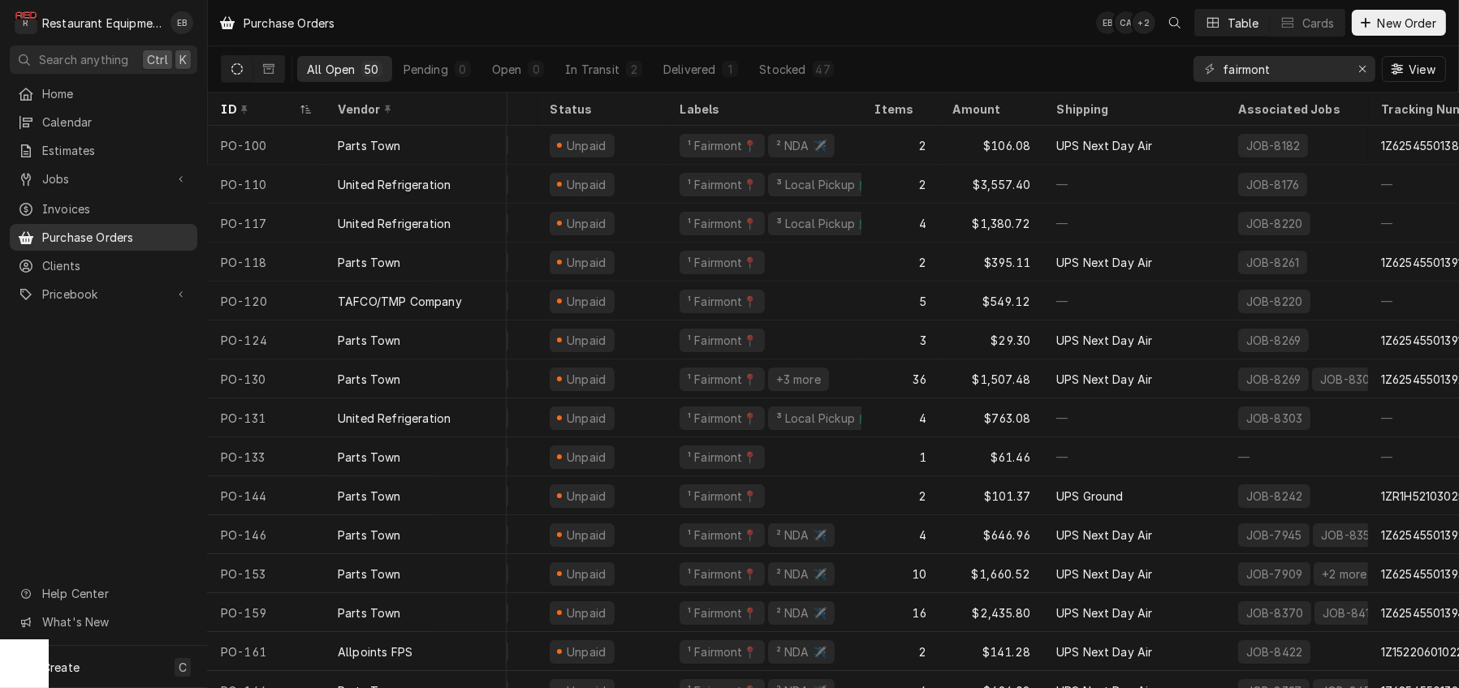
click at [89, 245] on span "Purchase Orders" at bounding box center [115, 237] width 147 height 17
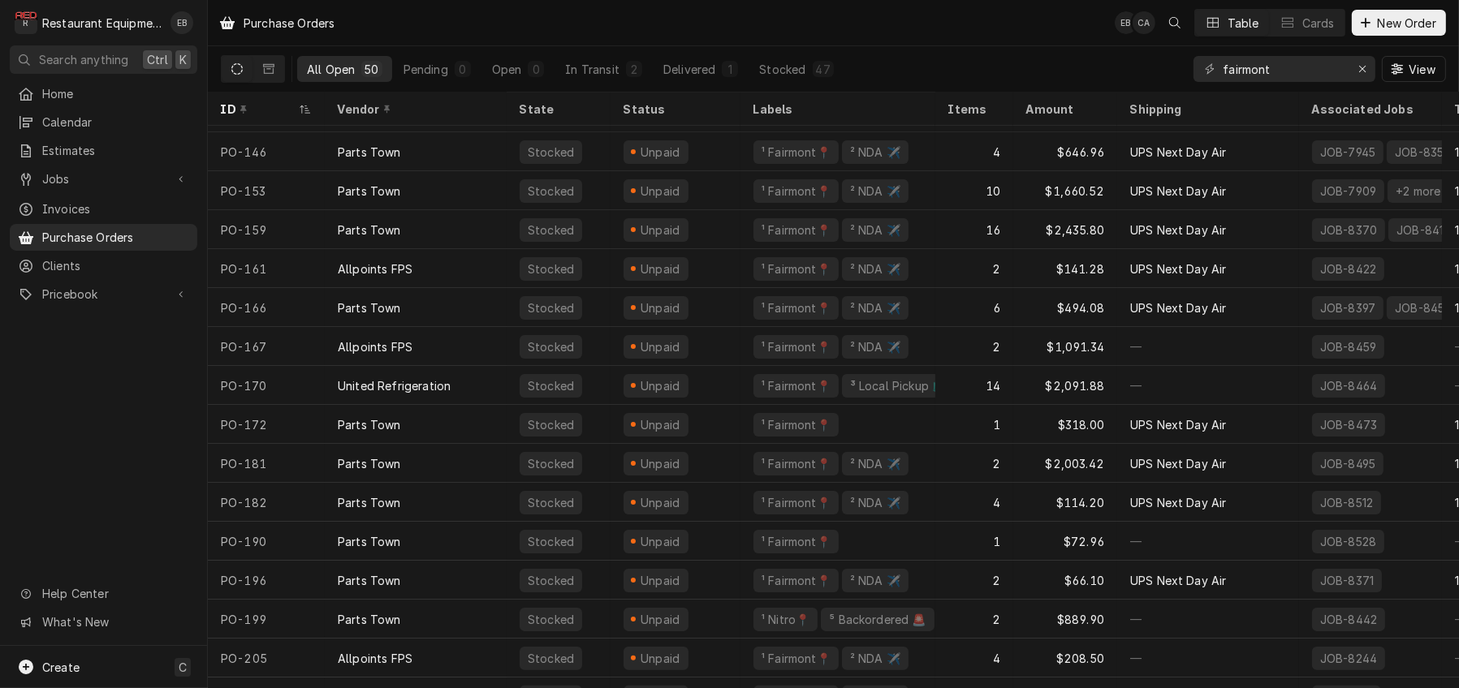
scroll to position [389, 0]
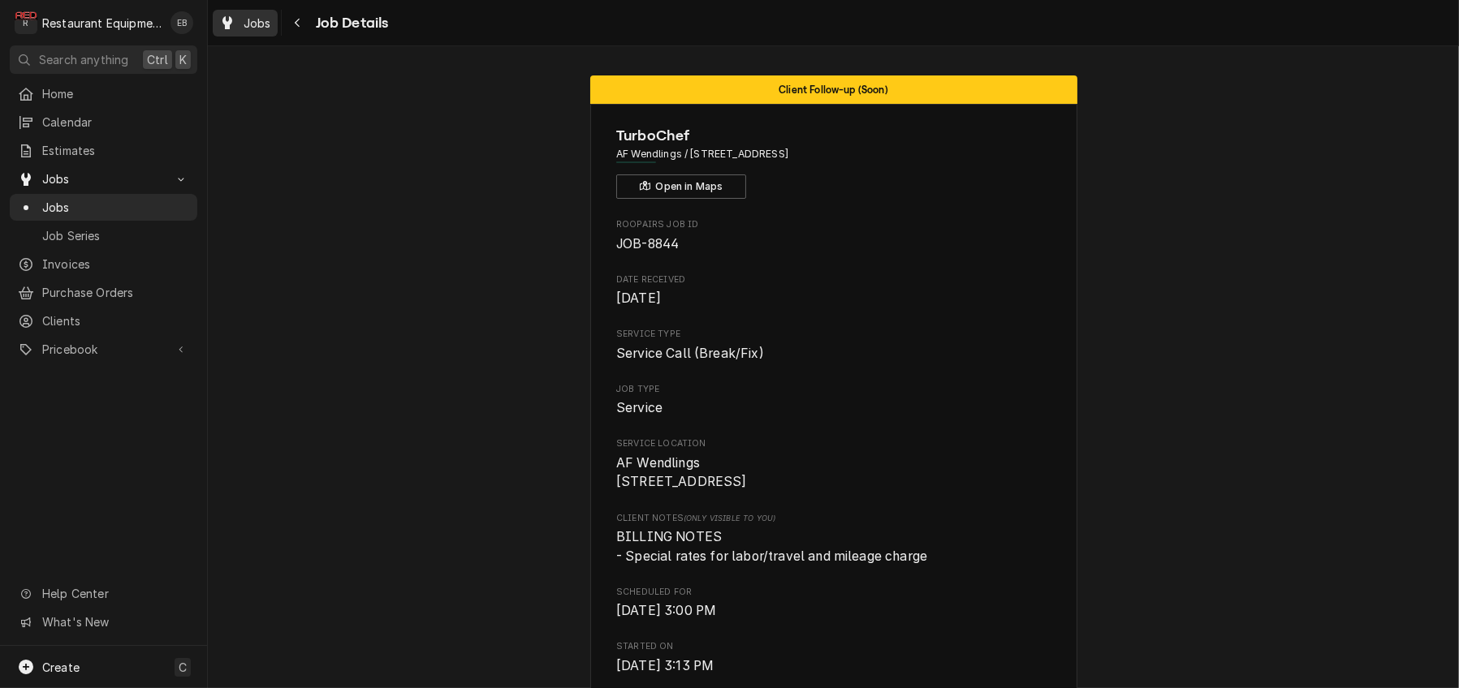
click at [271, 30] on span "Jobs" at bounding box center [258, 23] width 28 height 17
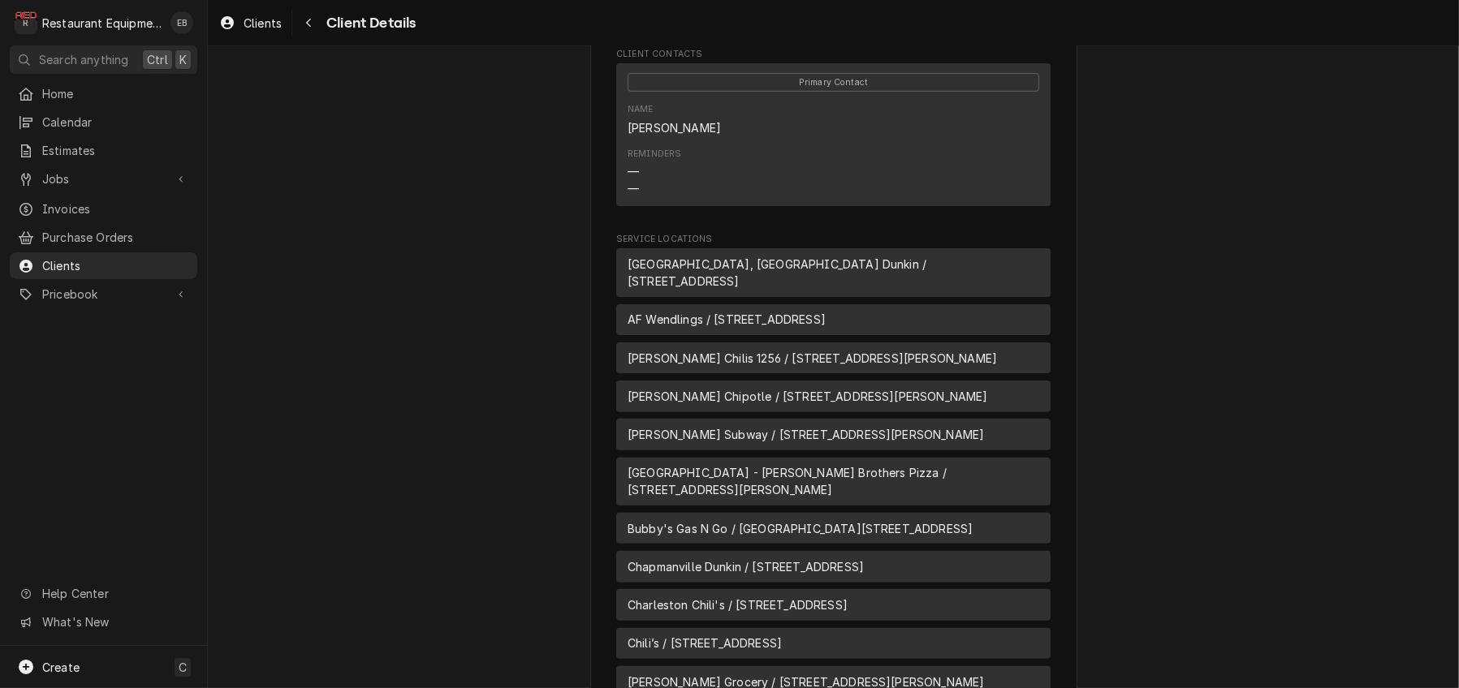
scroll to position [703, 0]
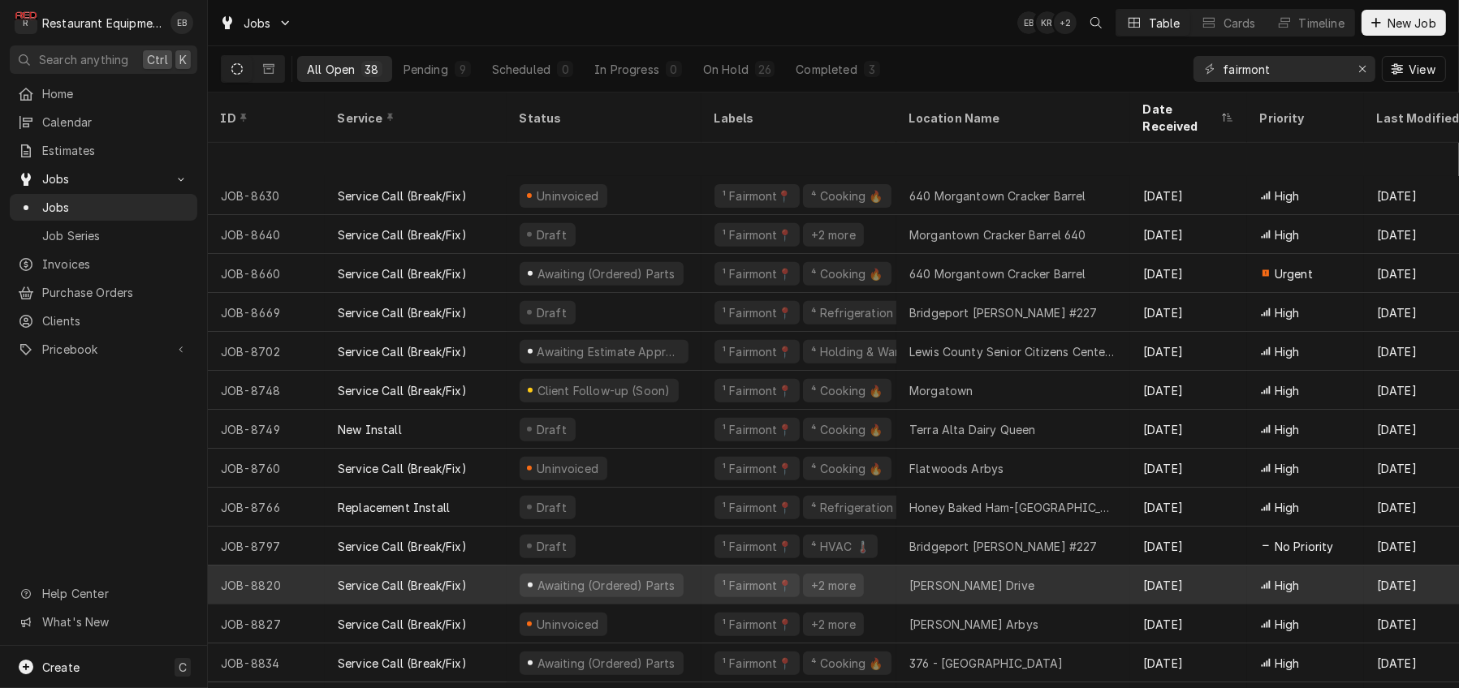
scroll to position [946, 0]
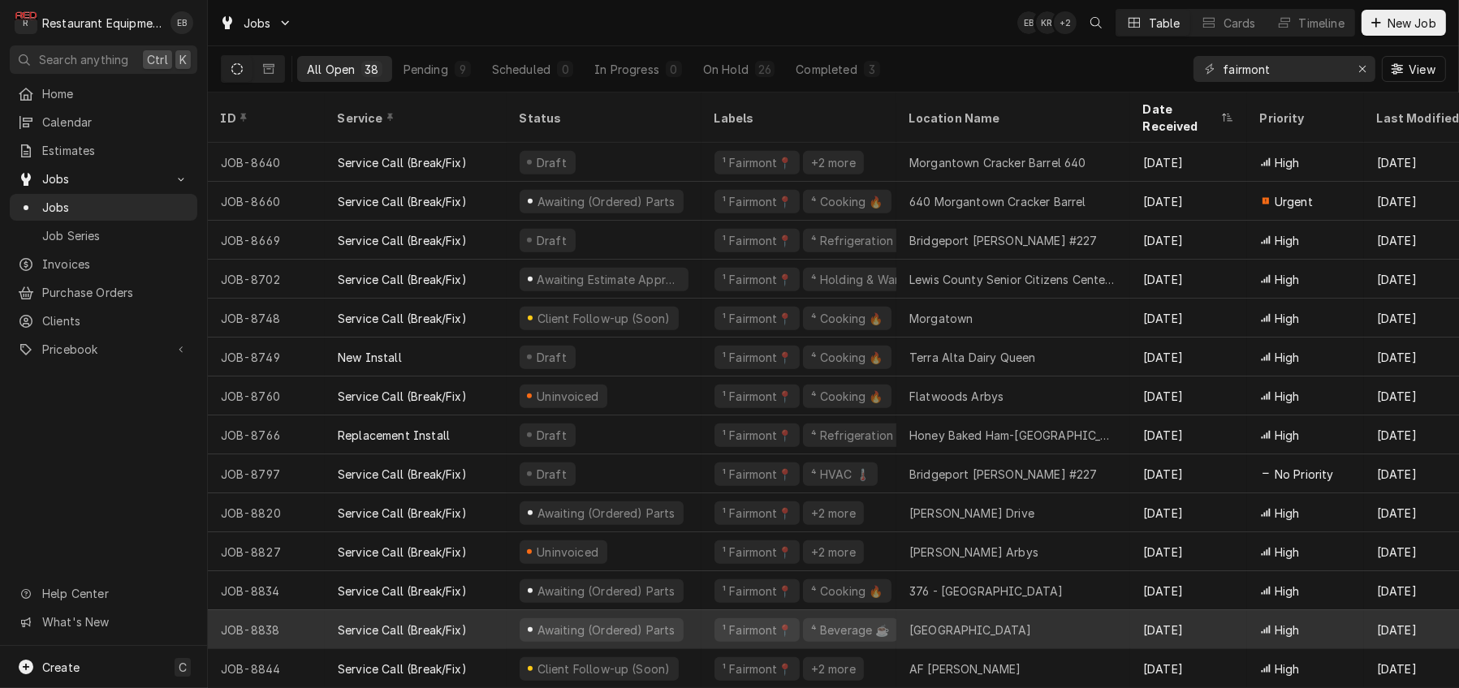
click at [506, 610] on div "Service Call (Break/Fix)" at bounding box center [416, 629] width 182 height 39
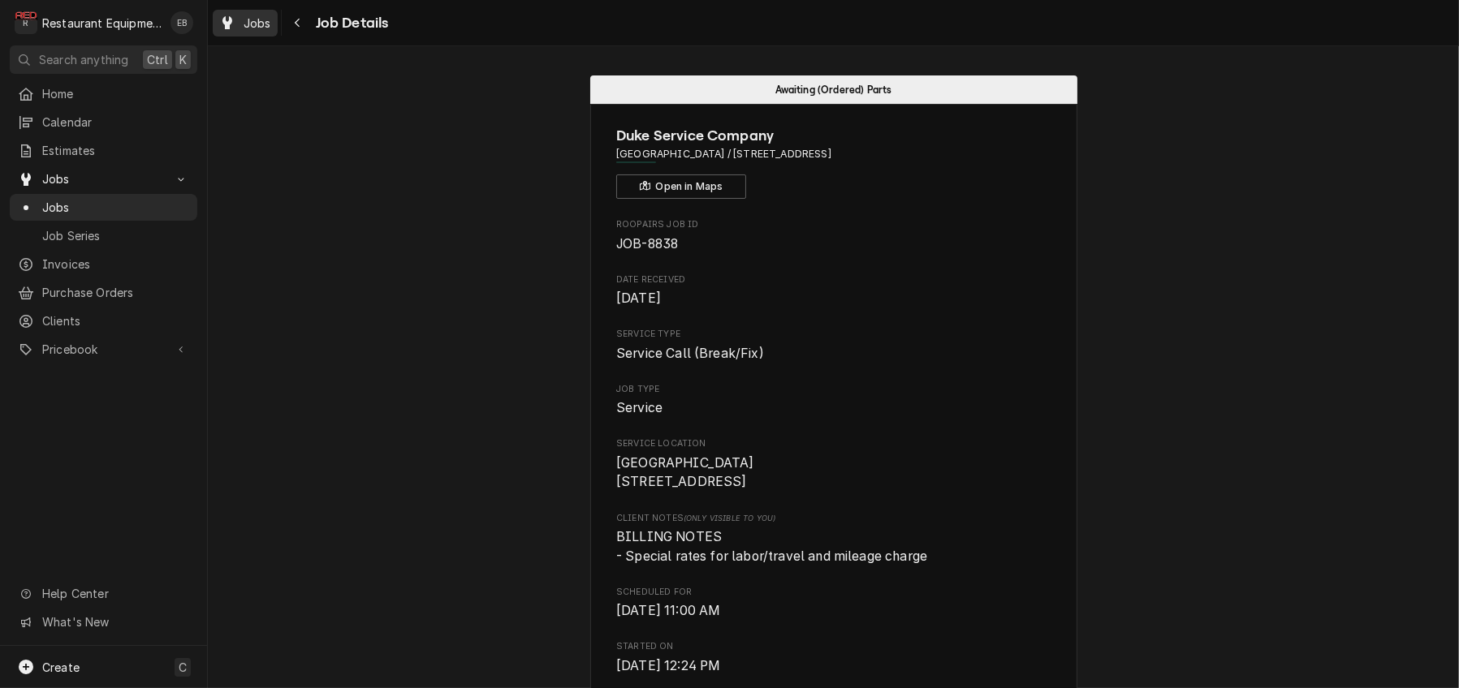
click at [232, 26] on icon "Dynamic Content Wrapper" at bounding box center [227, 22] width 10 height 13
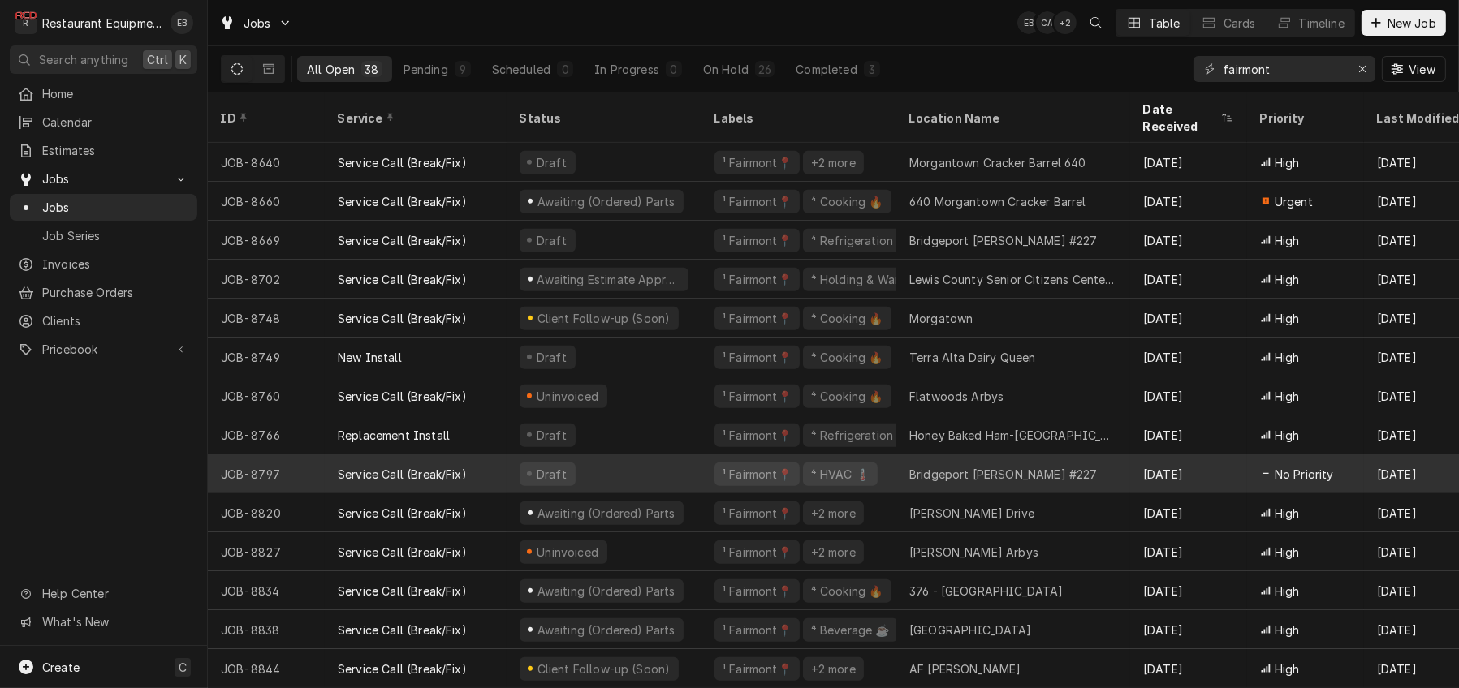
scroll to position [946, 0]
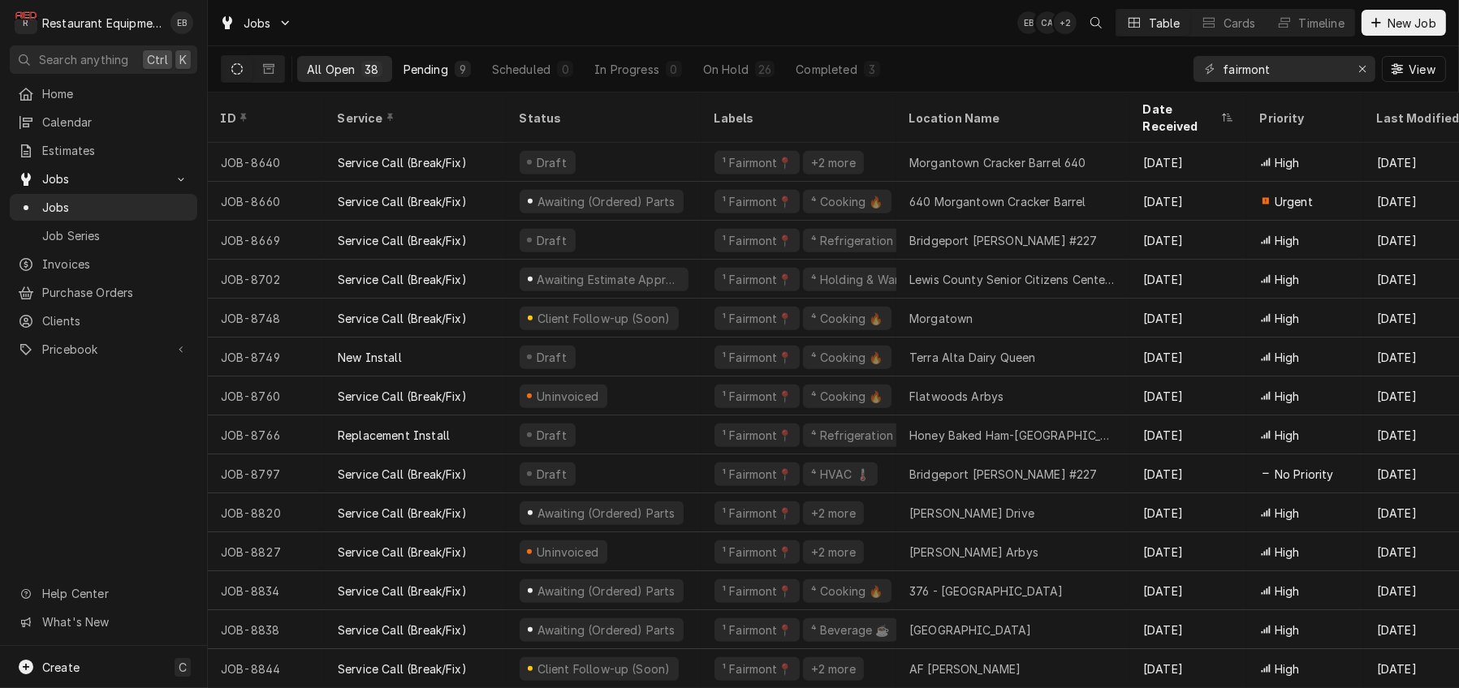
click at [481, 71] on button "Pending 9" at bounding box center [437, 69] width 87 height 26
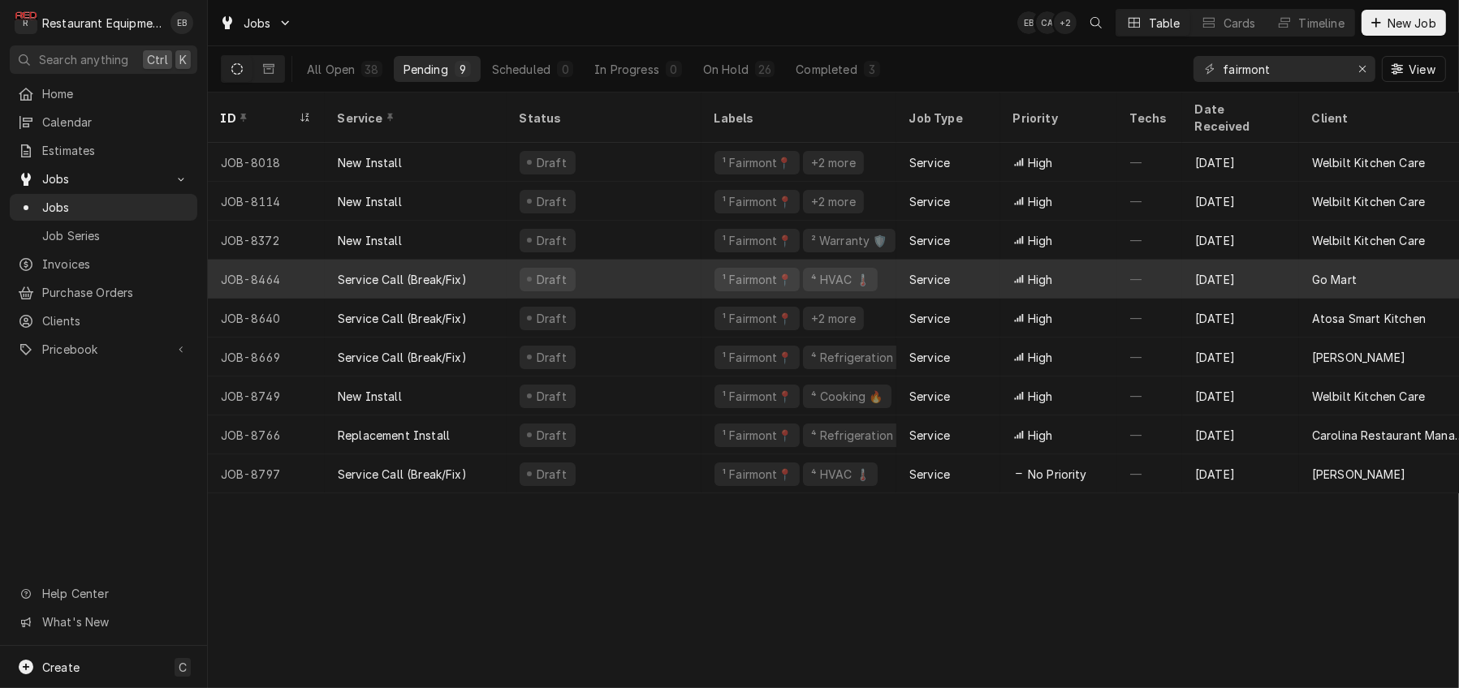
click at [615, 267] on div "Draft" at bounding box center [603, 279] width 195 height 39
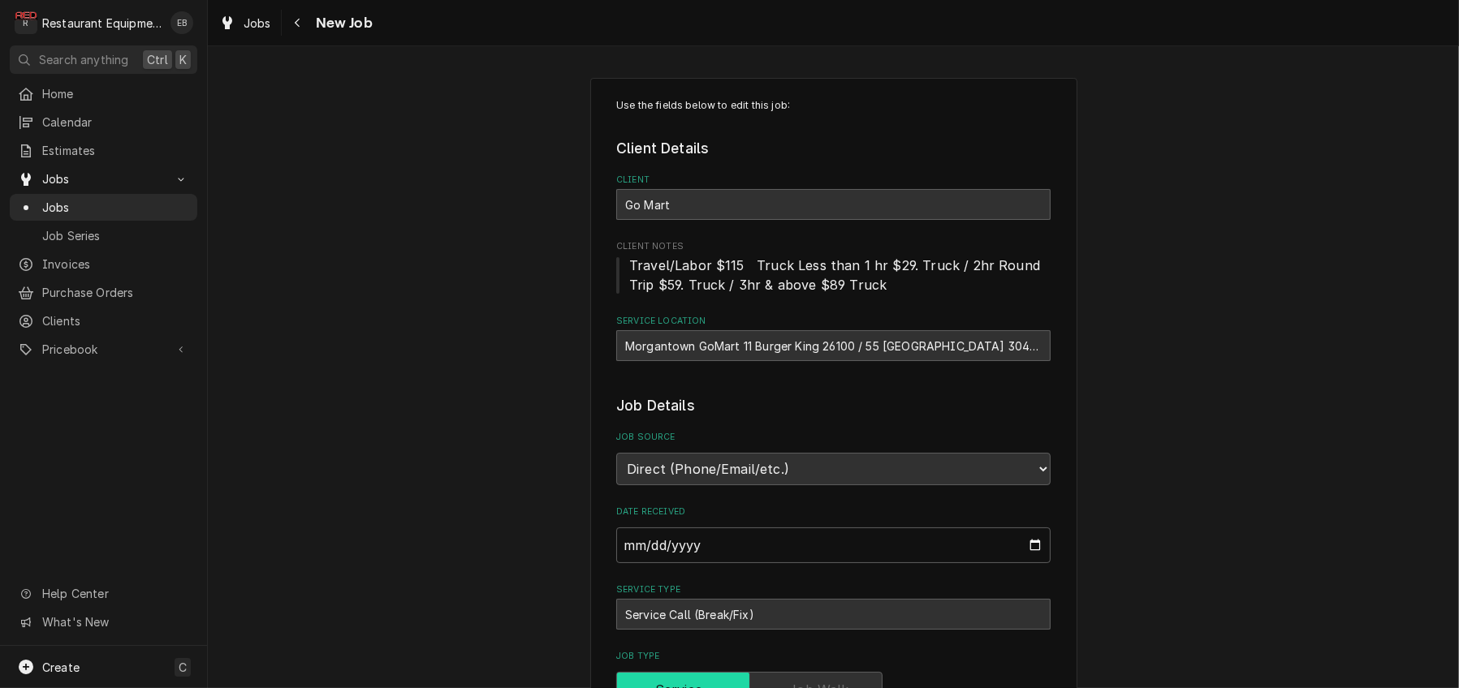
type textarea "x"
